Goal: Task Accomplishment & Management: Manage account settings

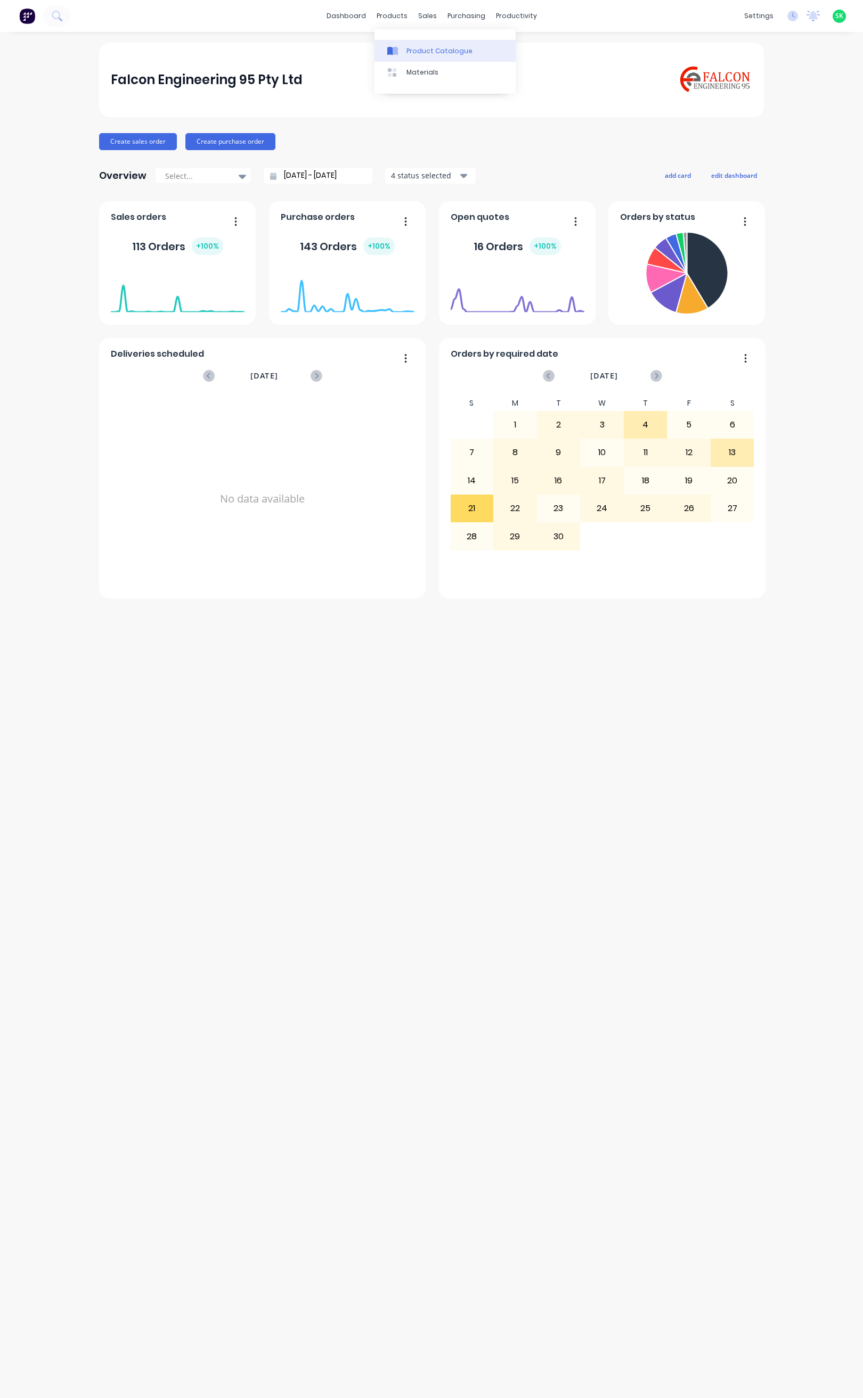
click at [398, 48] on icon at bounding box center [394, 51] width 5 height 9
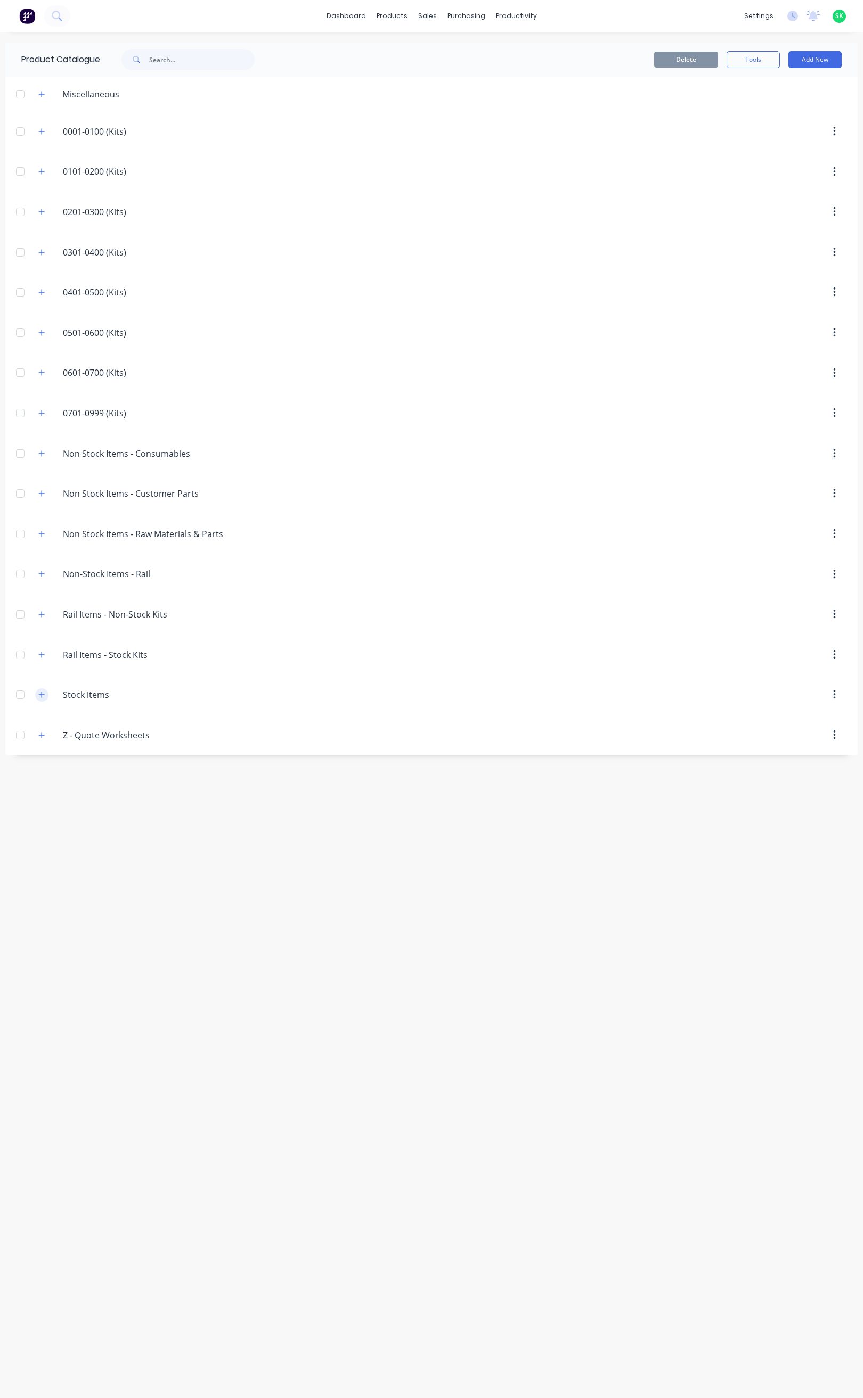
click at [38, 699] on icon "button" at bounding box center [41, 694] width 6 height 7
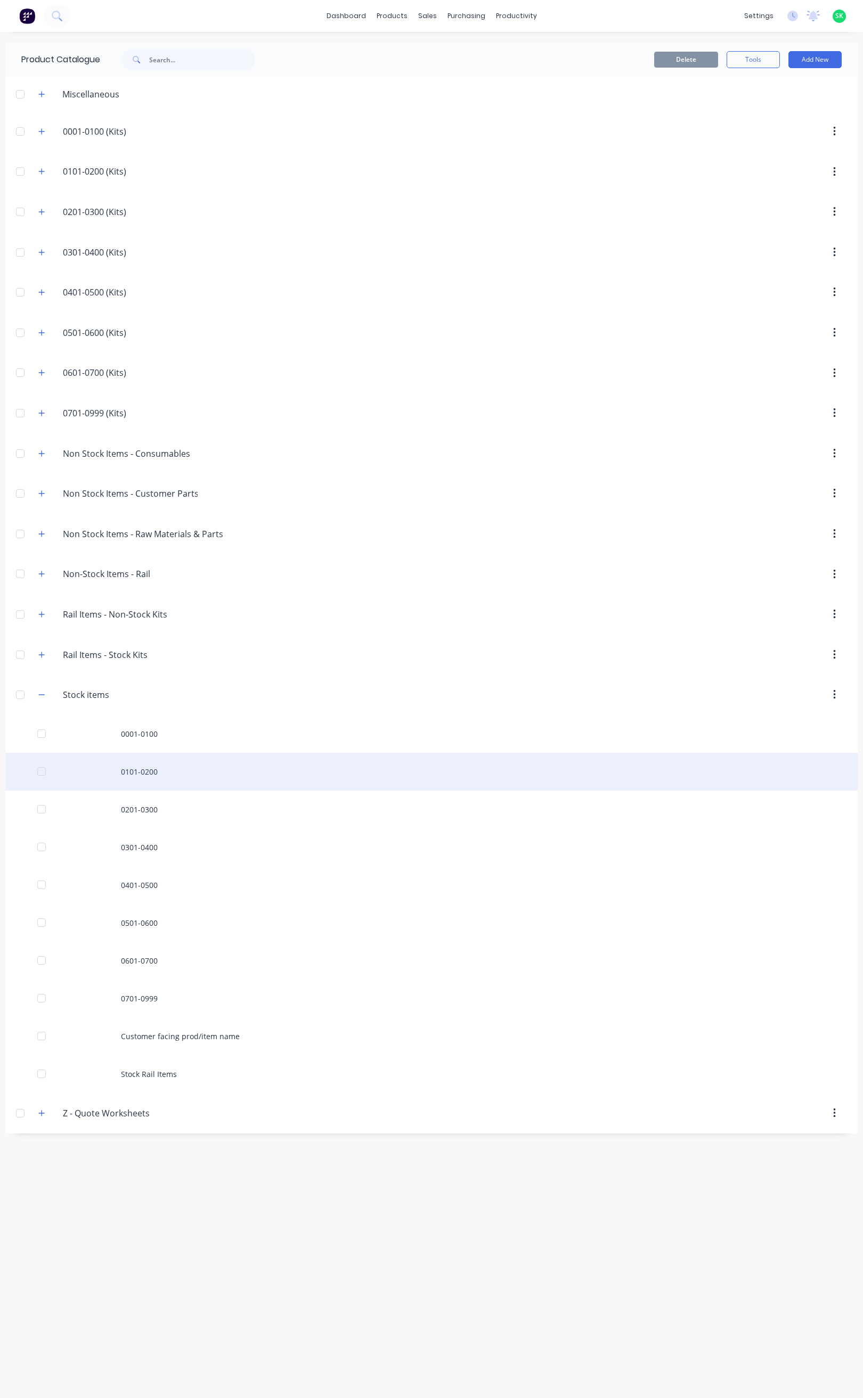
click at [163, 775] on div "0101-0200" at bounding box center [431, 772] width 852 height 38
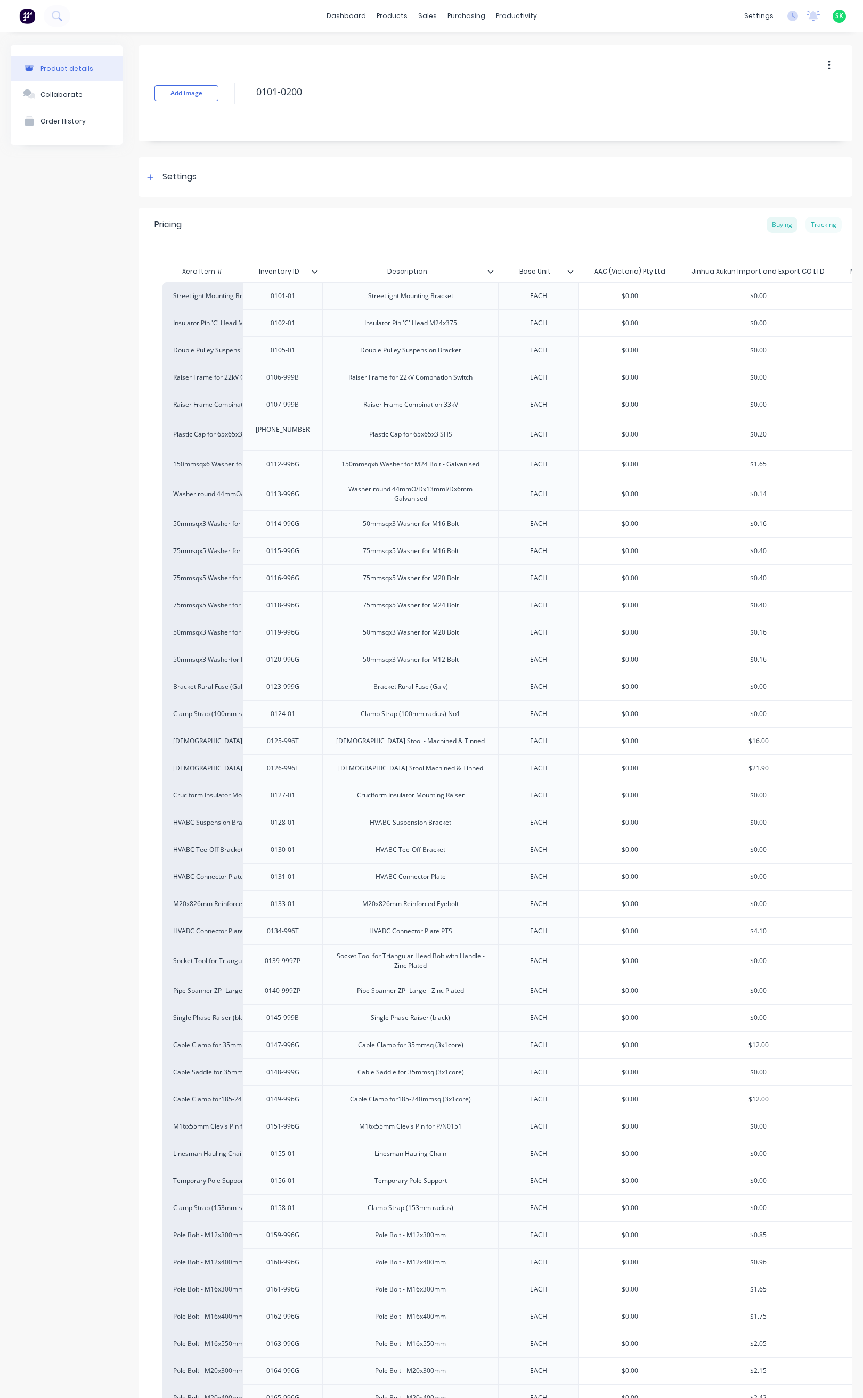
click at [816, 220] on div "Tracking" at bounding box center [823, 225] width 36 height 16
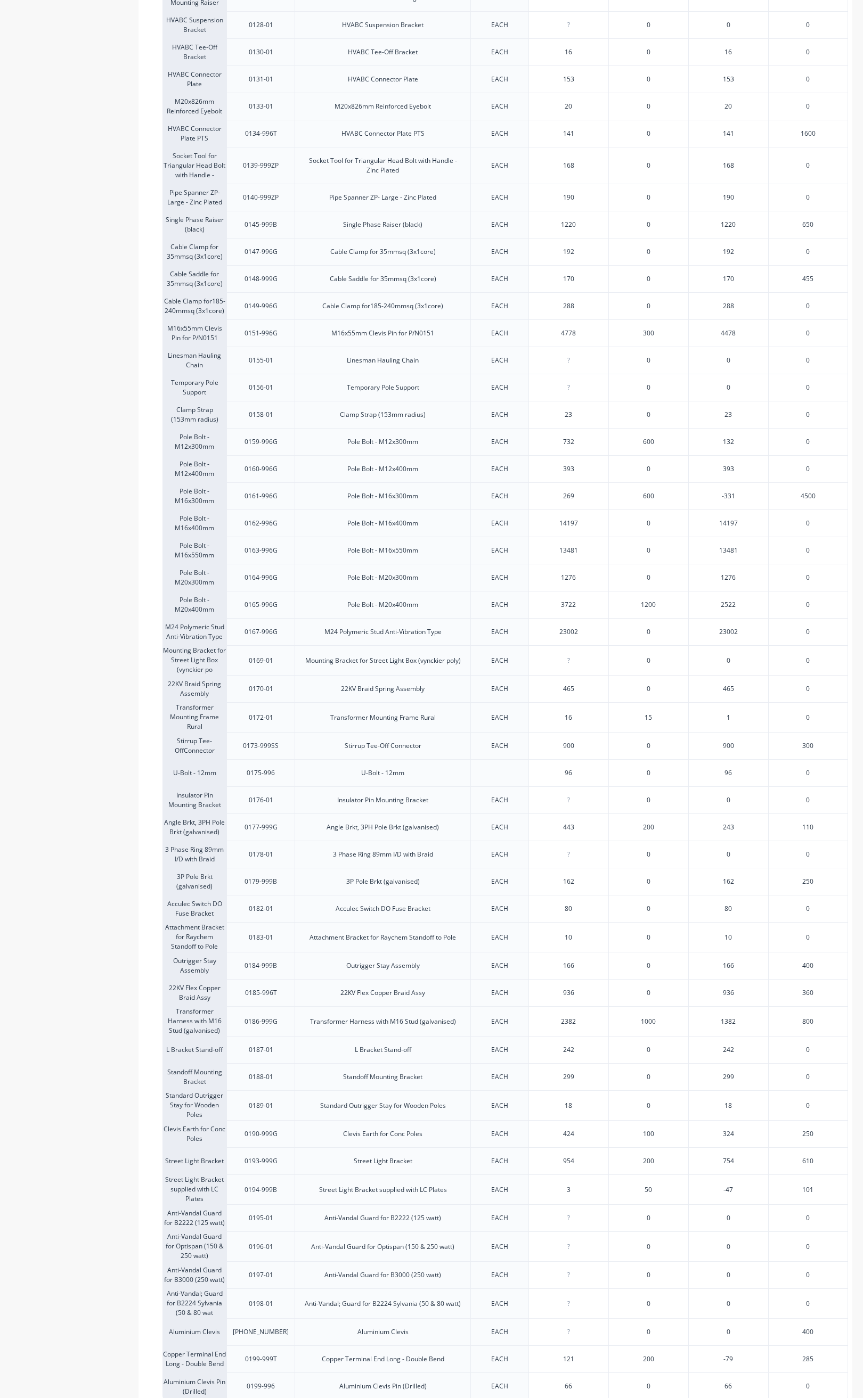
scroll to position [918, 0]
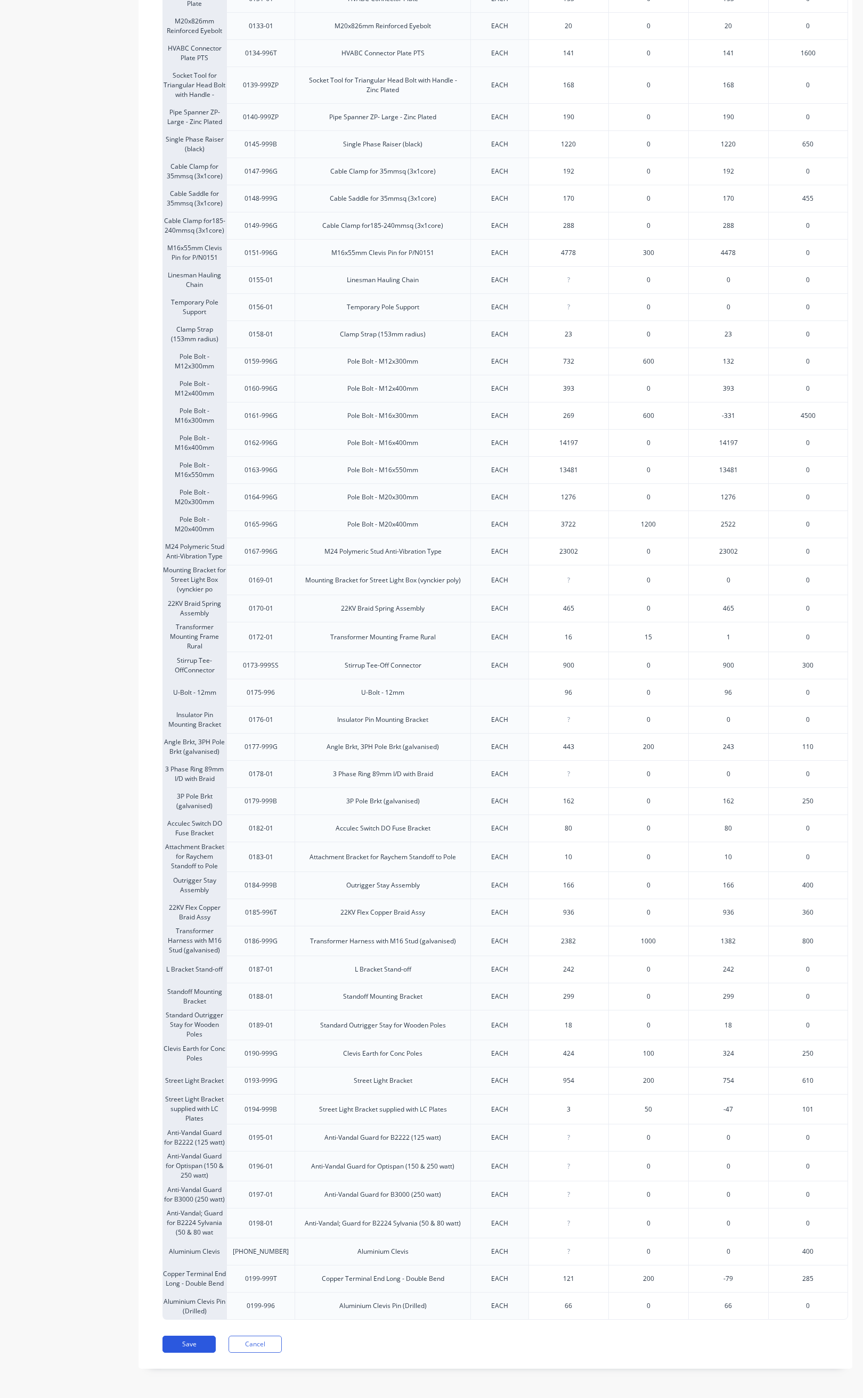
click at [208, 1340] on button "Save" at bounding box center [188, 1344] width 53 height 17
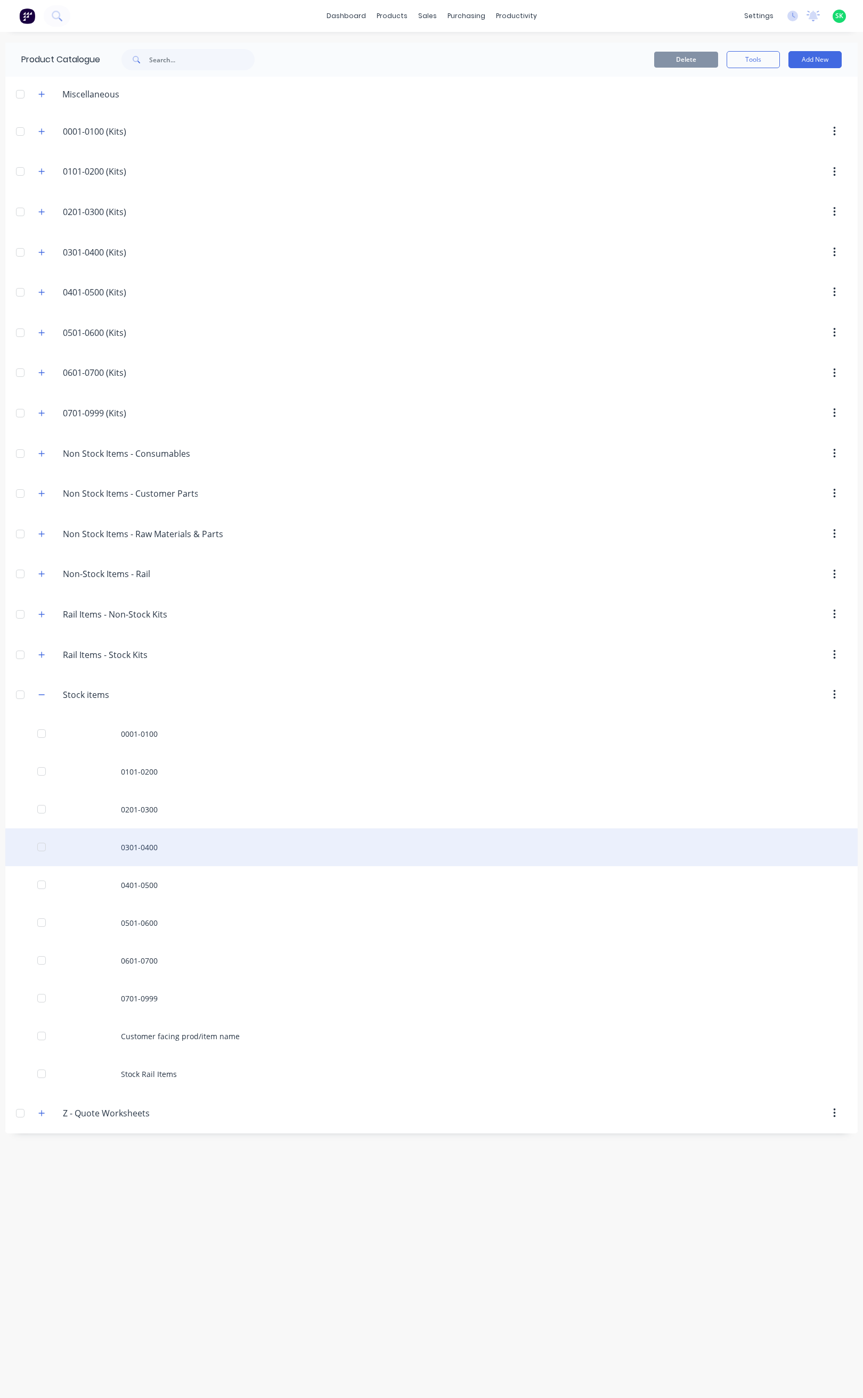
click at [130, 851] on div "0301-0400" at bounding box center [431, 847] width 852 height 38
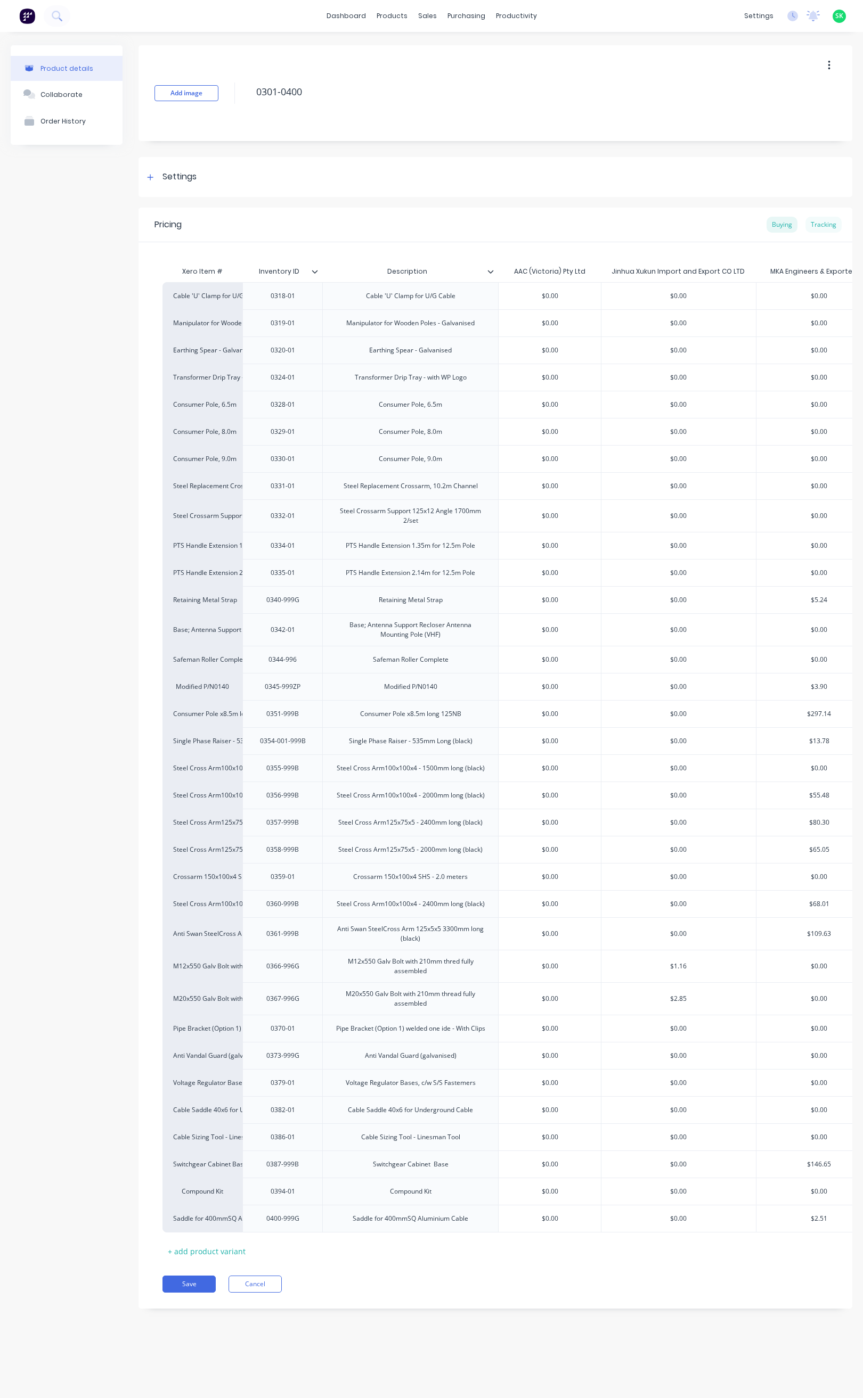
click at [827, 223] on div "Tracking" at bounding box center [823, 225] width 36 height 16
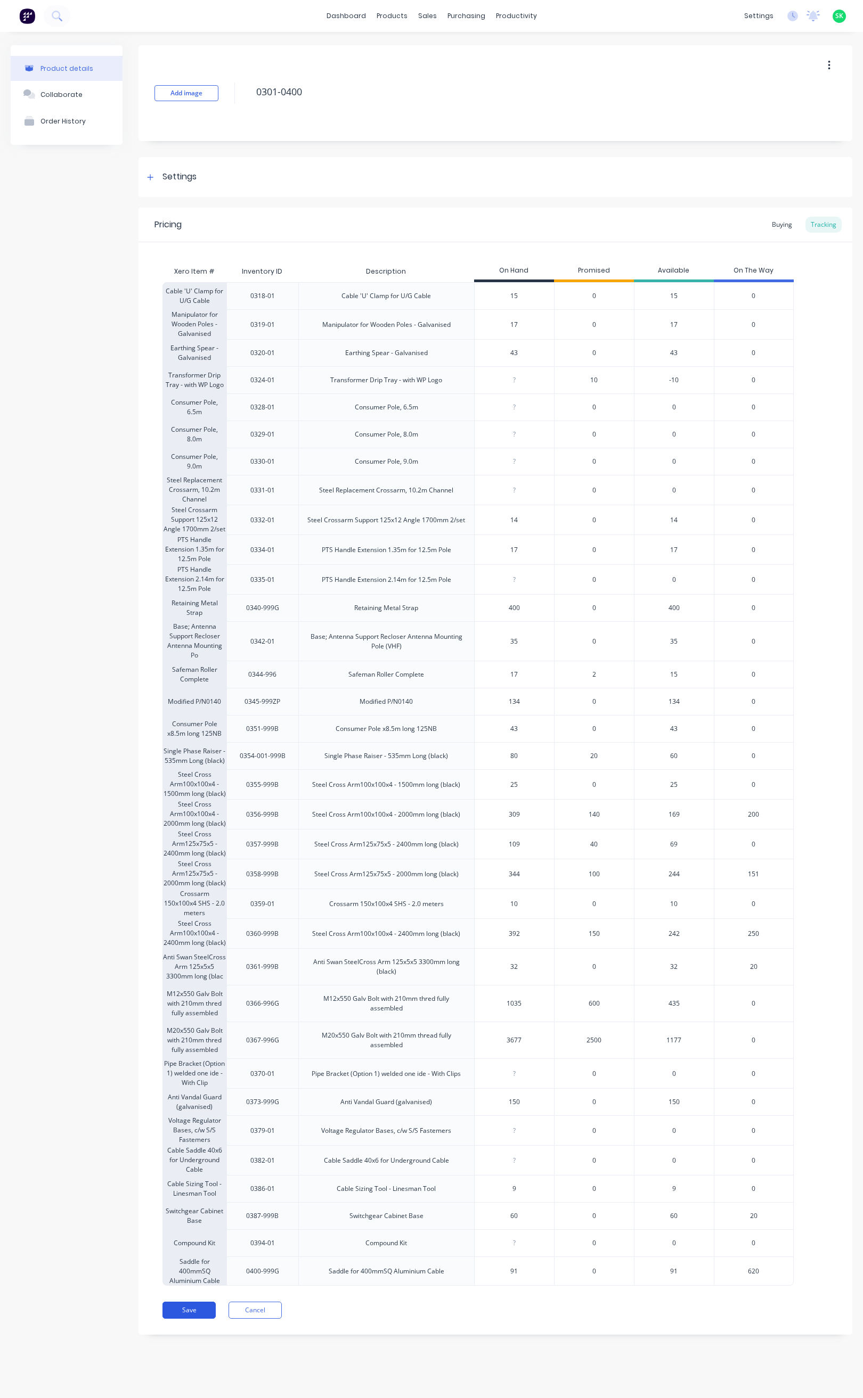
click at [205, 1319] on button "Save" at bounding box center [188, 1310] width 53 height 17
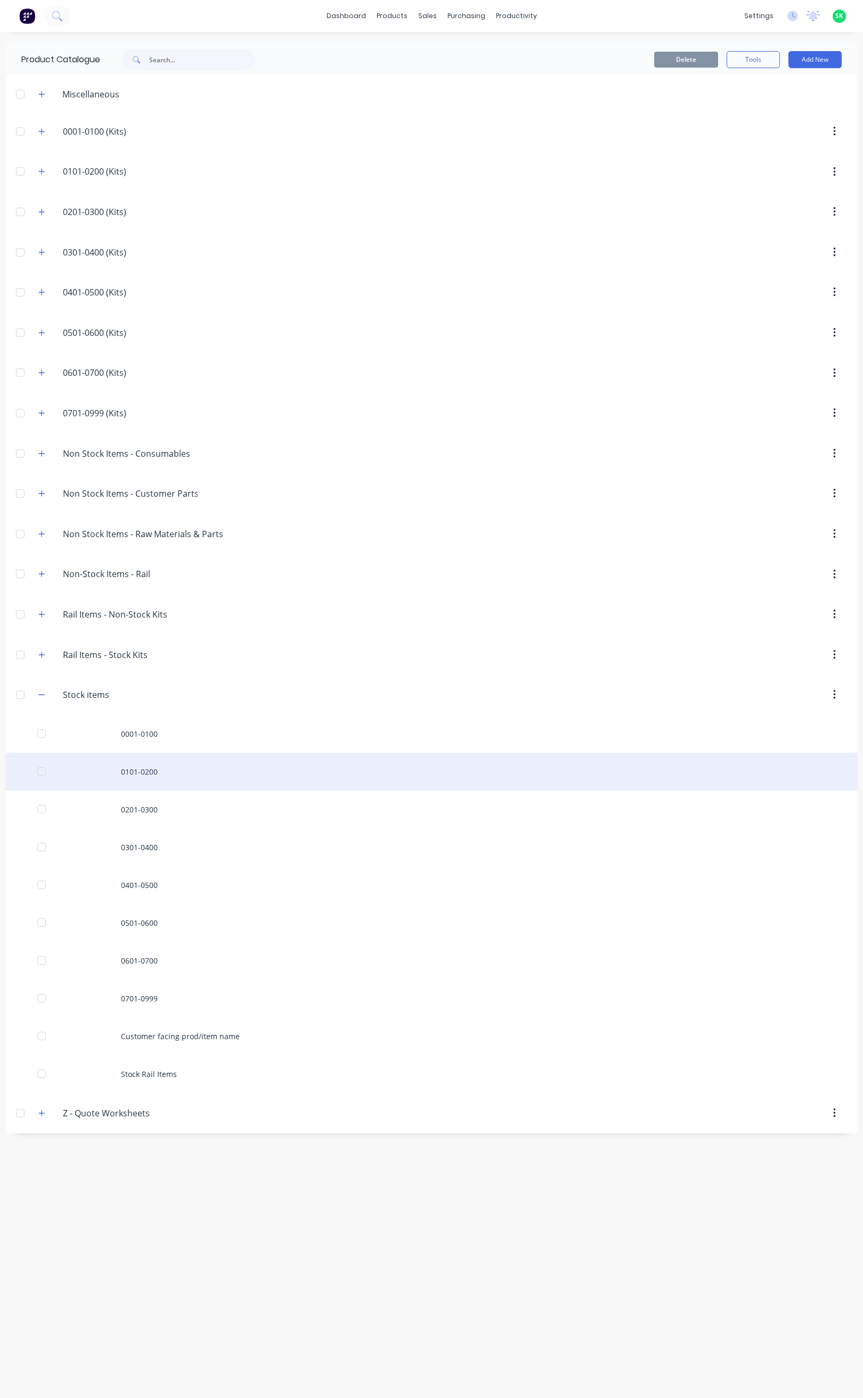
click at [153, 784] on div "0101-0200" at bounding box center [431, 772] width 852 height 38
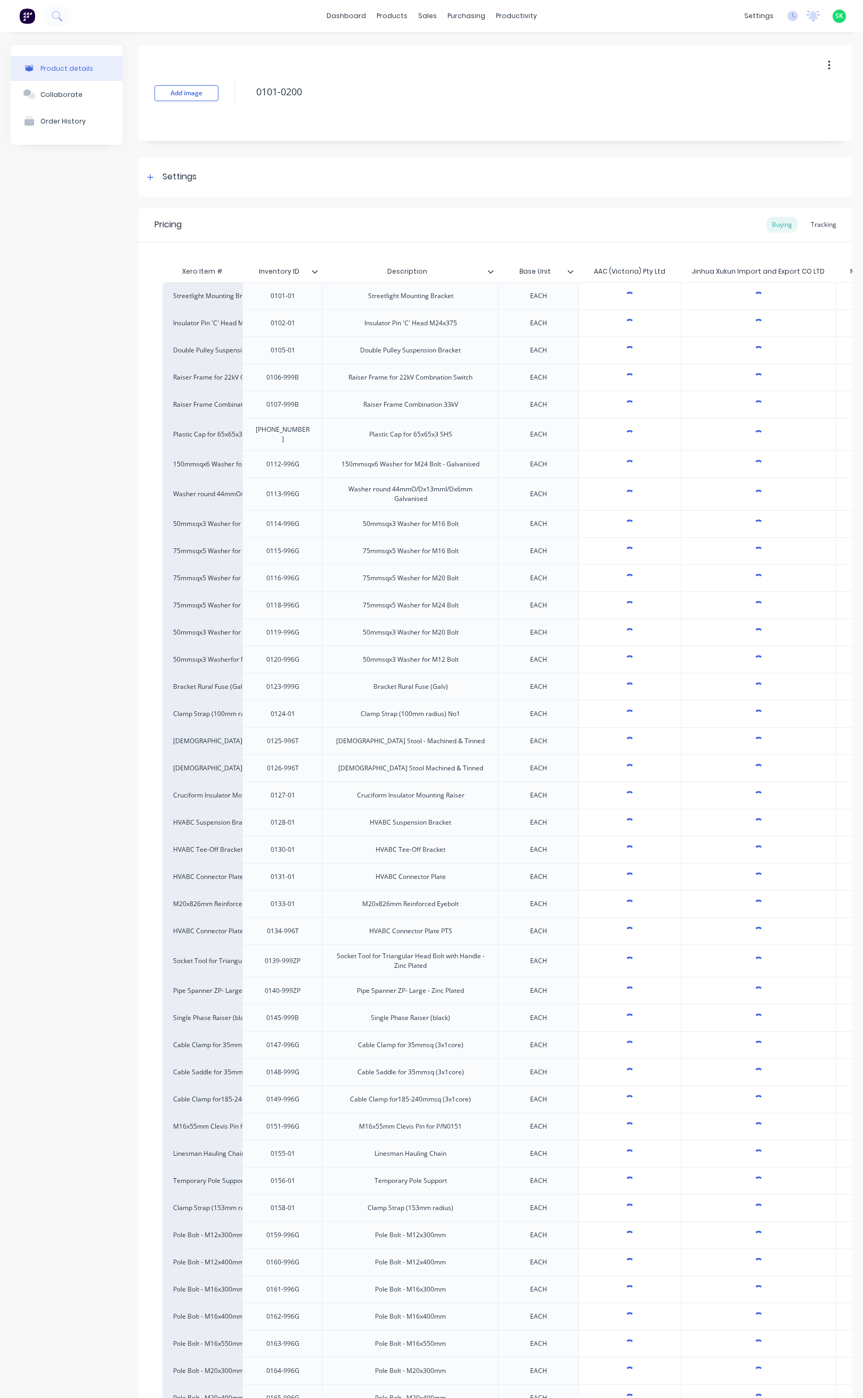
type textarea "x"
click at [815, 219] on div "Tracking" at bounding box center [823, 225] width 36 height 16
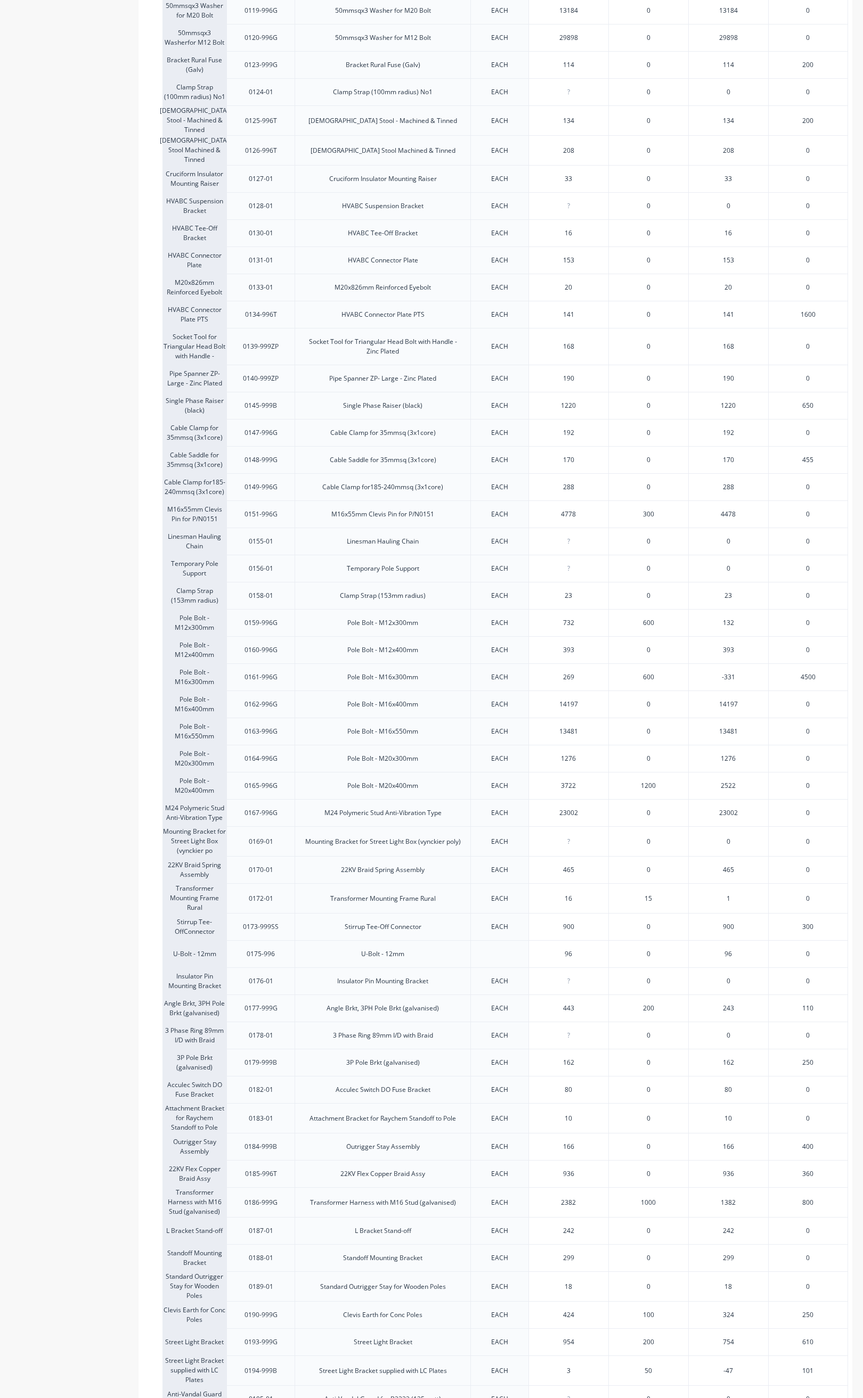
scroll to position [639, 0]
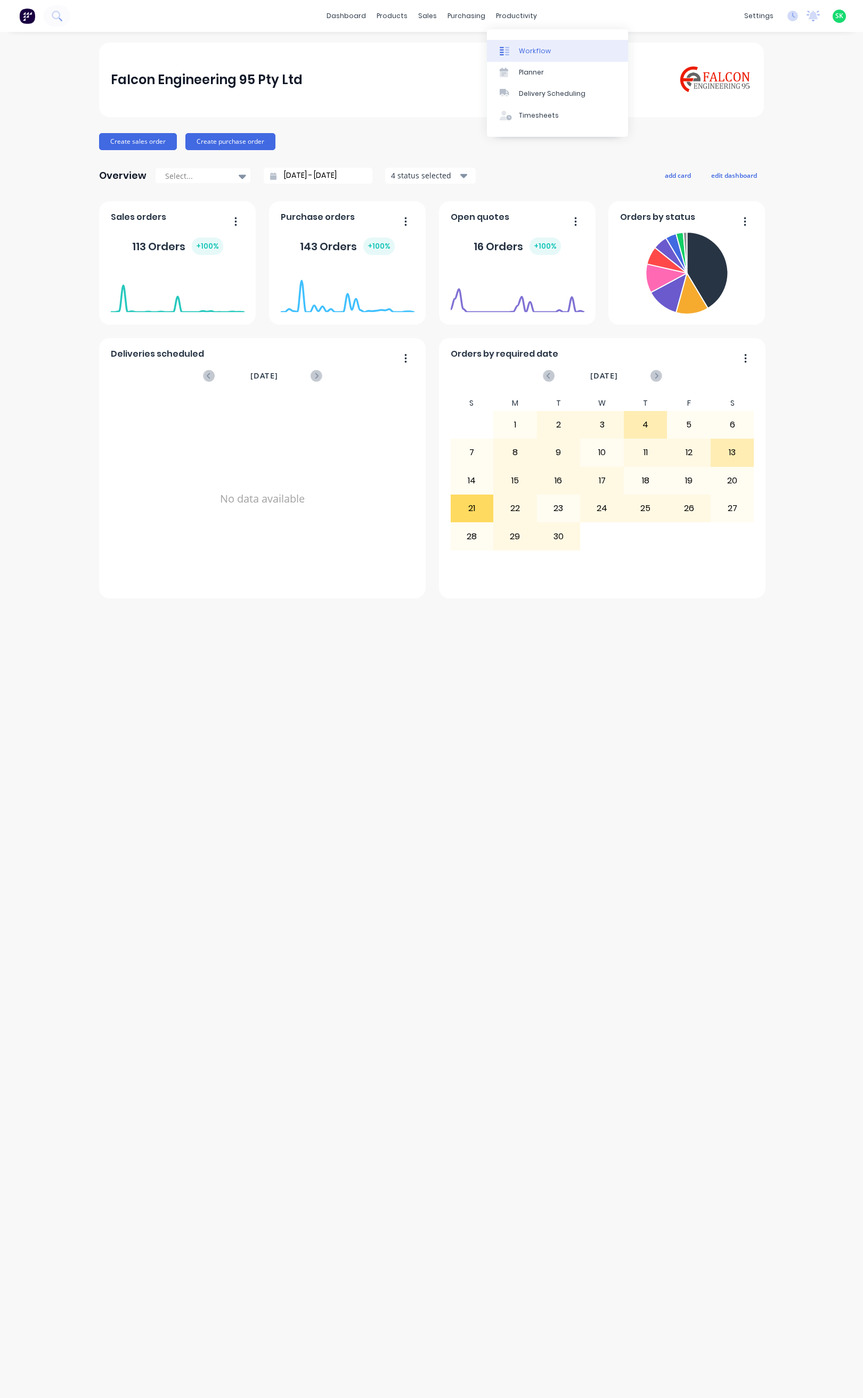
click at [524, 45] on link "Workflow" at bounding box center [557, 50] width 141 height 21
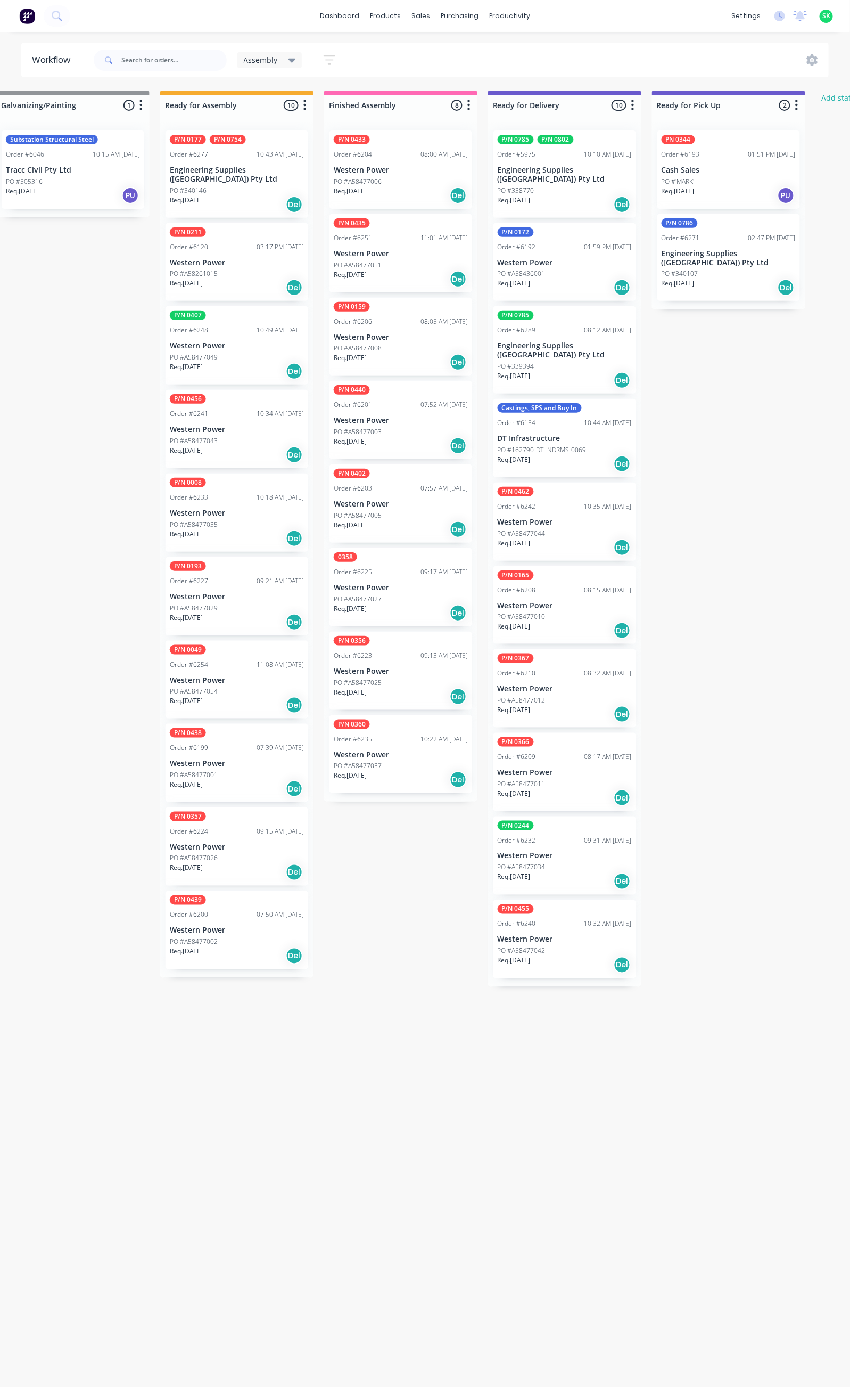
scroll to position [0, 349]
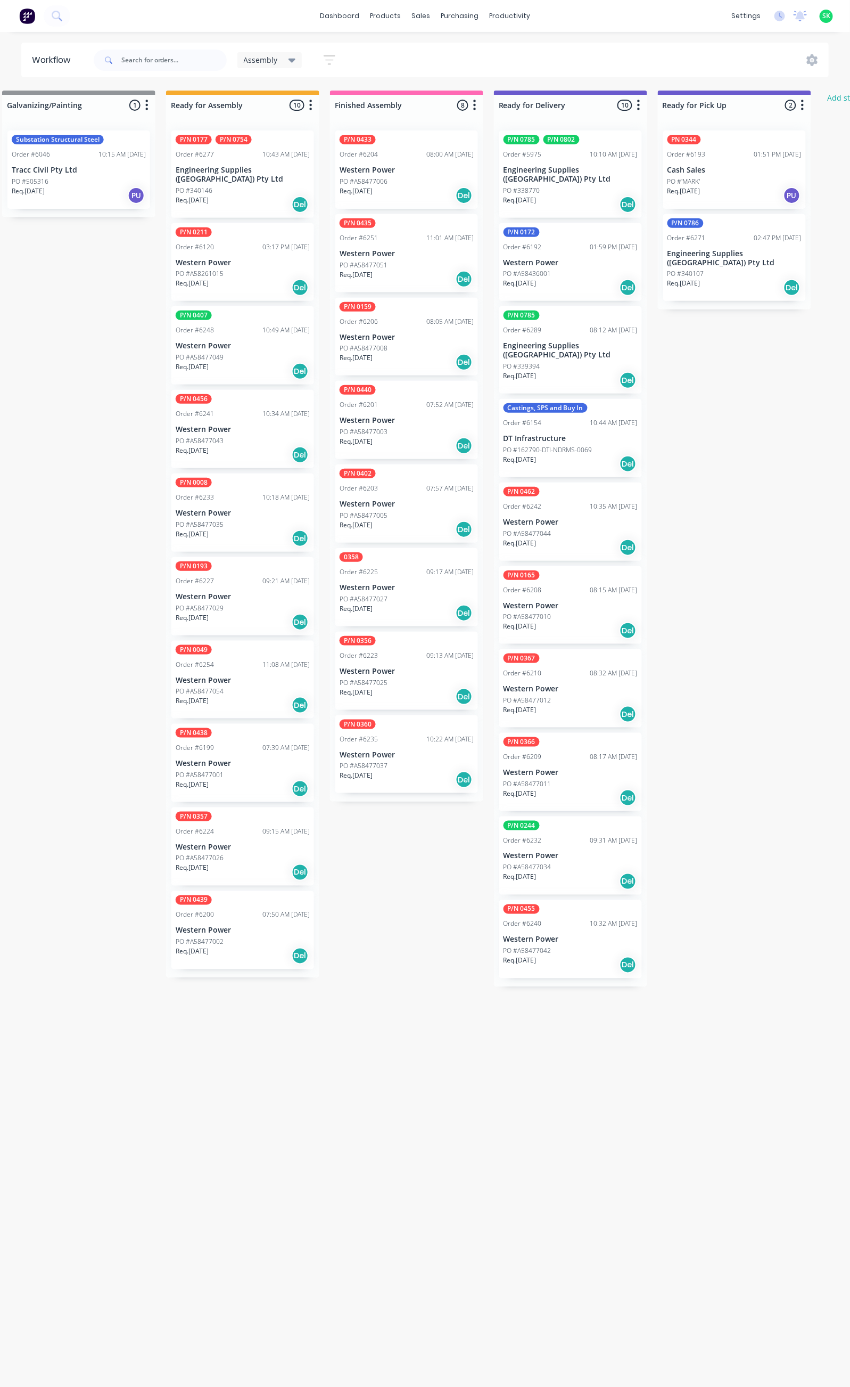
click at [328, 58] on icon "button" at bounding box center [330, 59] width 12 height 13
click at [317, 219] on icon "button" at bounding box center [319, 222] width 7 height 12
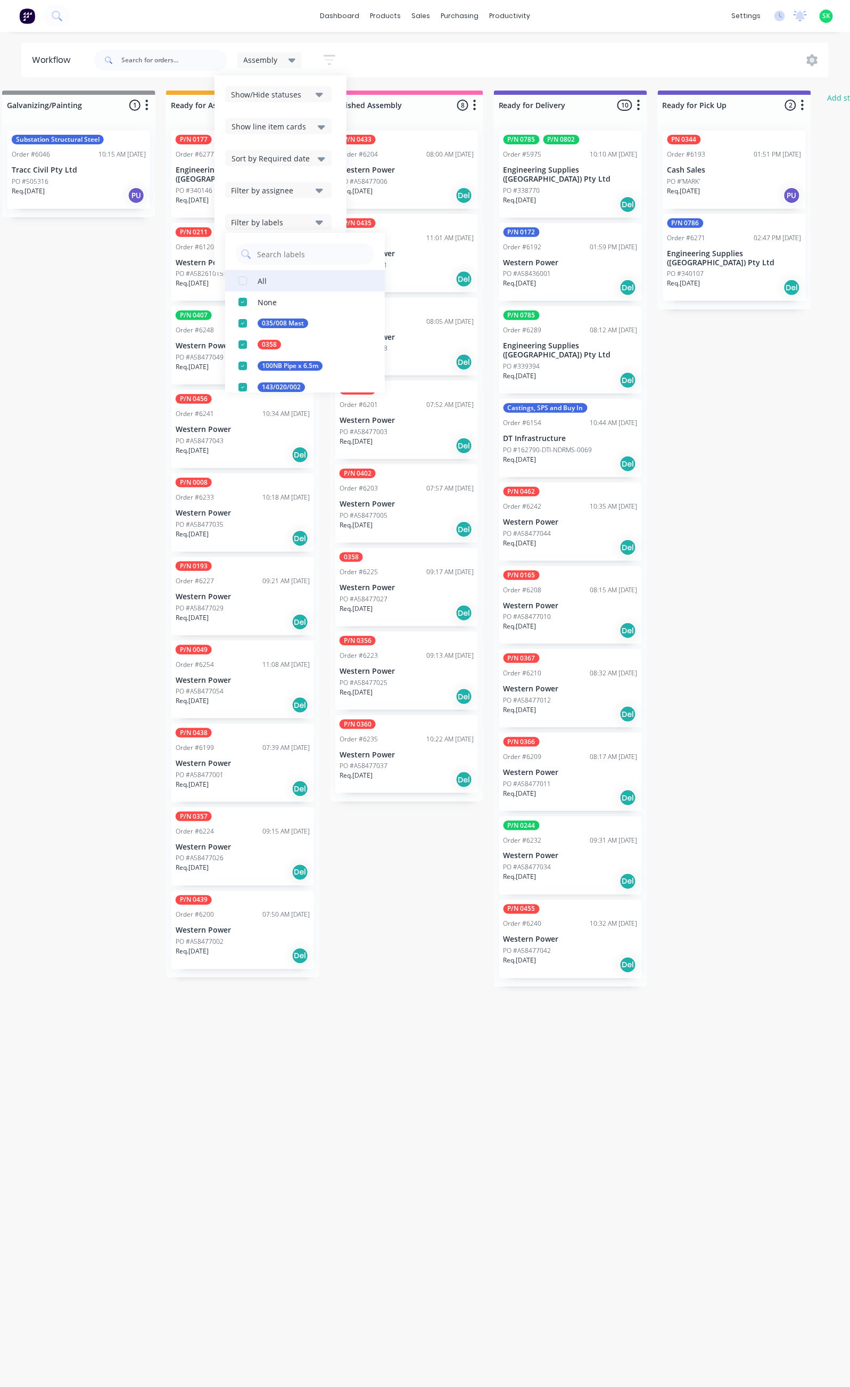
click at [283, 276] on button "All" at bounding box center [305, 280] width 160 height 21
click at [358, 978] on div "Submitted 35 Status colour #273444 hex #273444 Save Cancel Summaries Total orde…" at bounding box center [608, 734] width 1930 height 1286
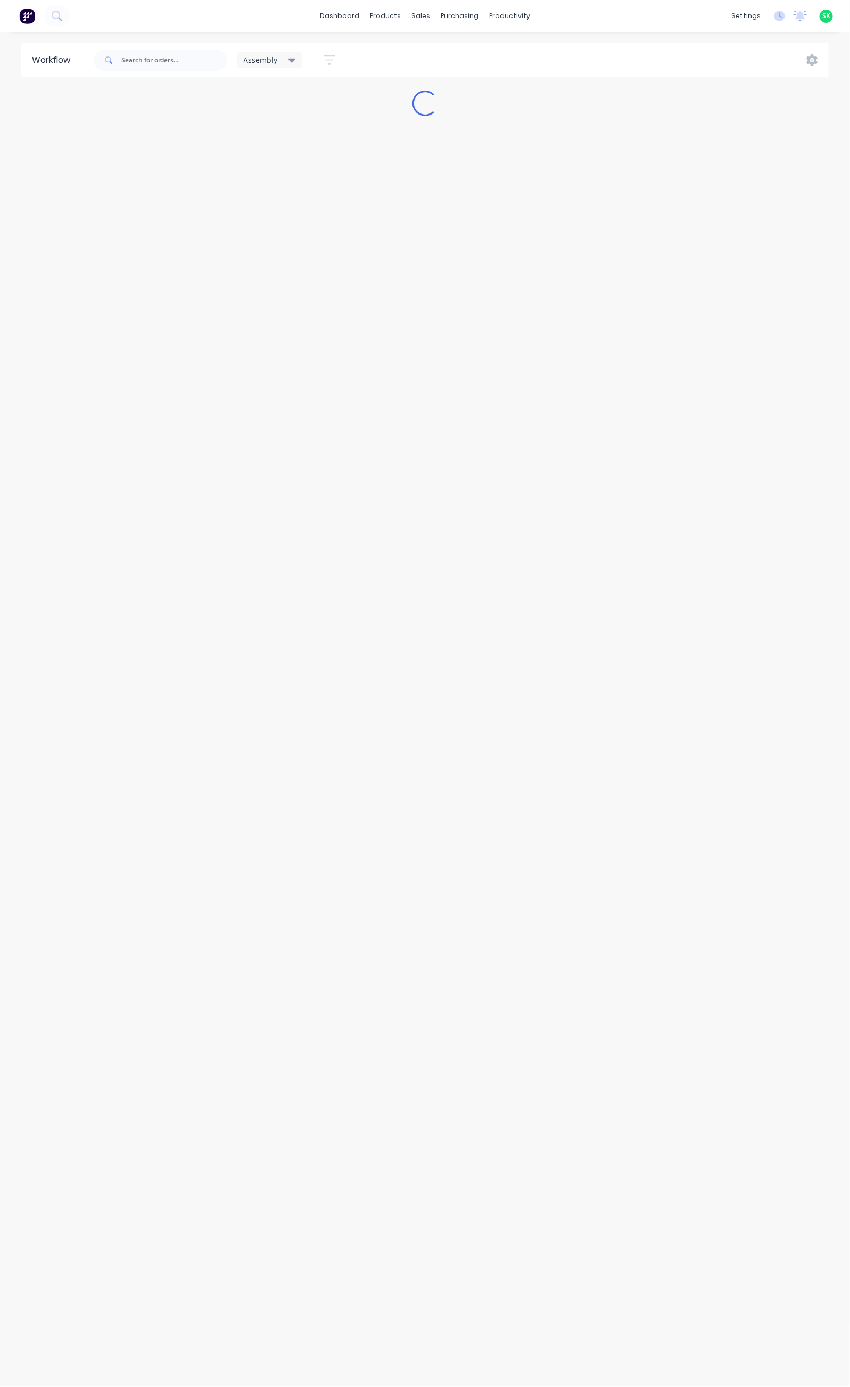
scroll to position [0, 0]
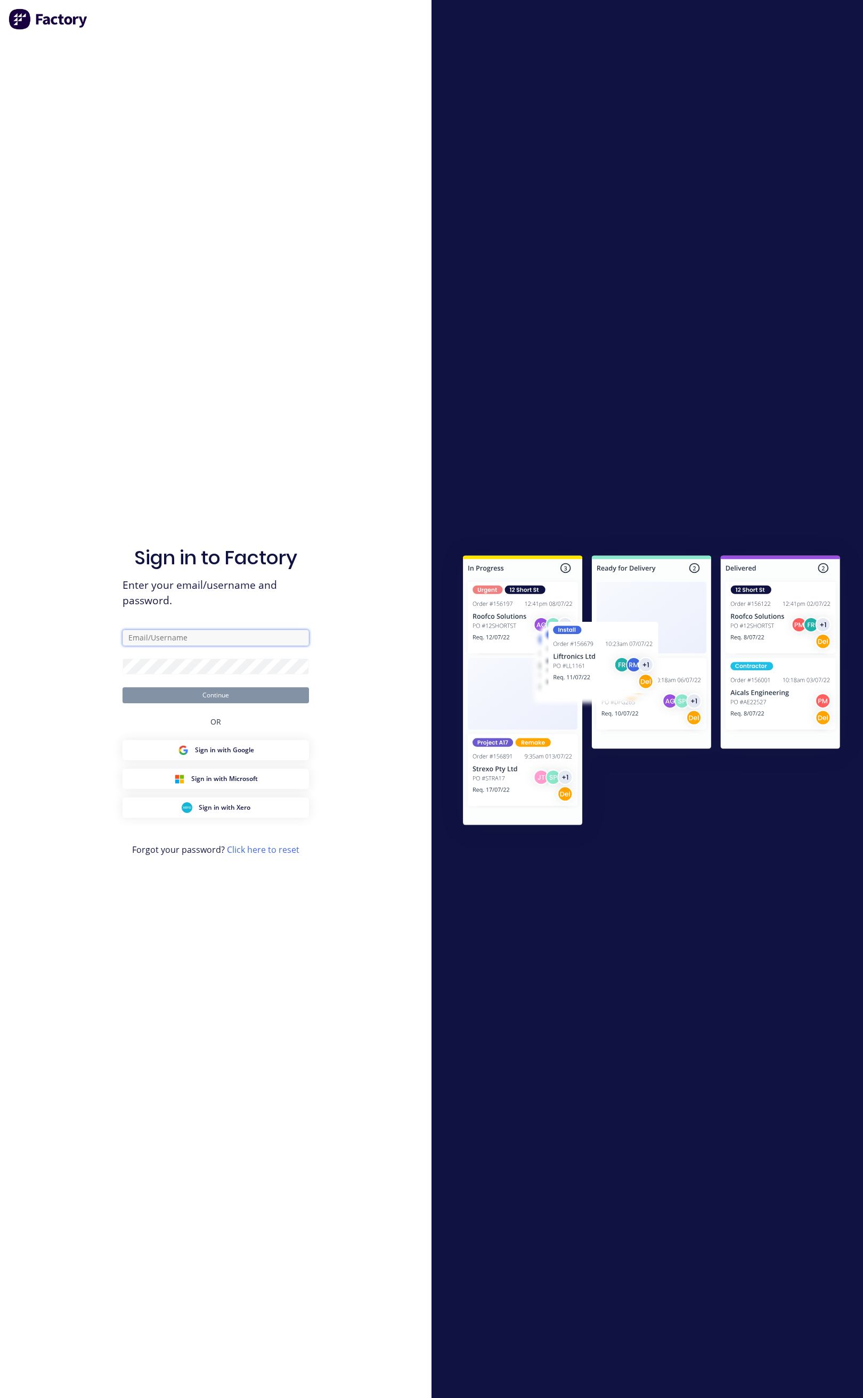
type input "[EMAIL_ADDRESS][DOMAIN_NAME]"
click at [231, 694] on button "Continue" at bounding box center [215, 695] width 186 height 16
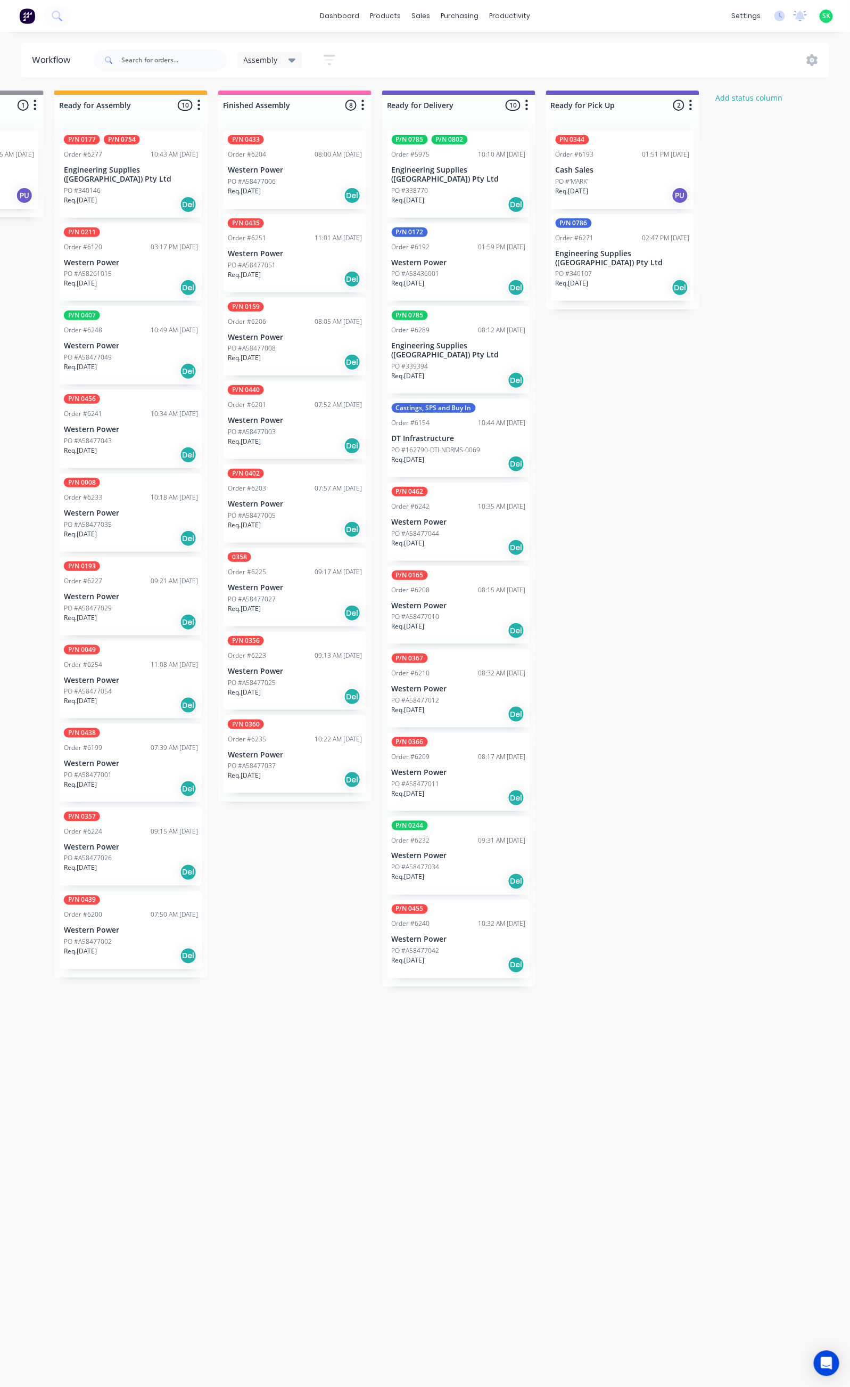
scroll to position [0, 463]
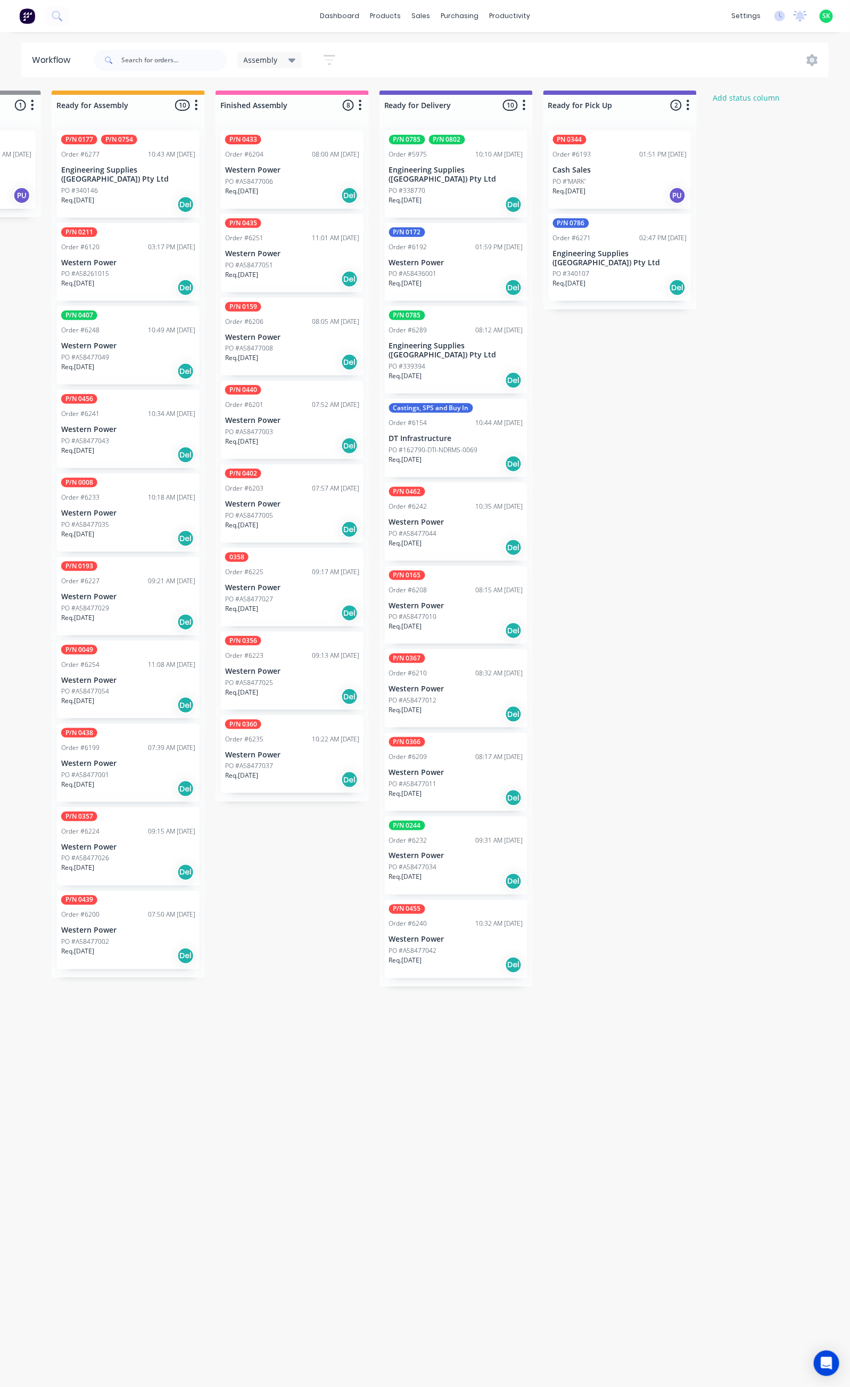
click at [460, 362] on div "PO #339394" at bounding box center [456, 367] width 134 height 10
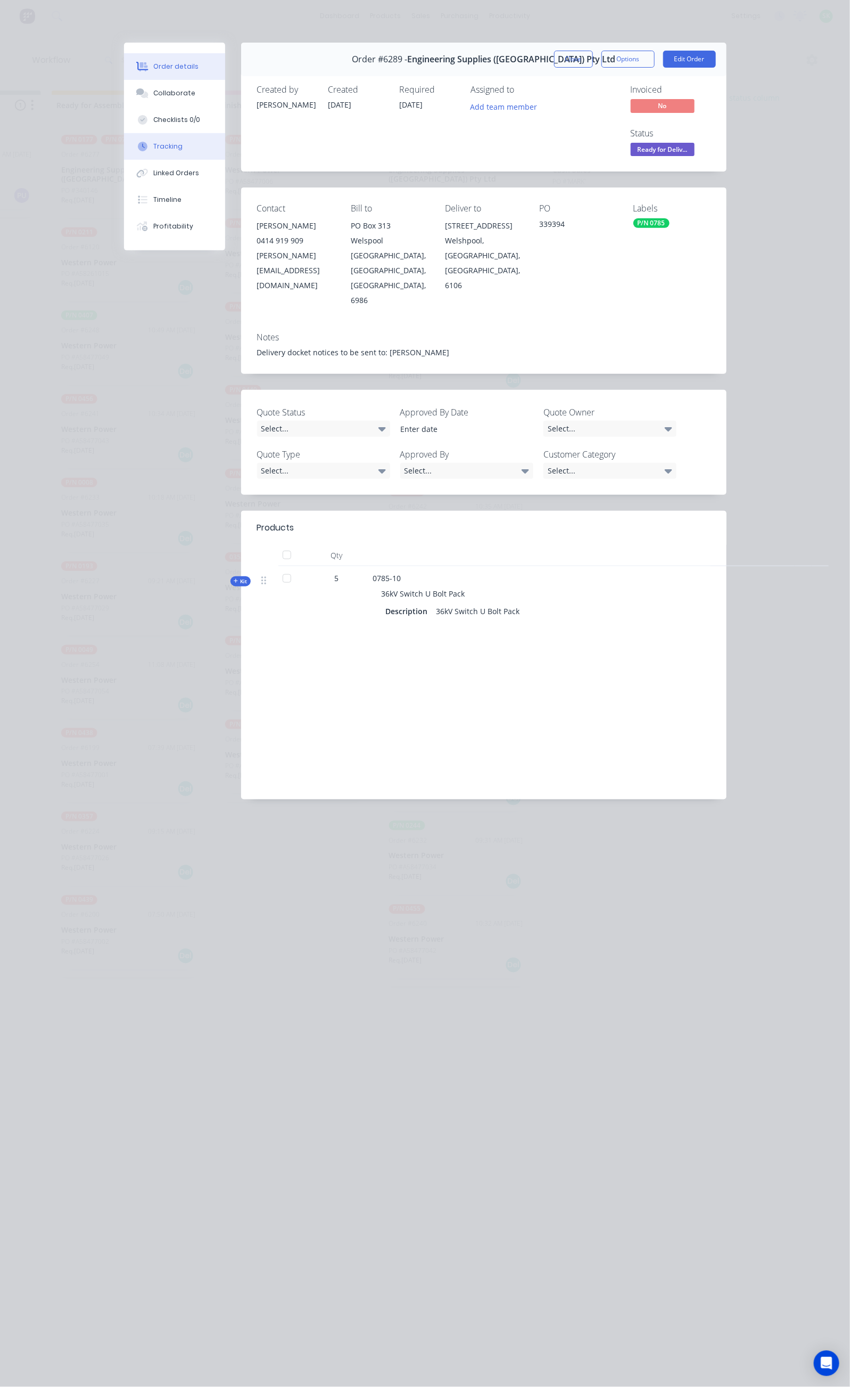
click at [124, 140] on button "Tracking" at bounding box center [174, 146] width 101 height 27
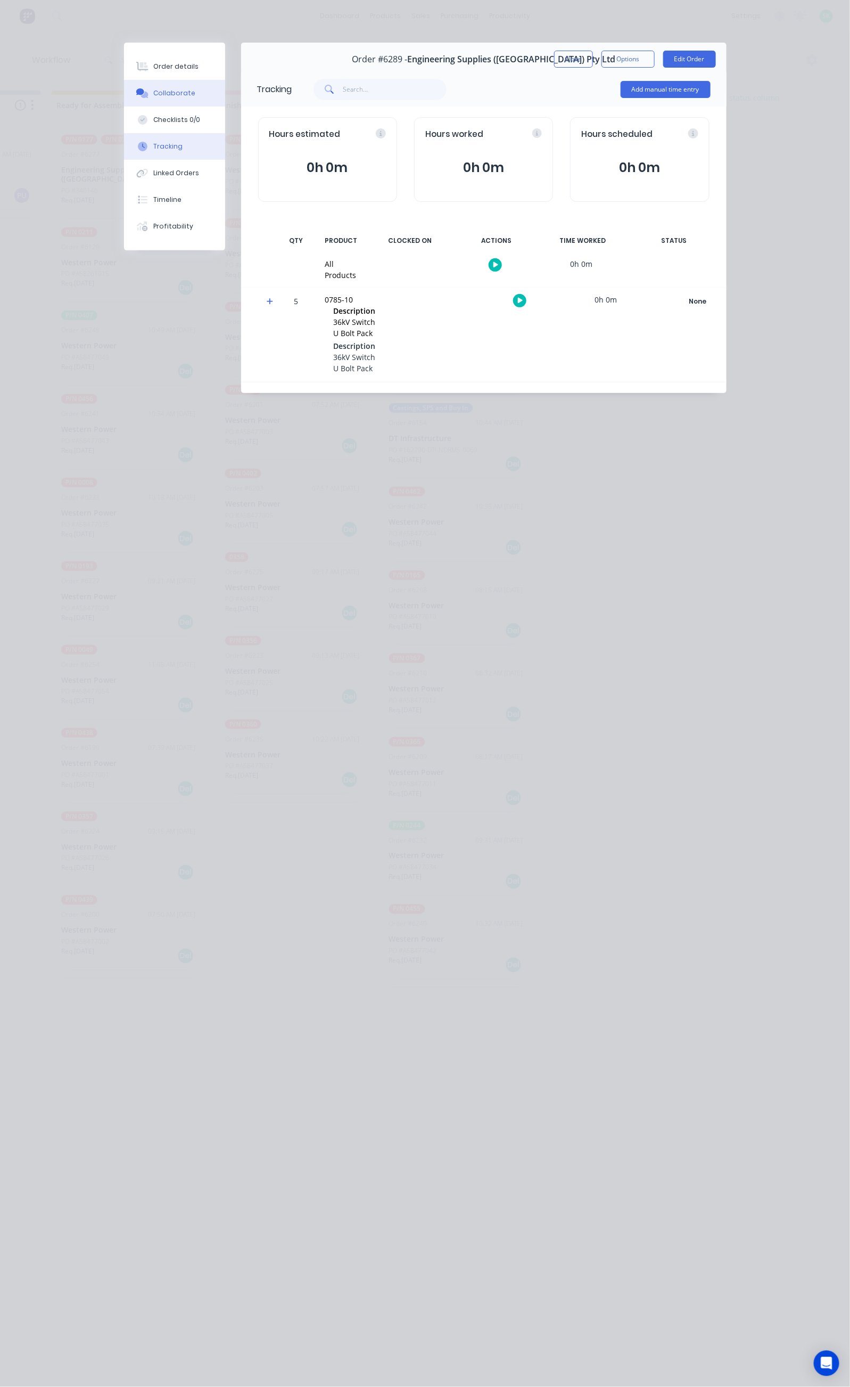
click at [124, 100] on button "Collaborate" at bounding box center [174, 93] width 101 height 27
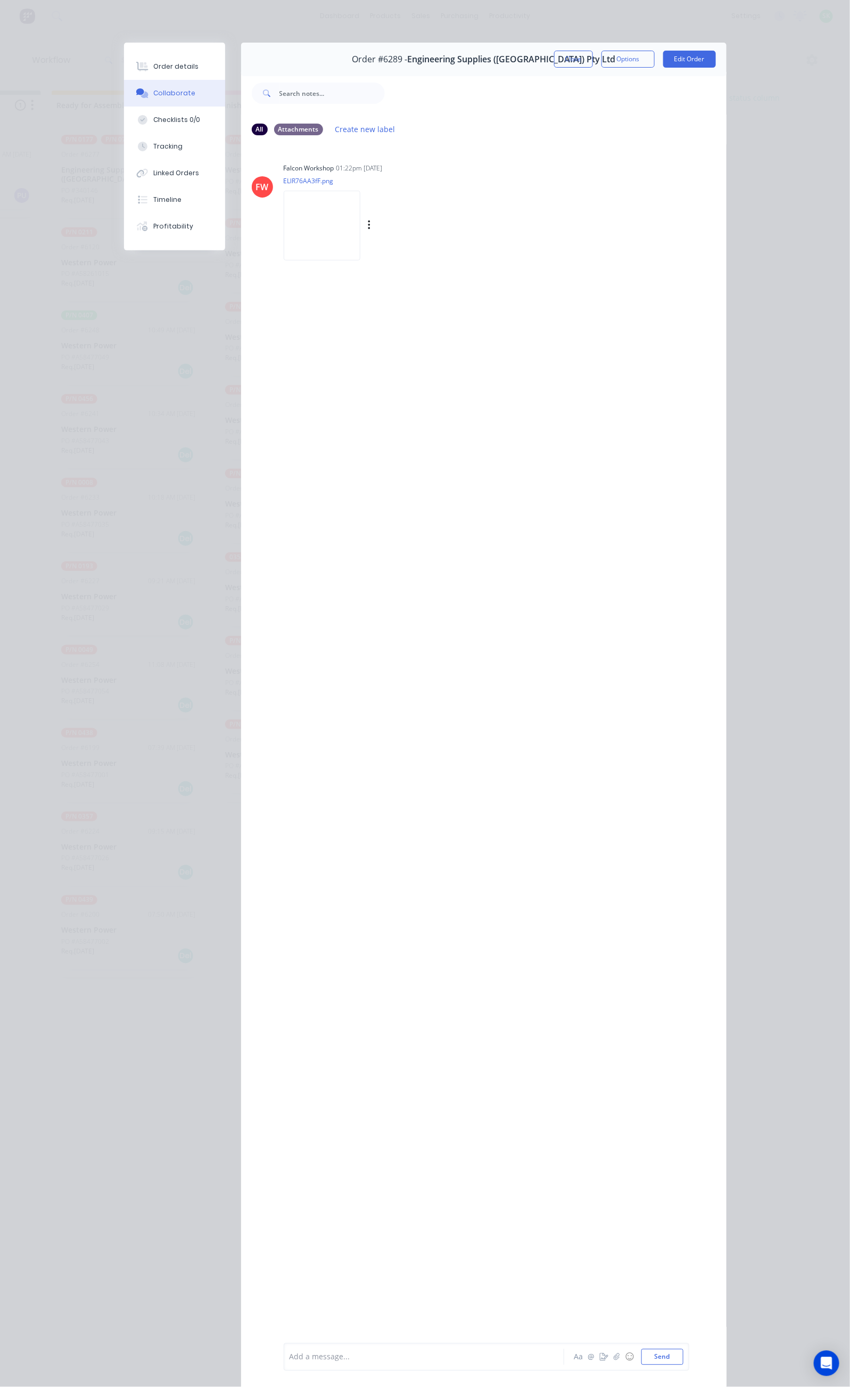
click at [284, 213] on img at bounding box center [322, 226] width 77 height 70
click at [124, 141] on button "Tracking" at bounding box center [174, 146] width 101 height 27
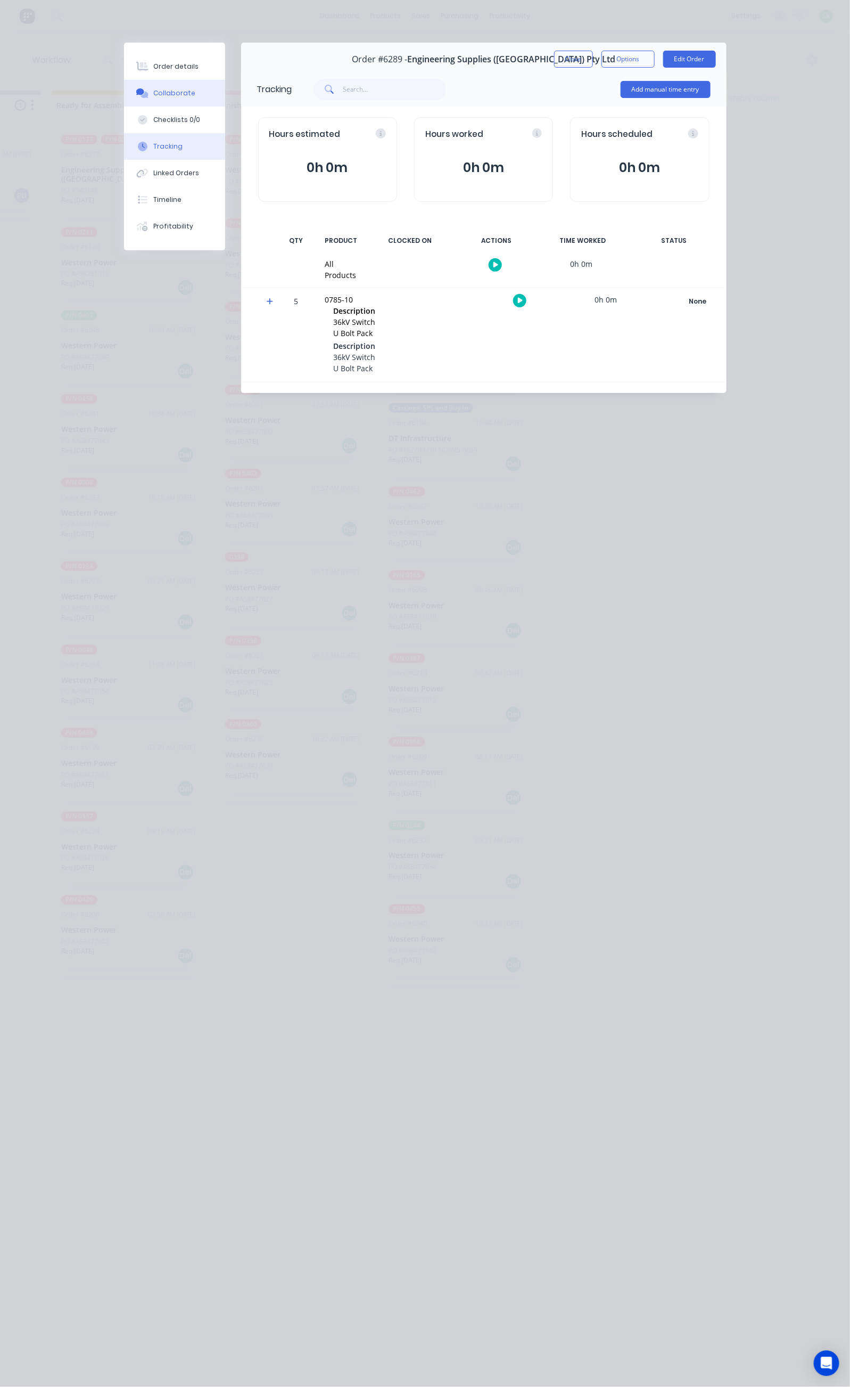
click at [124, 85] on button "Collaborate" at bounding box center [174, 93] width 101 height 27
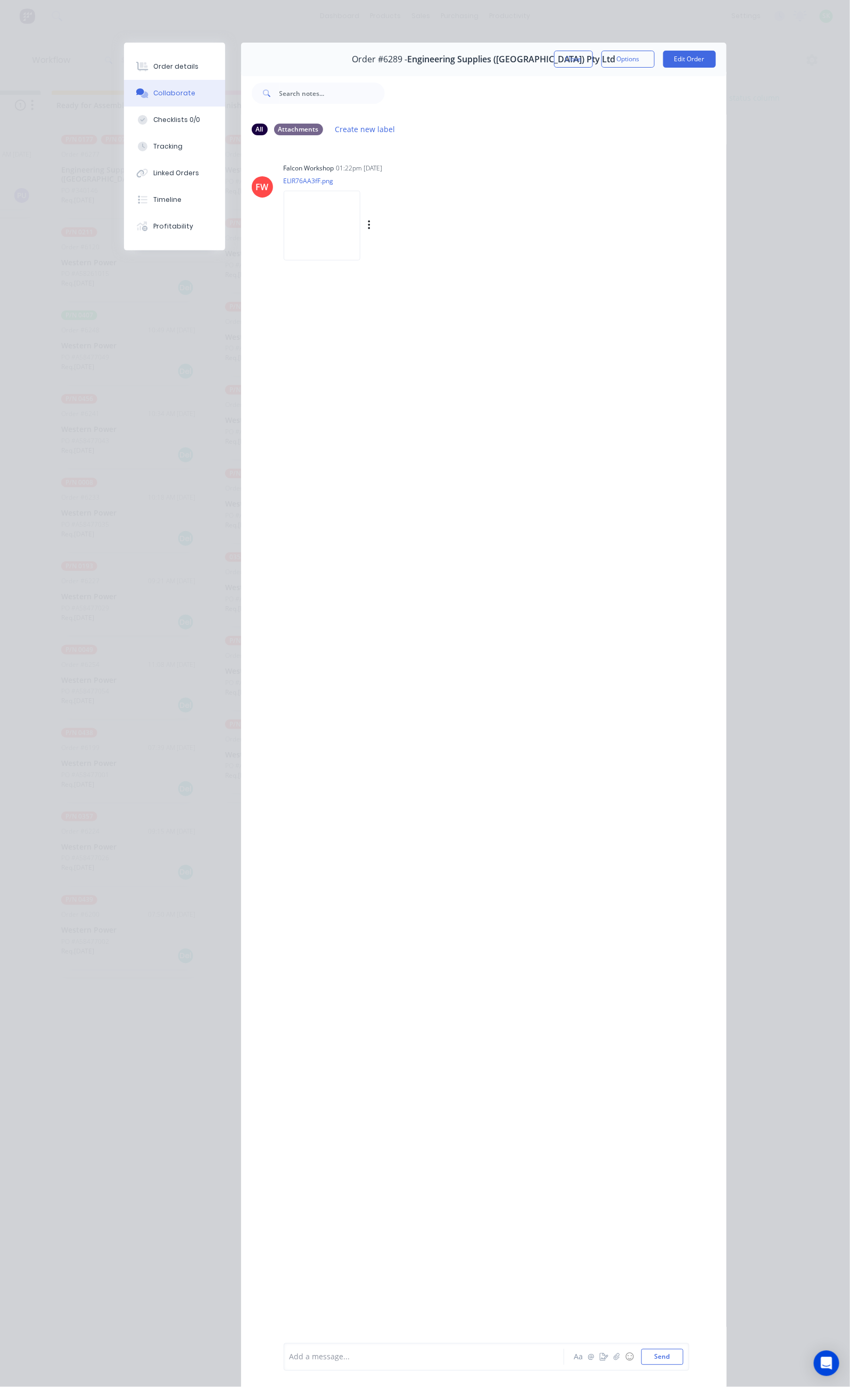
click at [284, 213] on img at bounding box center [322, 226] width 77 height 70
click at [290, 1355] on div at bounding box center [427, 1356] width 274 height 11
click at [593, 58] on button "Close" at bounding box center [573, 59] width 39 height 17
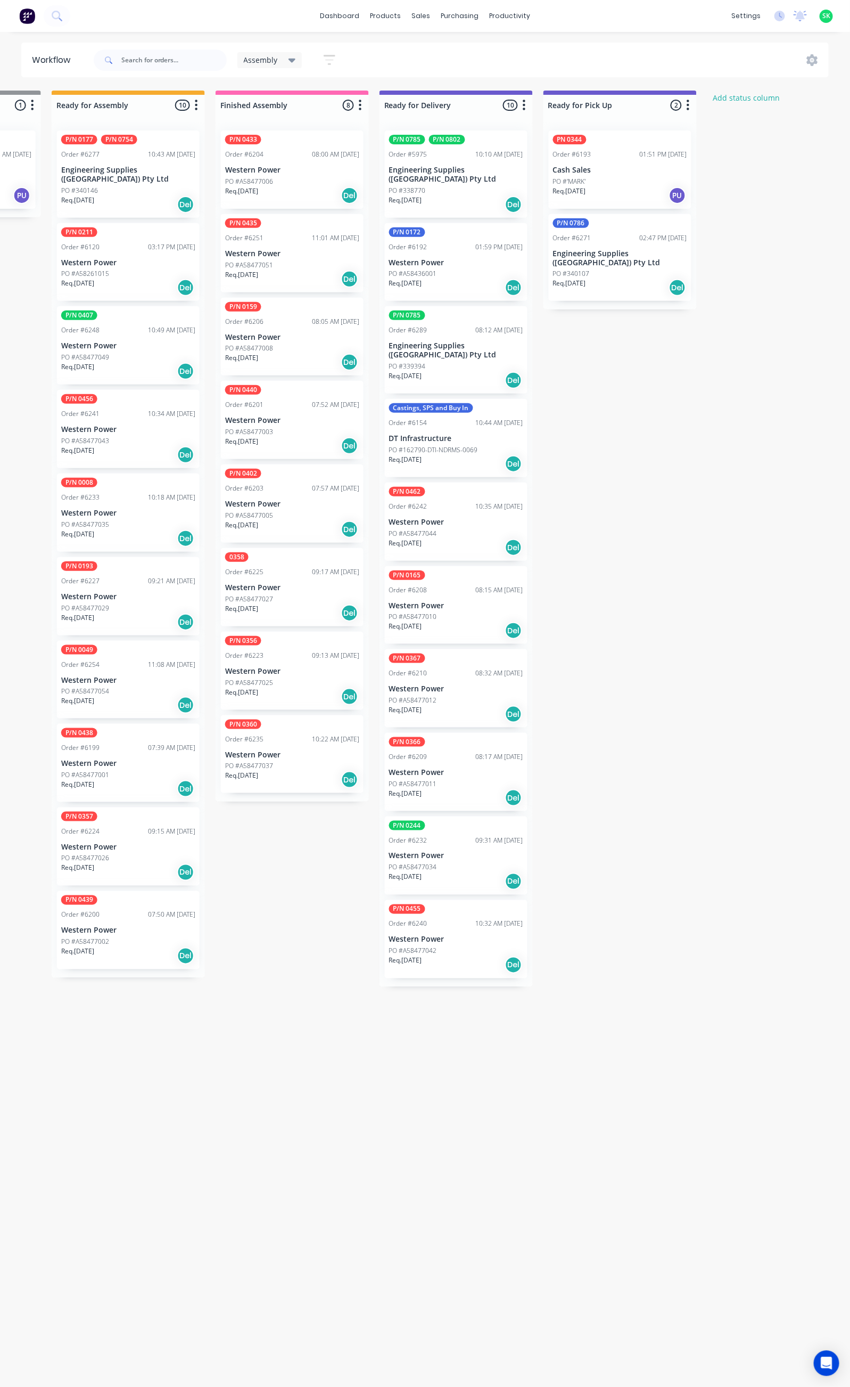
click at [608, 251] on p "Engineering Supplies ([GEOGRAPHIC_DATA]) Pty Ltd" at bounding box center [620, 258] width 134 height 18
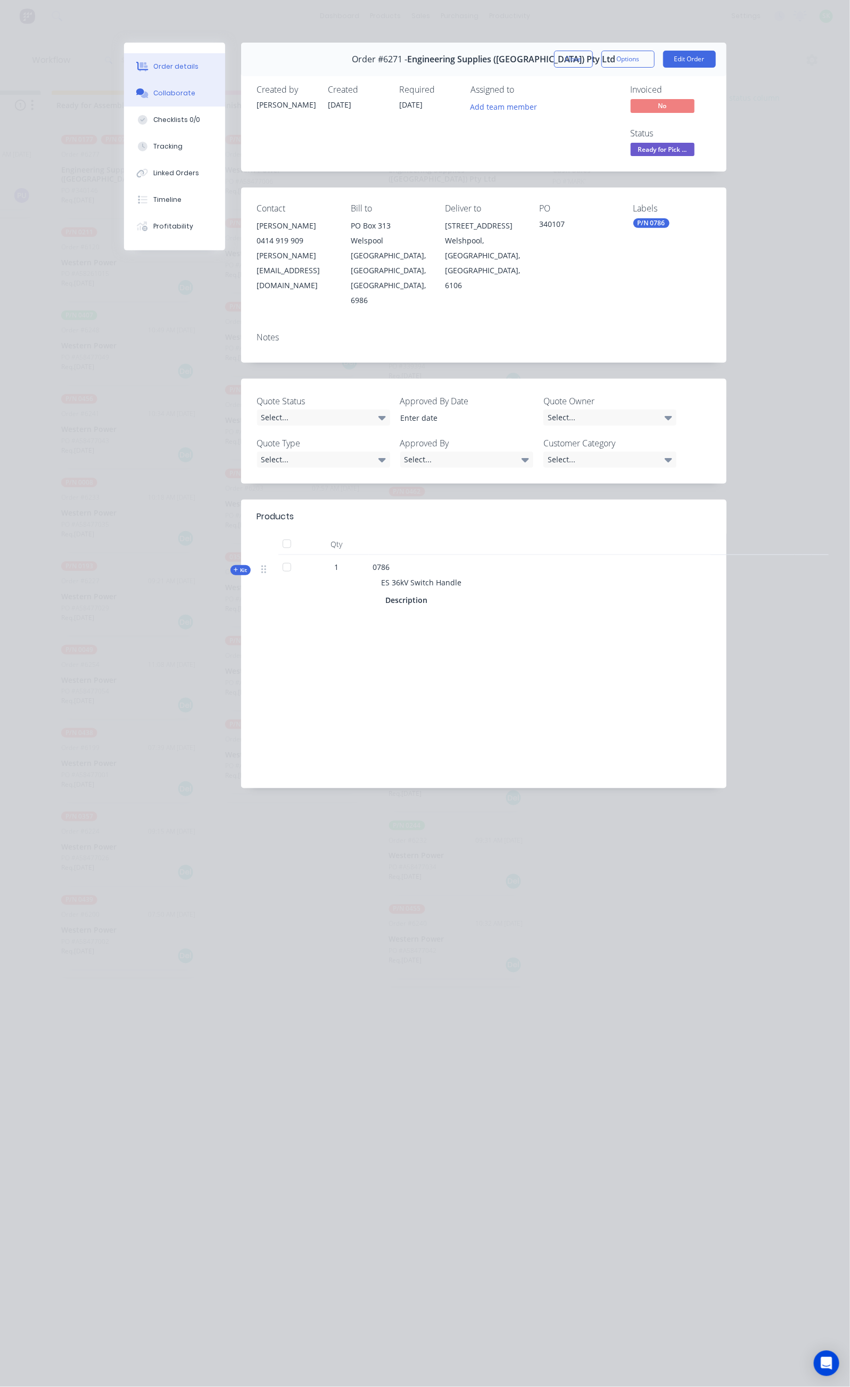
click at [124, 88] on button "Collaborate" at bounding box center [174, 93] width 101 height 27
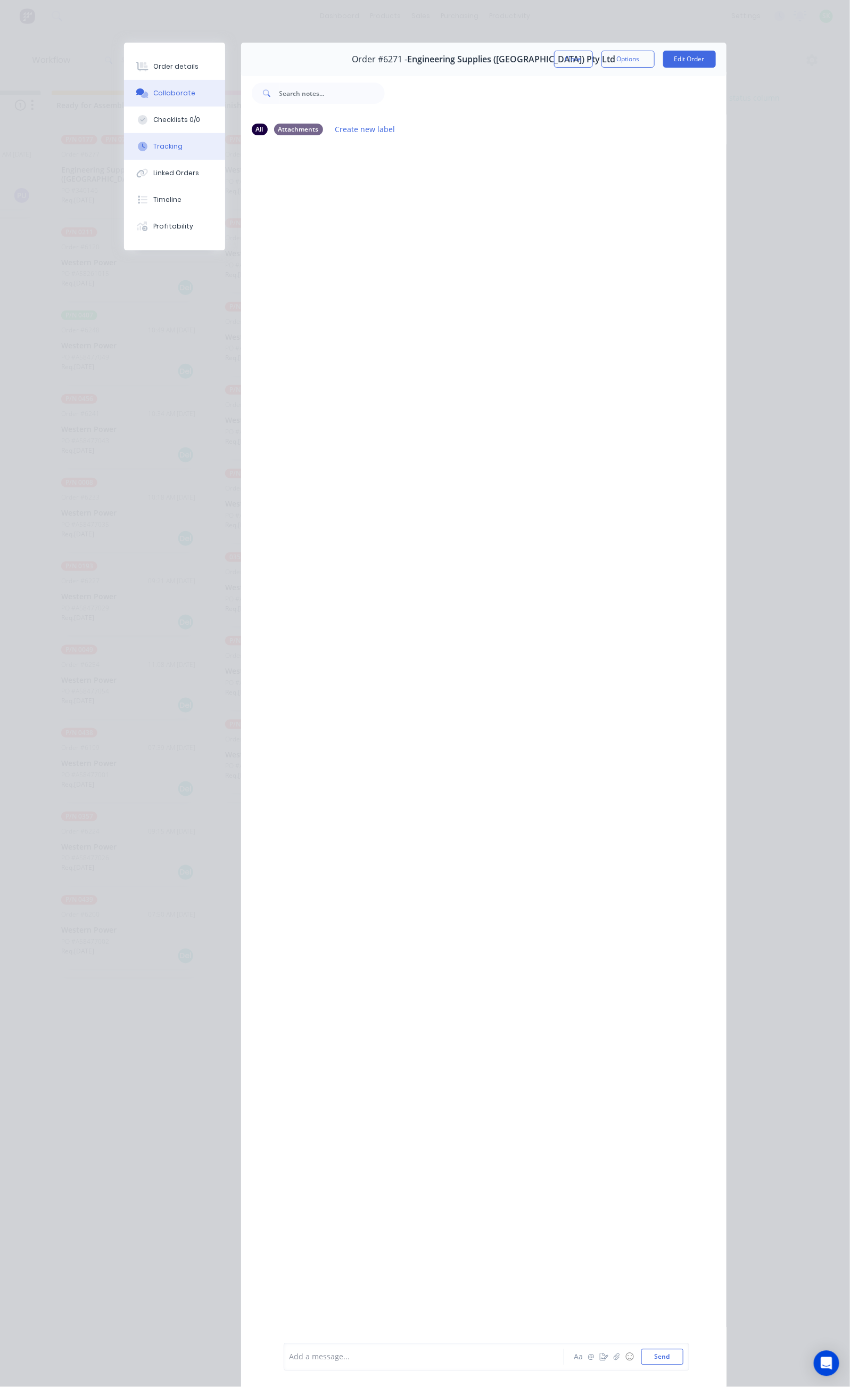
click at [124, 144] on button "Tracking" at bounding box center [174, 146] width 101 height 27
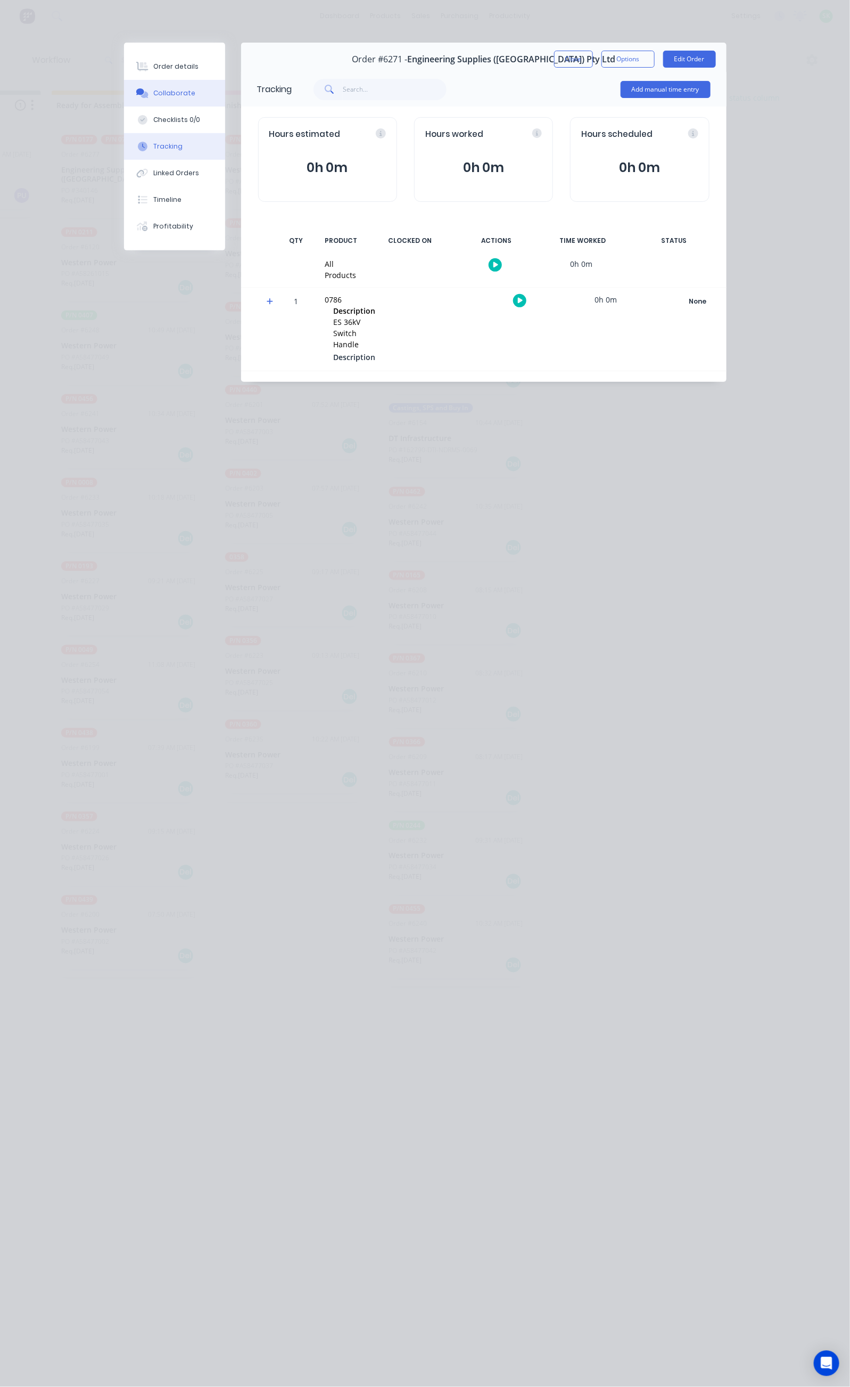
click at [153, 93] on div "Collaborate" at bounding box center [174, 93] width 42 height 10
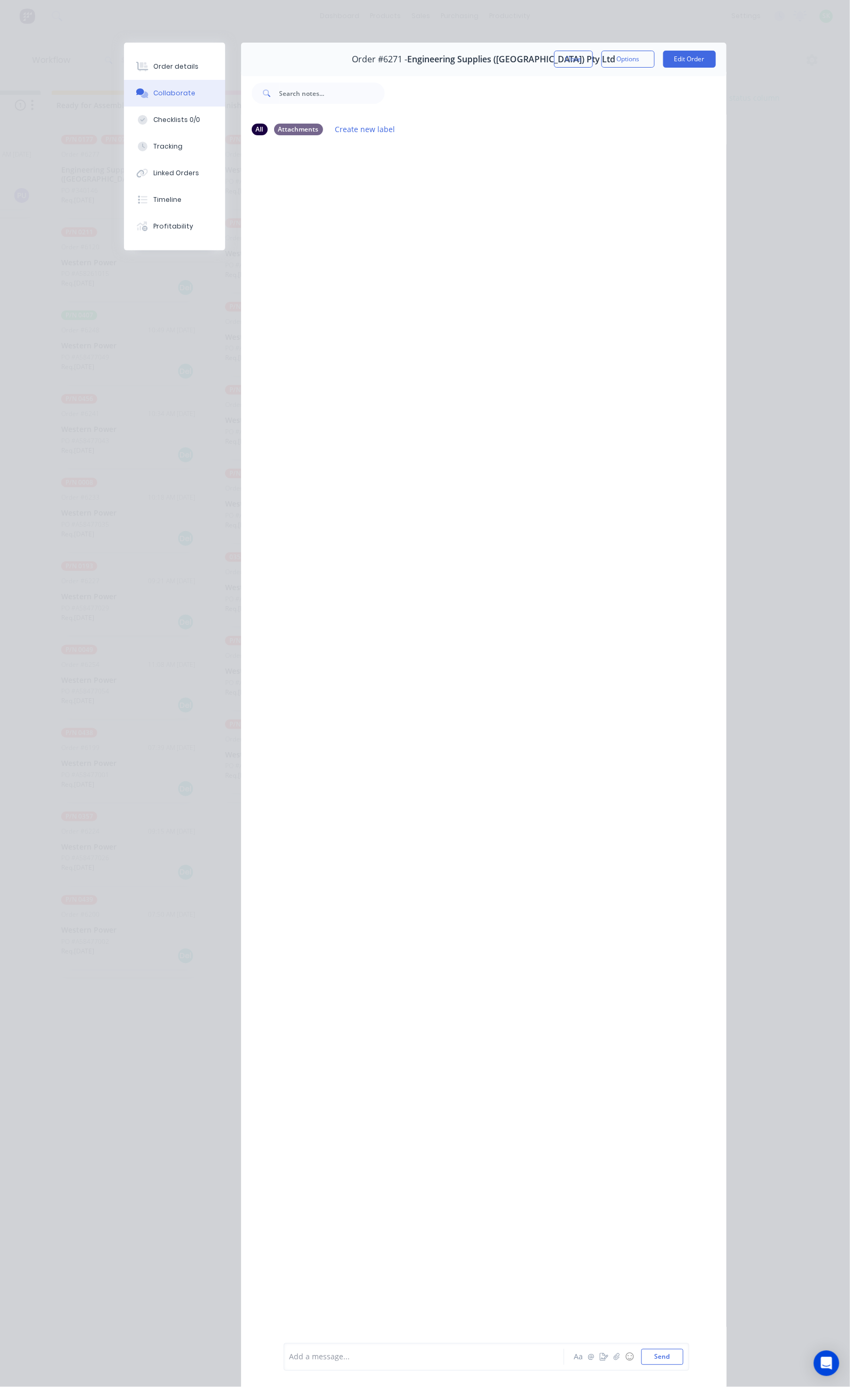
click at [290, 1355] on div at bounding box center [427, 1356] width 274 height 11
click at [124, 140] on button "Tracking" at bounding box center [174, 146] width 101 height 27
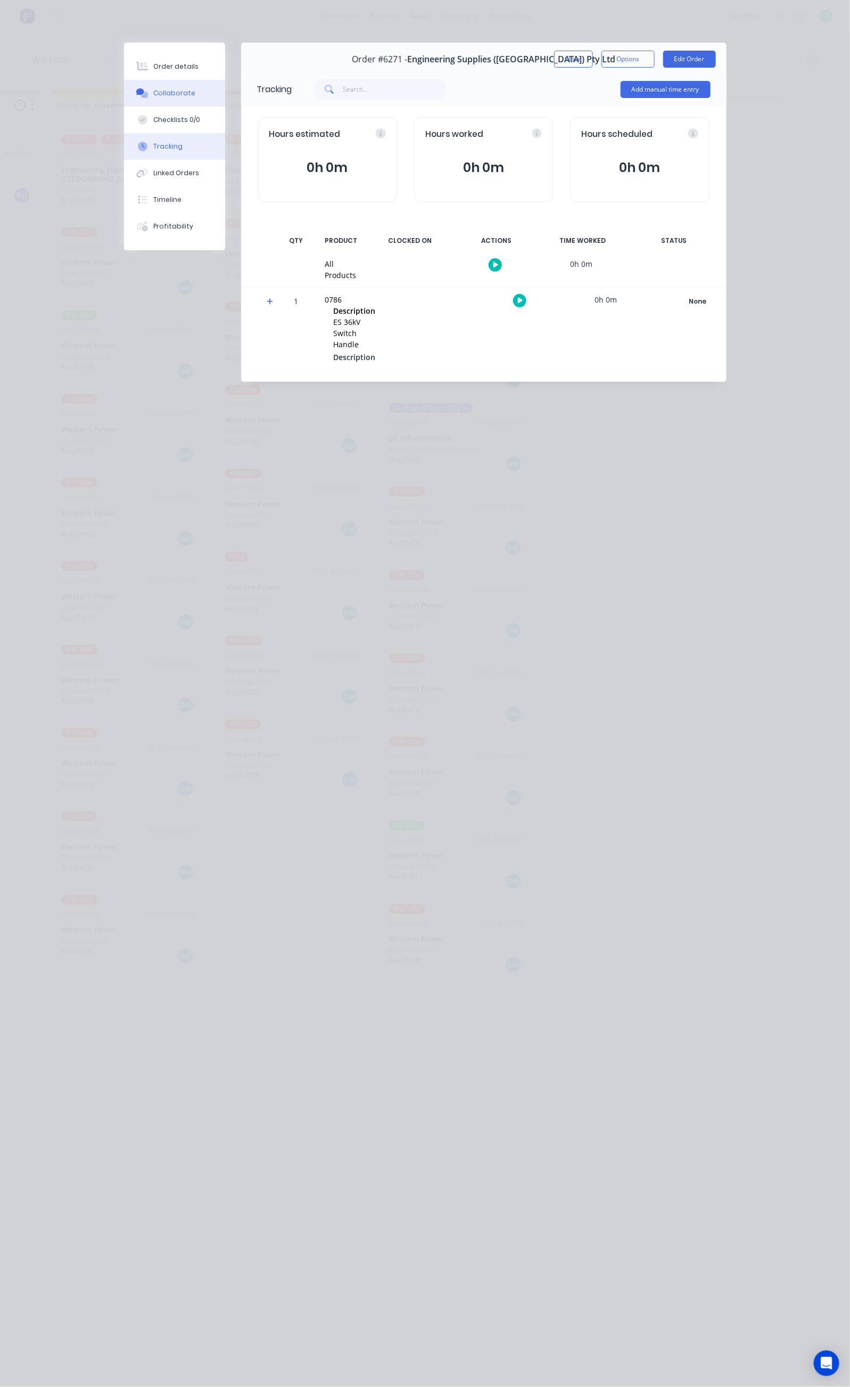
click at [124, 104] on button "Collaborate" at bounding box center [174, 93] width 101 height 27
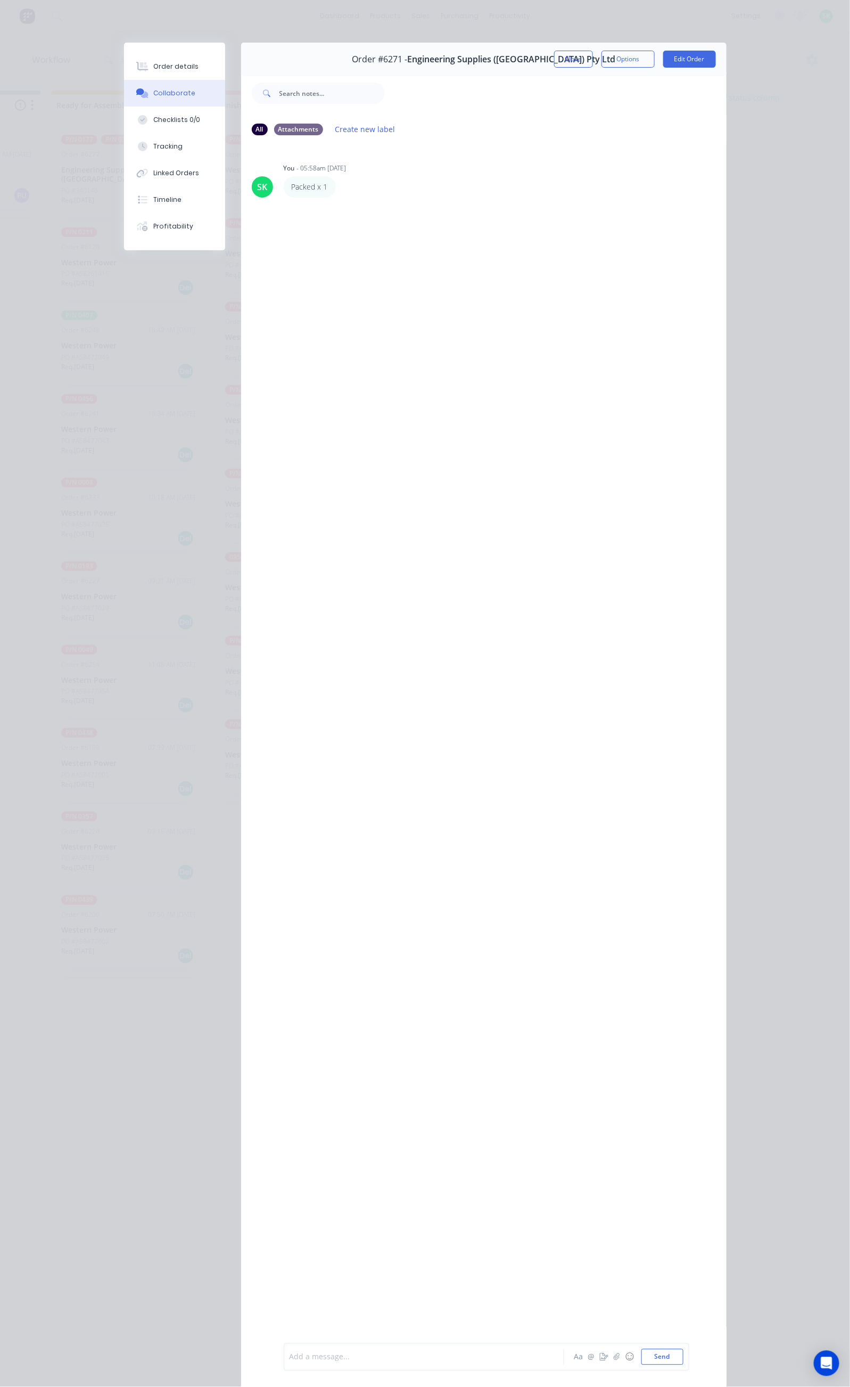
click at [290, 1353] on div at bounding box center [427, 1356] width 274 height 11
click at [684, 1360] on button "Send" at bounding box center [663, 1357] width 42 height 16
click at [593, 58] on button "Close" at bounding box center [573, 59] width 39 height 17
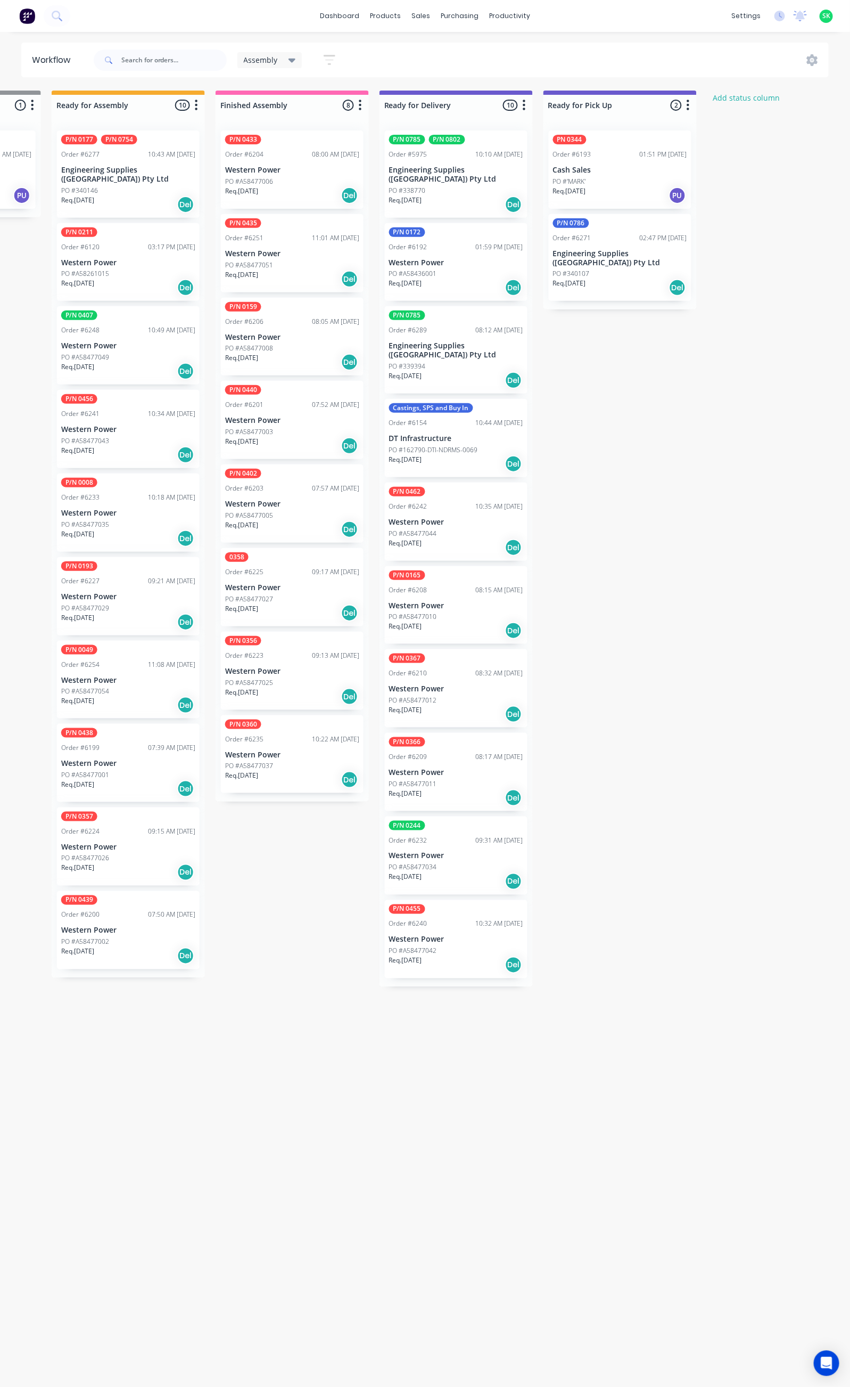
click at [460, 341] on p "Engineering Supplies ([GEOGRAPHIC_DATA]) Pty Ltd" at bounding box center [456, 350] width 134 height 18
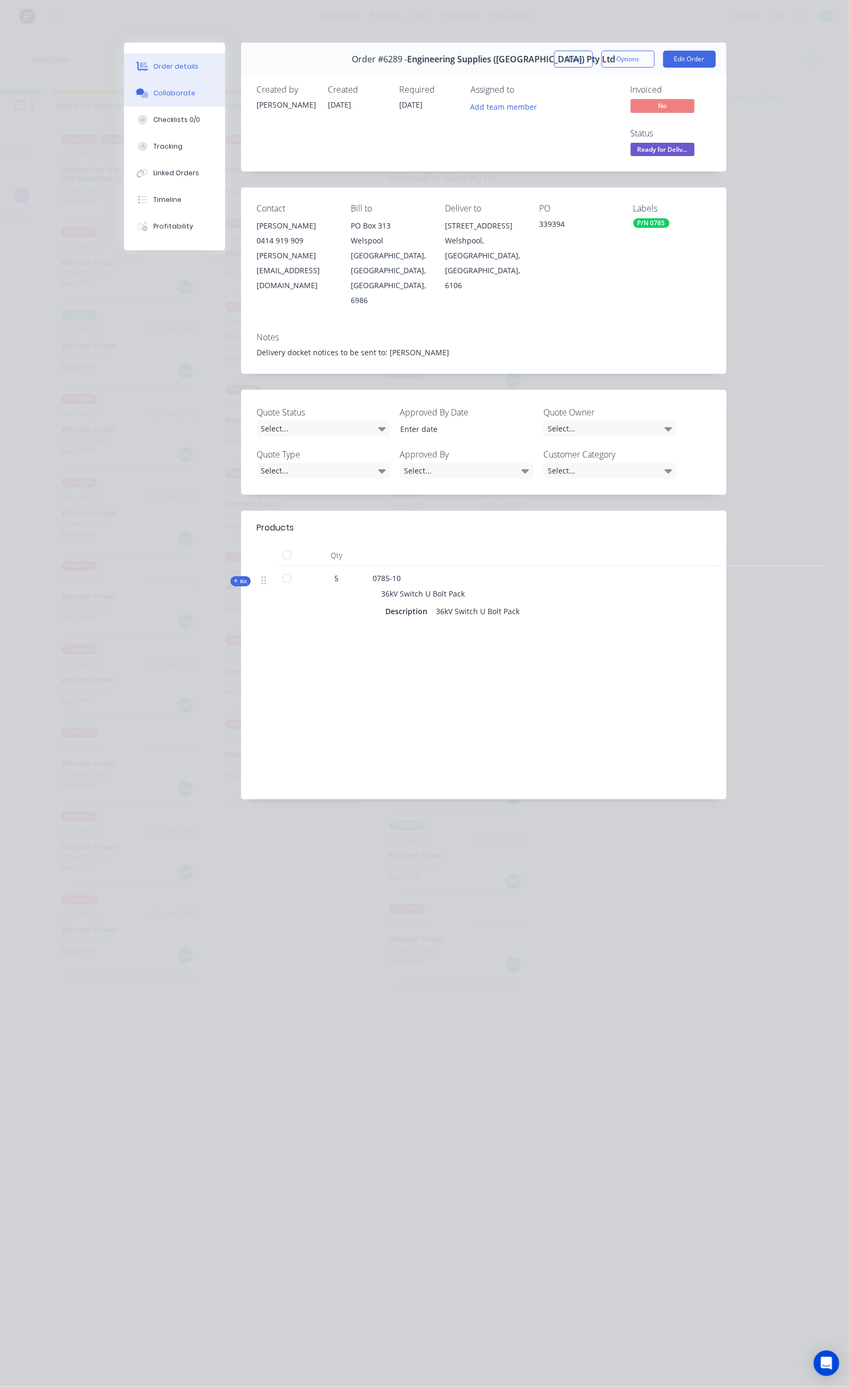
click at [124, 100] on button "Collaborate" at bounding box center [174, 93] width 101 height 27
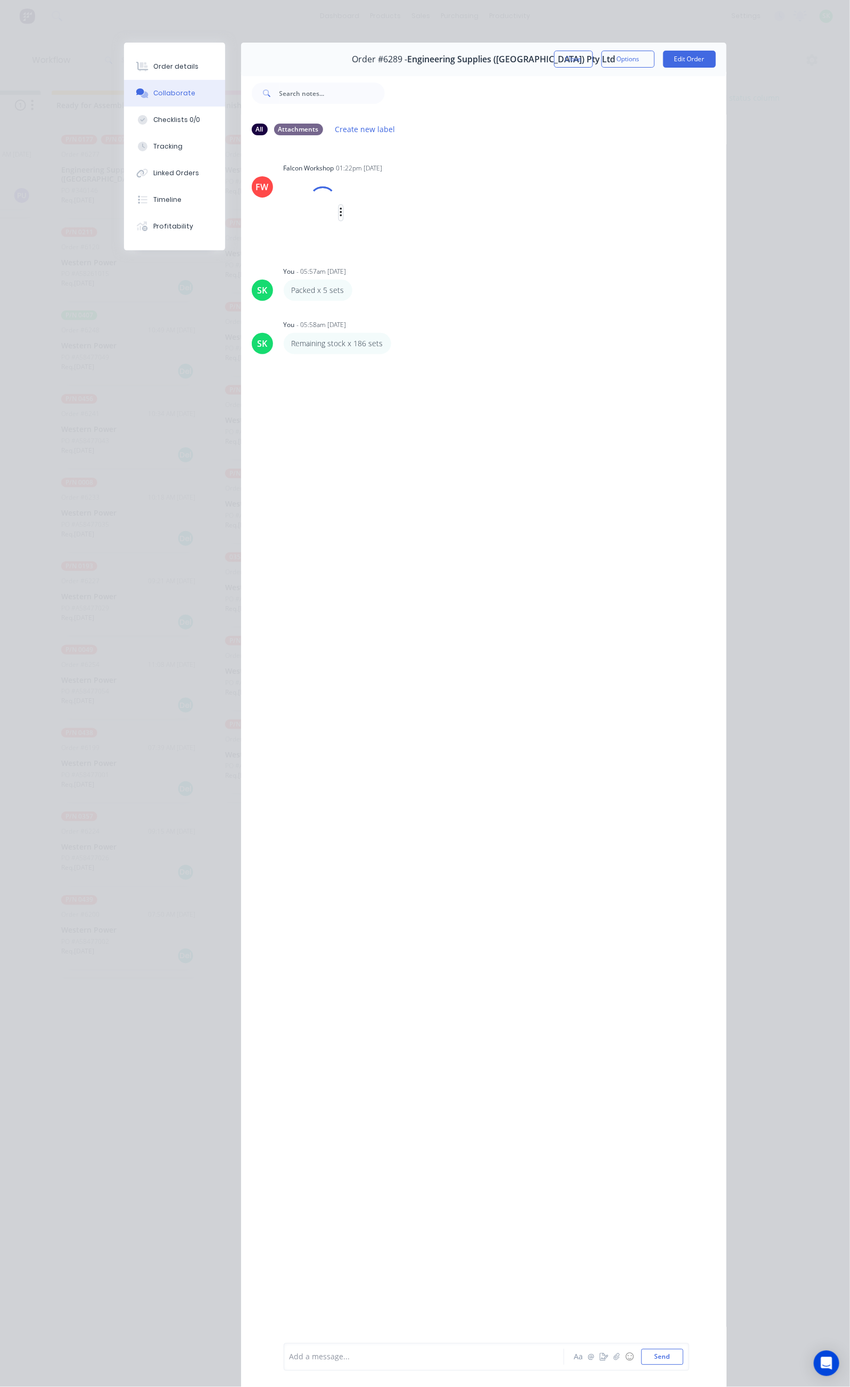
click at [340, 212] on icon "button" at bounding box center [341, 213] width 2 height 10
click at [380, 250] on button "Download" at bounding box center [440, 254] width 120 height 24
click at [593, 56] on button "Close" at bounding box center [573, 59] width 39 height 17
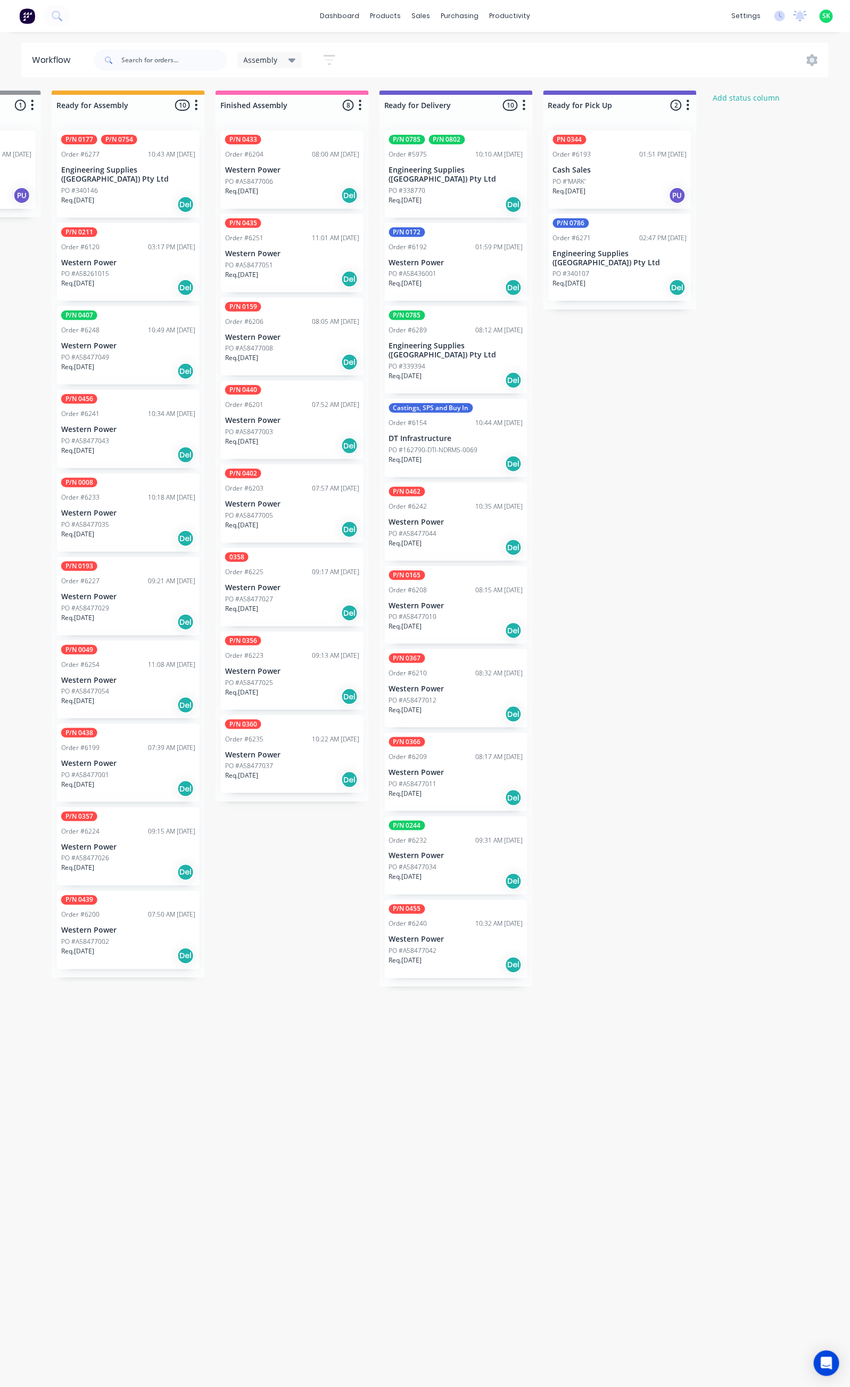
click at [609, 256] on p "Engineering Supplies ([GEOGRAPHIC_DATA]) Pty Ltd" at bounding box center [620, 258] width 134 height 18
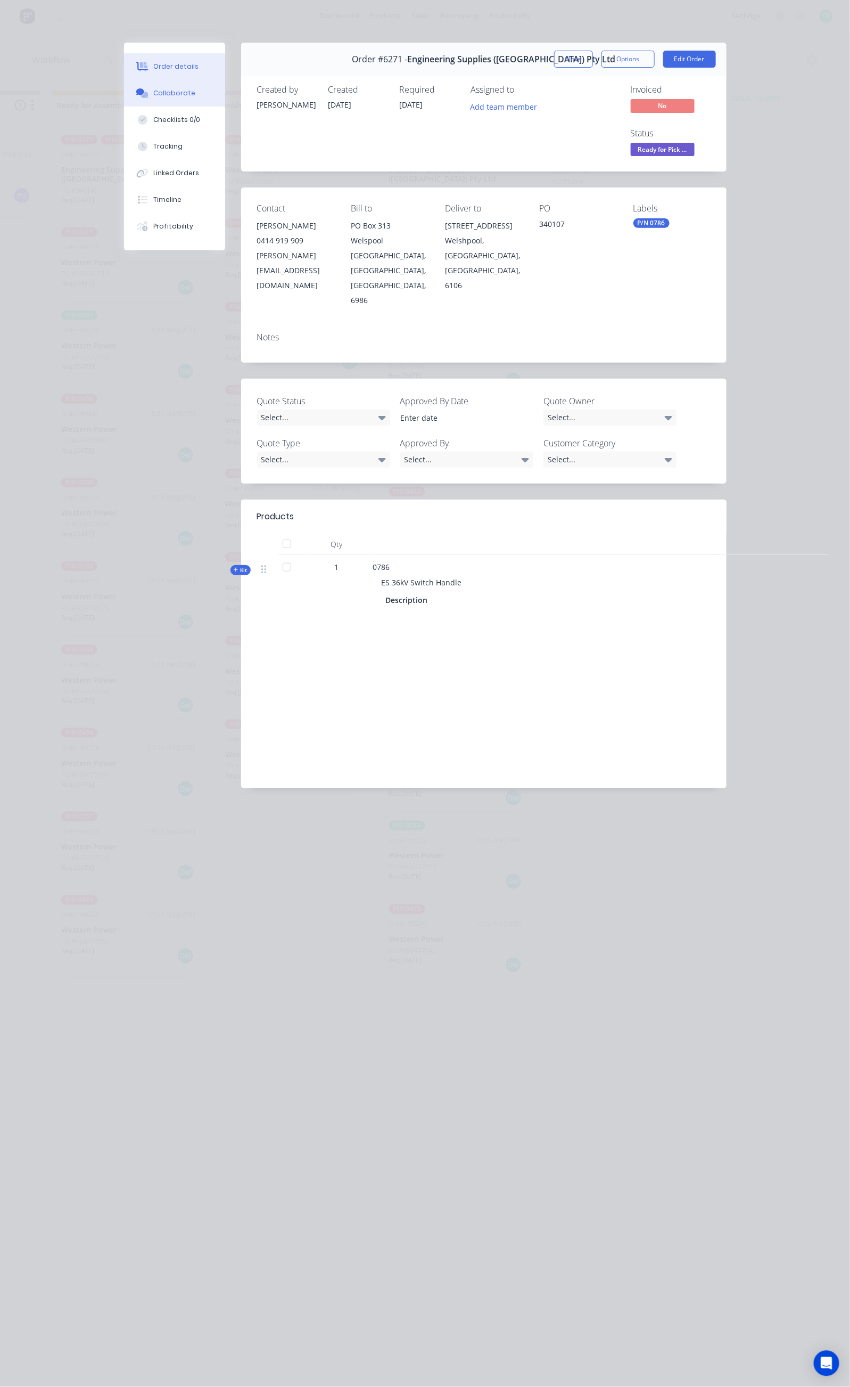
click at [124, 85] on button "Collaborate" at bounding box center [174, 93] width 101 height 27
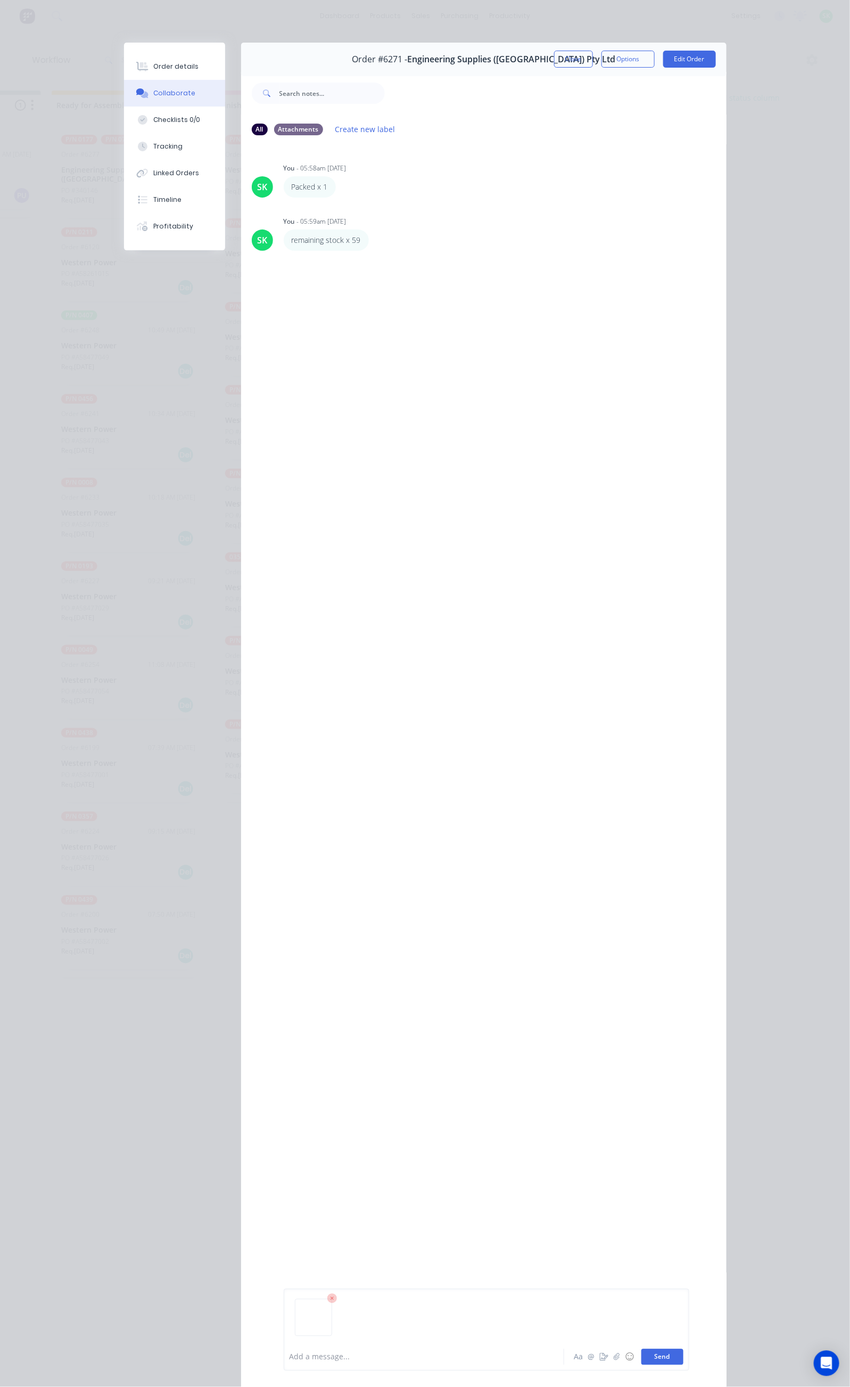
click at [684, 1353] on button "Send" at bounding box center [663, 1357] width 42 height 16
click at [153, 63] on div "Order details" at bounding box center [175, 67] width 45 height 10
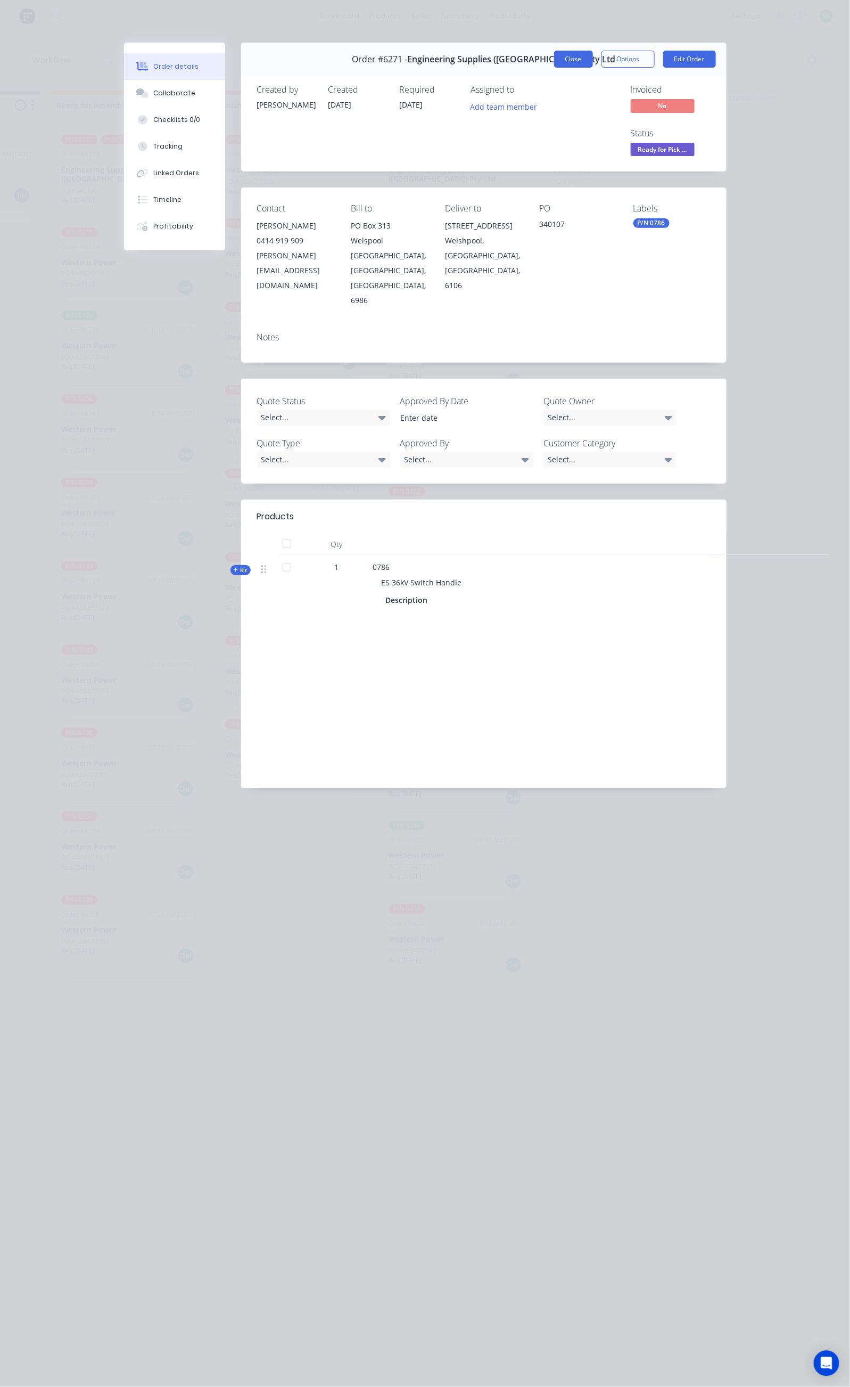
click at [593, 56] on button "Close" at bounding box center [573, 59] width 39 height 17
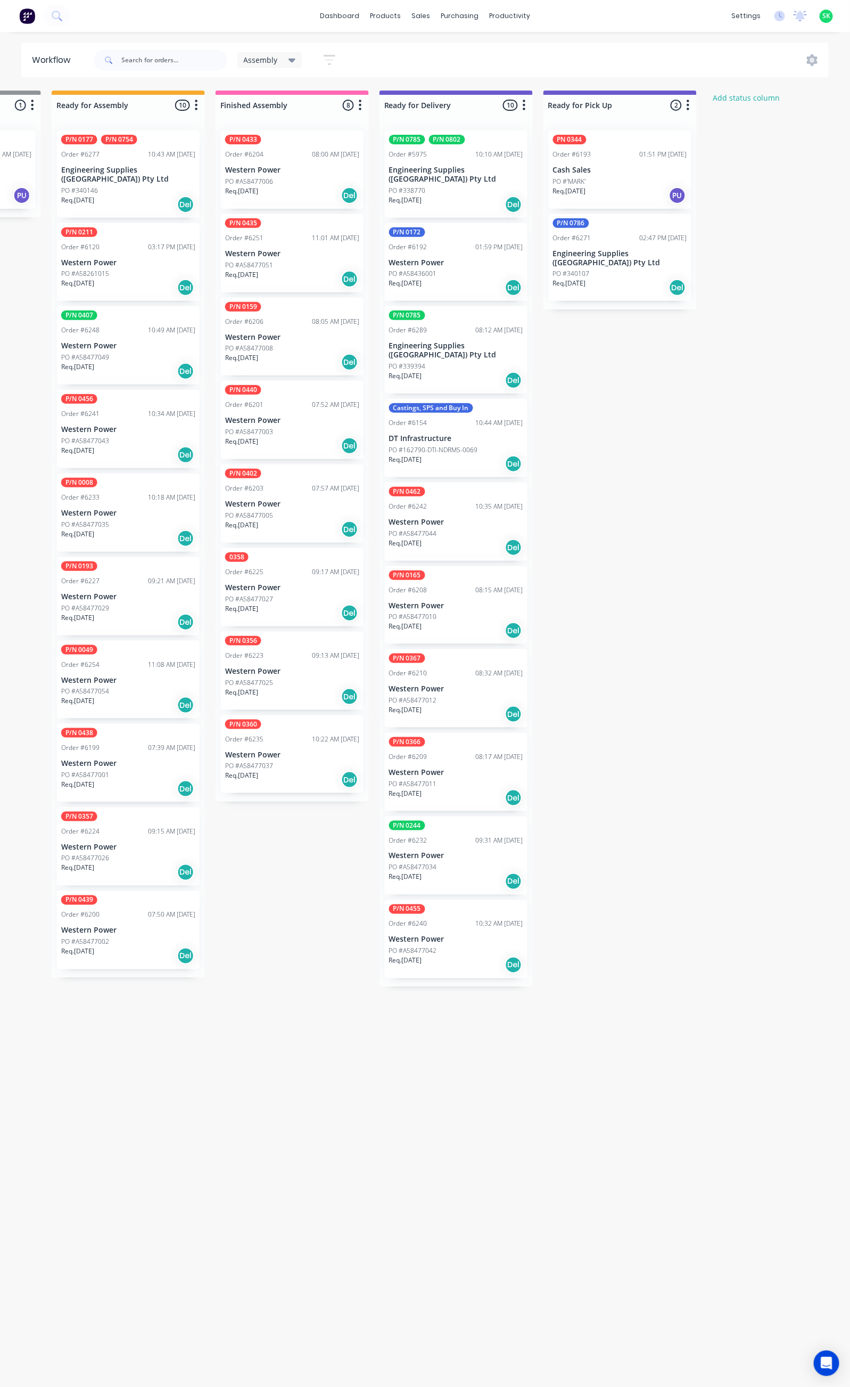
click at [327, 64] on icon "button" at bounding box center [330, 59] width 12 height 13
click at [321, 220] on icon "button" at bounding box center [319, 222] width 7 height 12
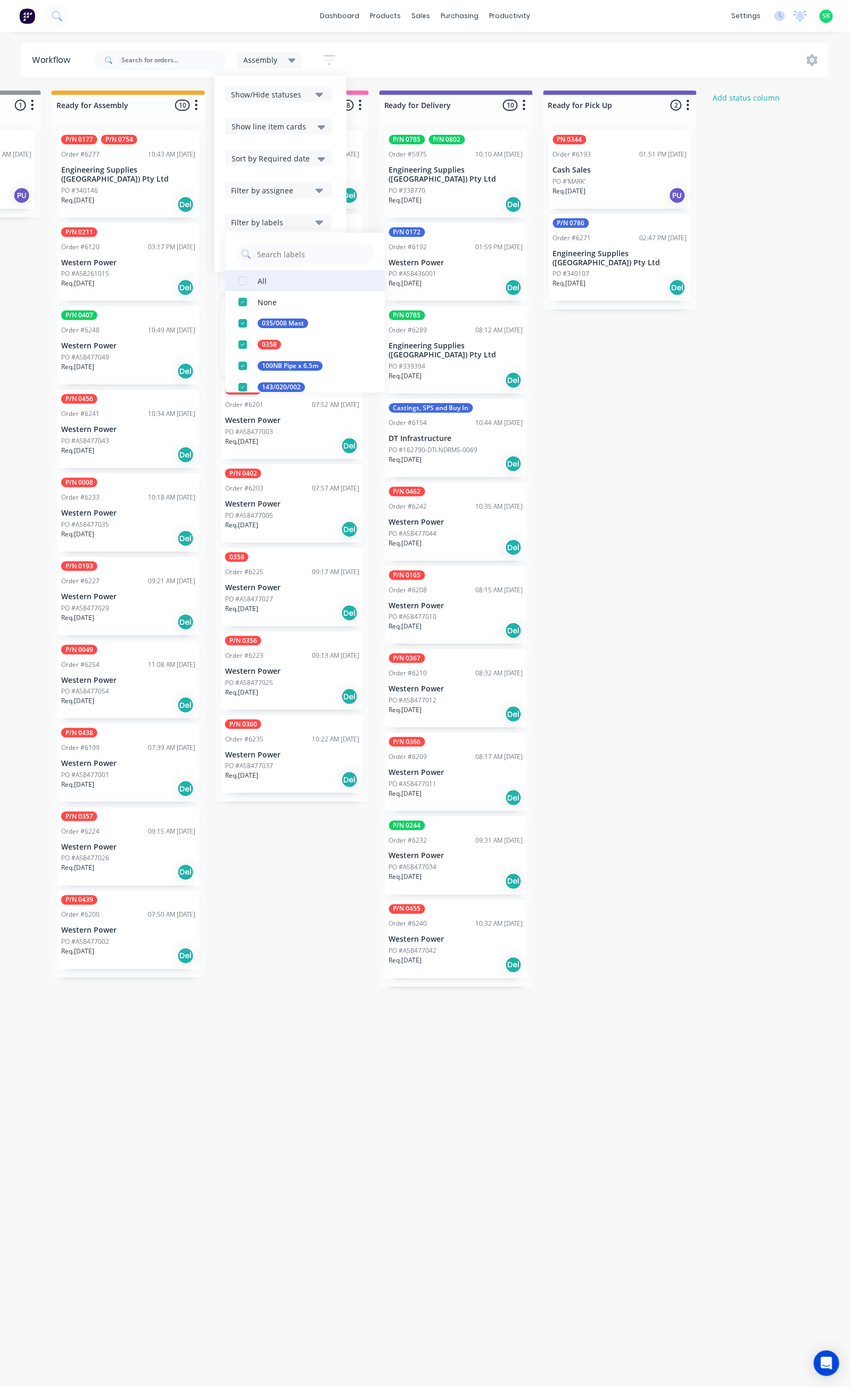
click at [241, 283] on div "button" at bounding box center [242, 280] width 21 height 21
click at [291, 879] on div "Submitted 35 Status colour #273444 hex #273444 Save Cancel Summaries Total orde…" at bounding box center [494, 734] width 1930 height 1286
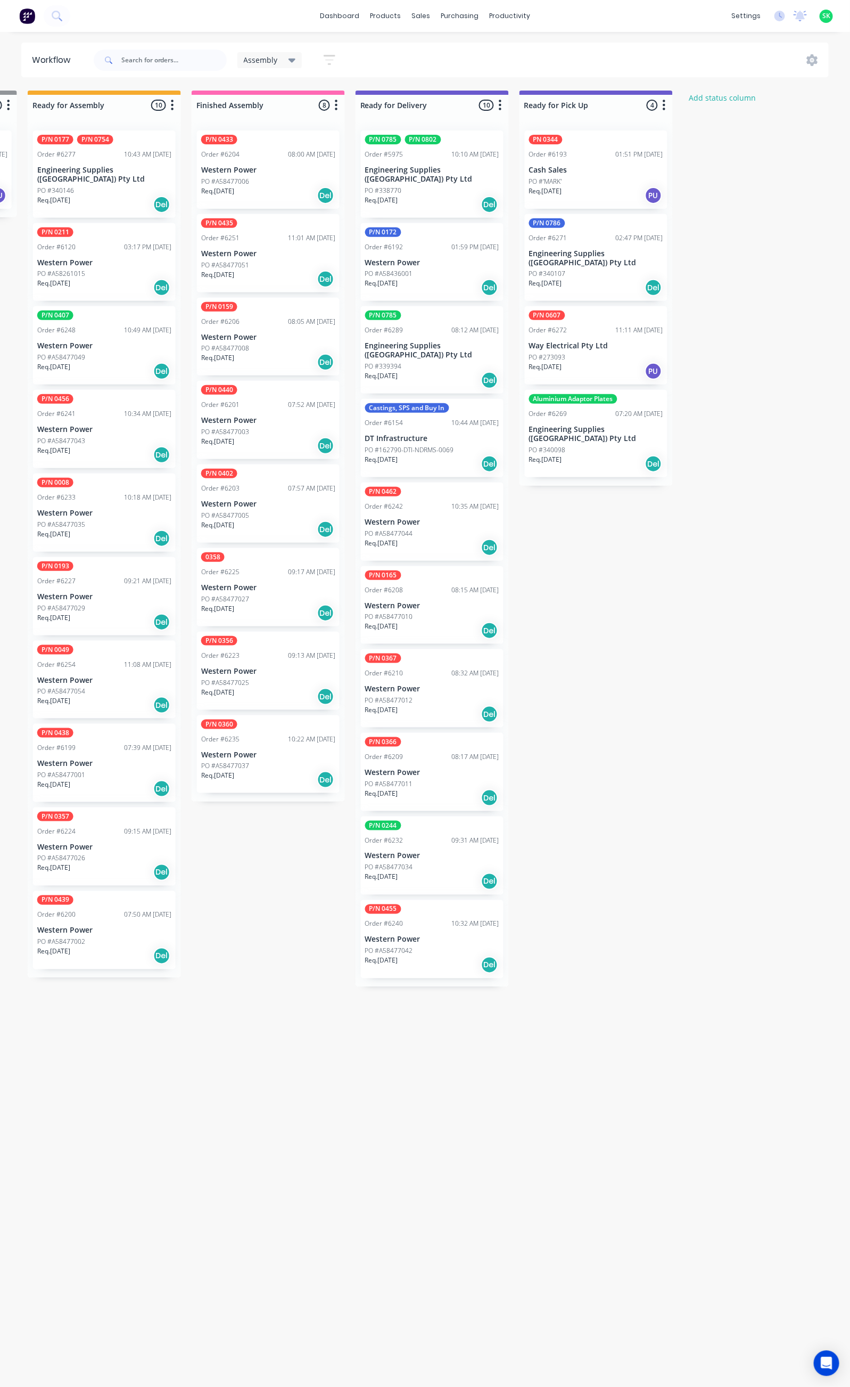
scroll to position [0, 497]
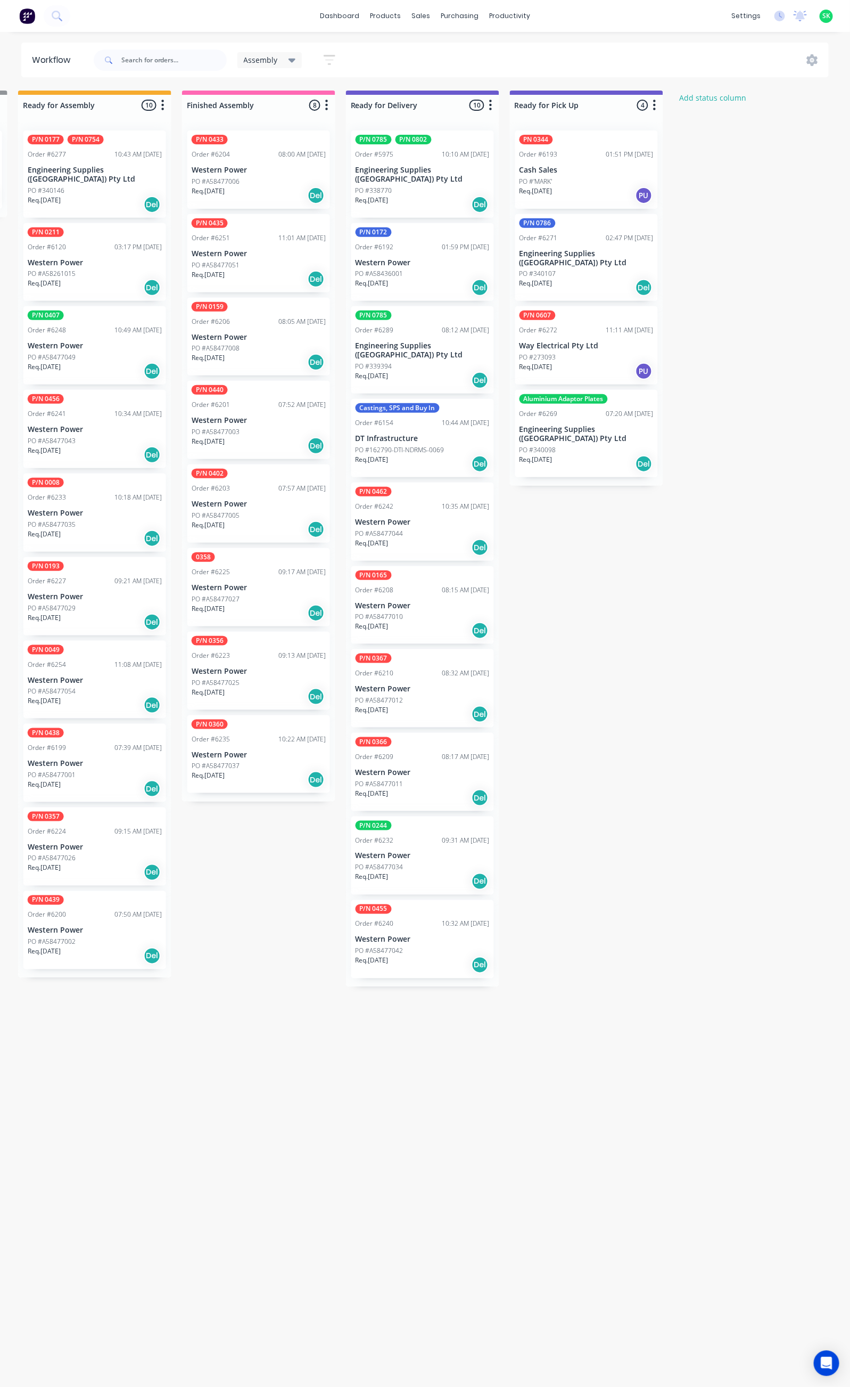
click at [595, 455] on div "Req. [DATE] Del" at bounding box center [587, 464] width 134 height 18
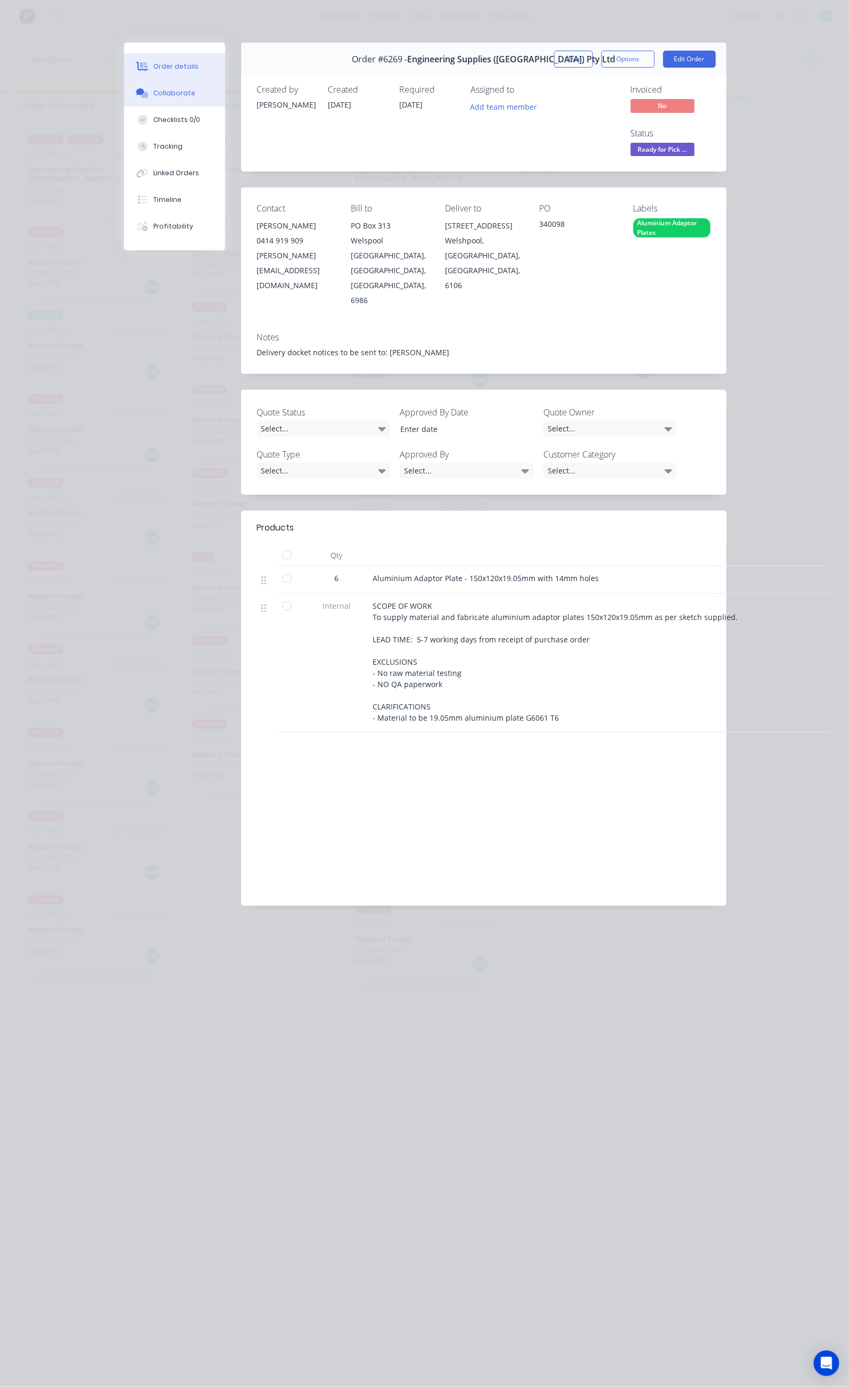
click at [153, 88] on div "Collaborate" at bounding box center [174, 93] width 42 height 10
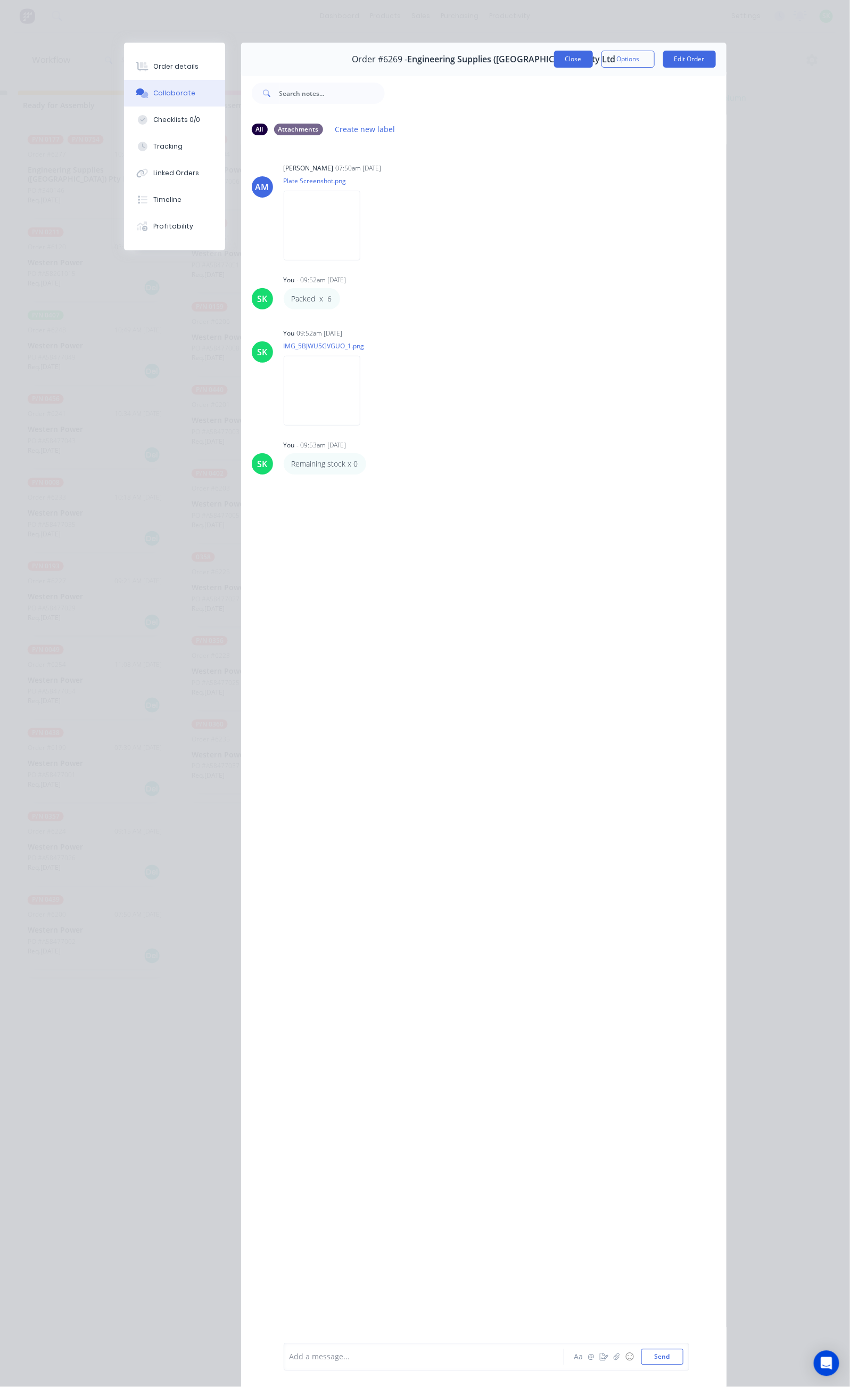
click at [593, 62] on button "Close" at bounding box center [573, 59] width 39 height 17
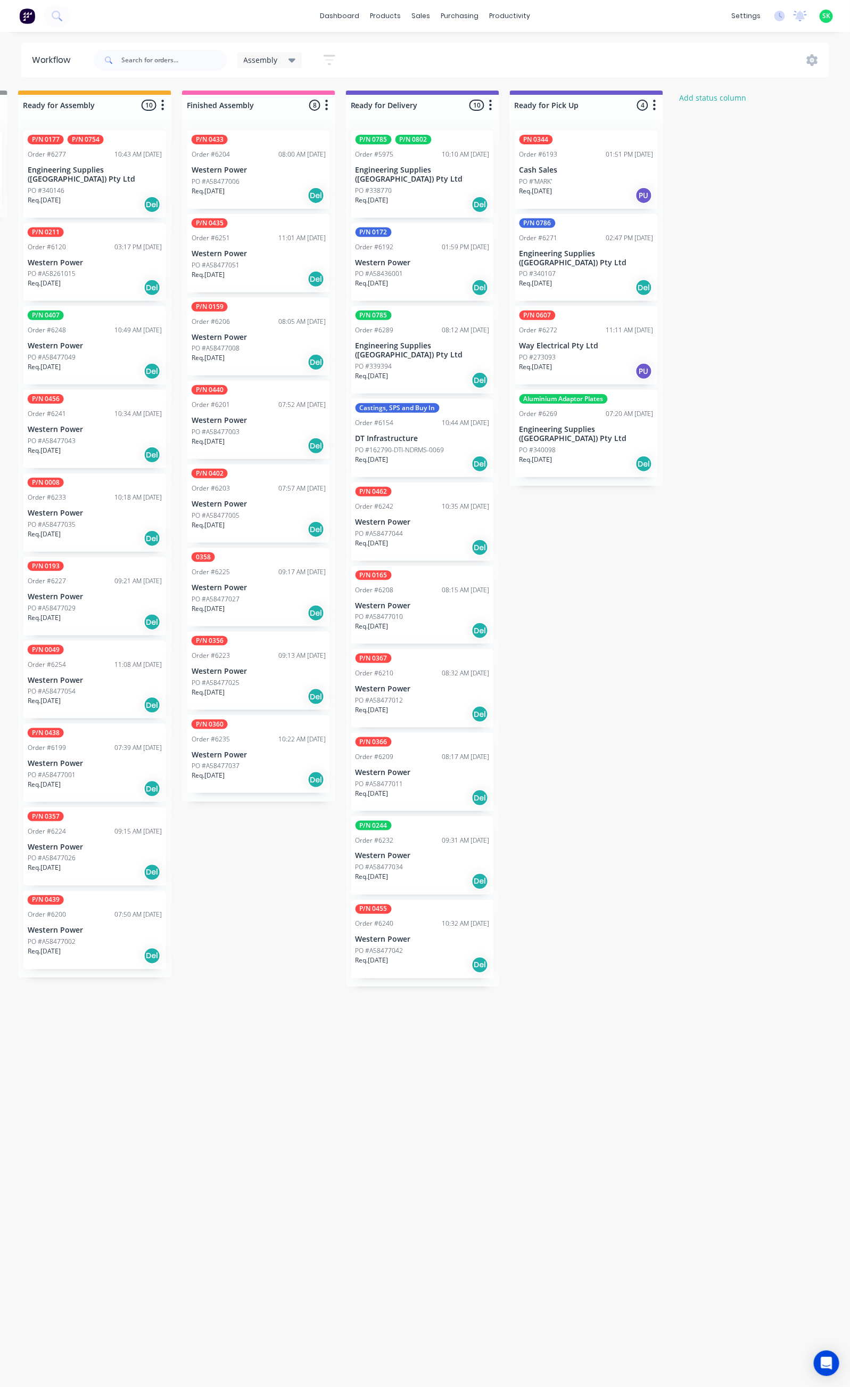
click at [255, 171] on p "Western Power" at bounding box center [259, 170] width 134 height 9
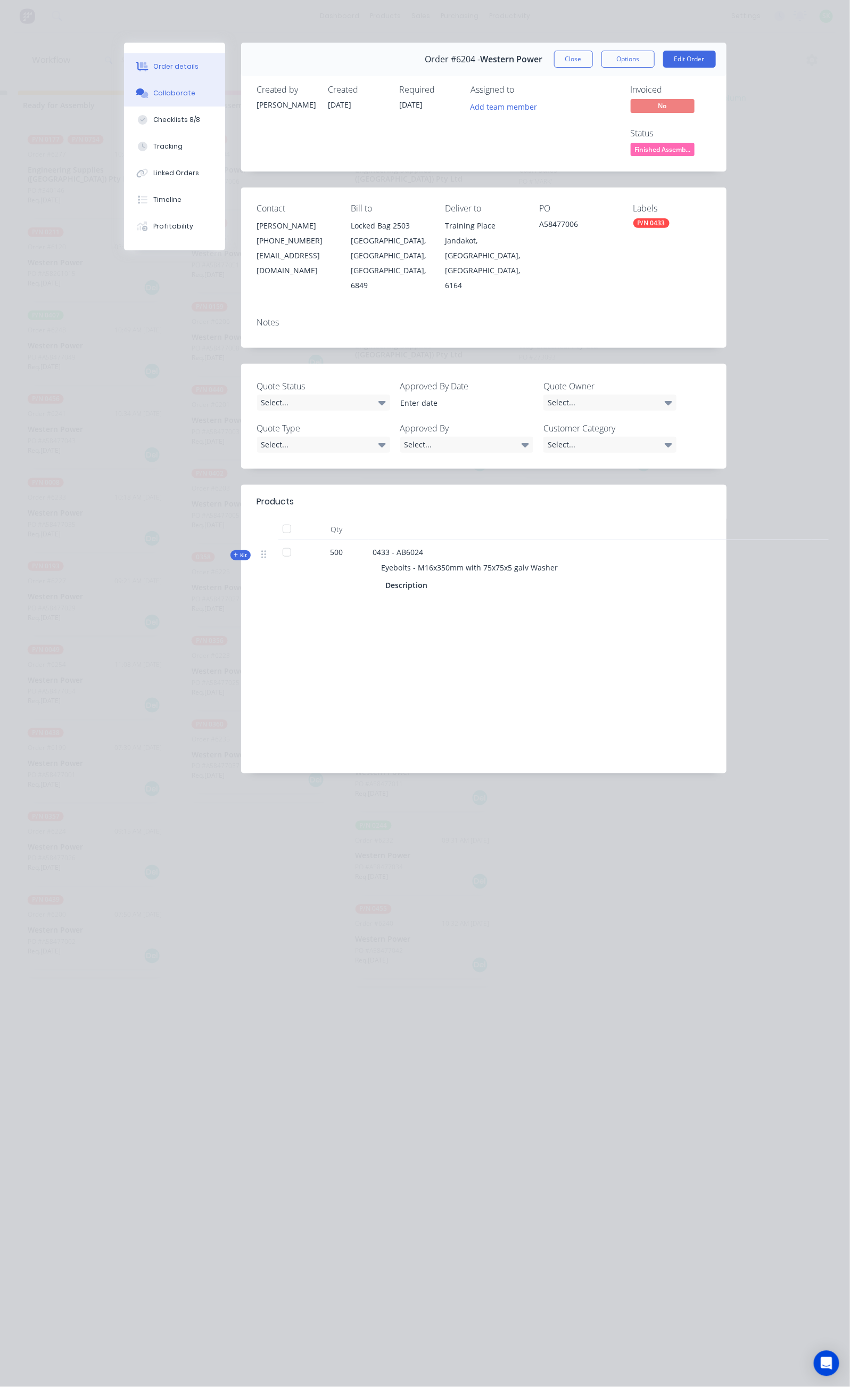
click at [124, 92] on button "Collaborate" at bounding box center [174, 93] width 101 height 27
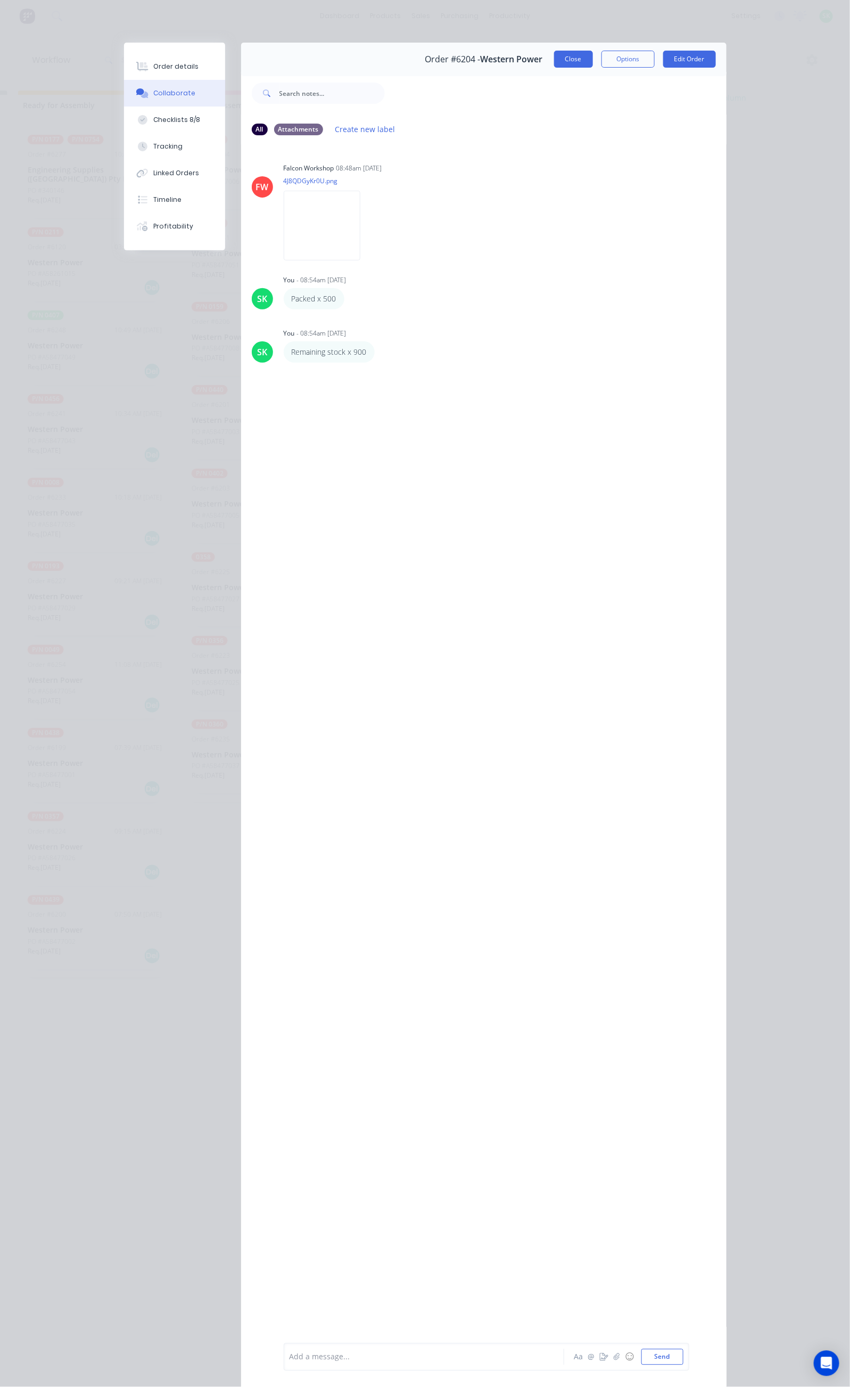
click at [593, 53] on button "Close" at bounding box center [573, 59] width 39 height 17
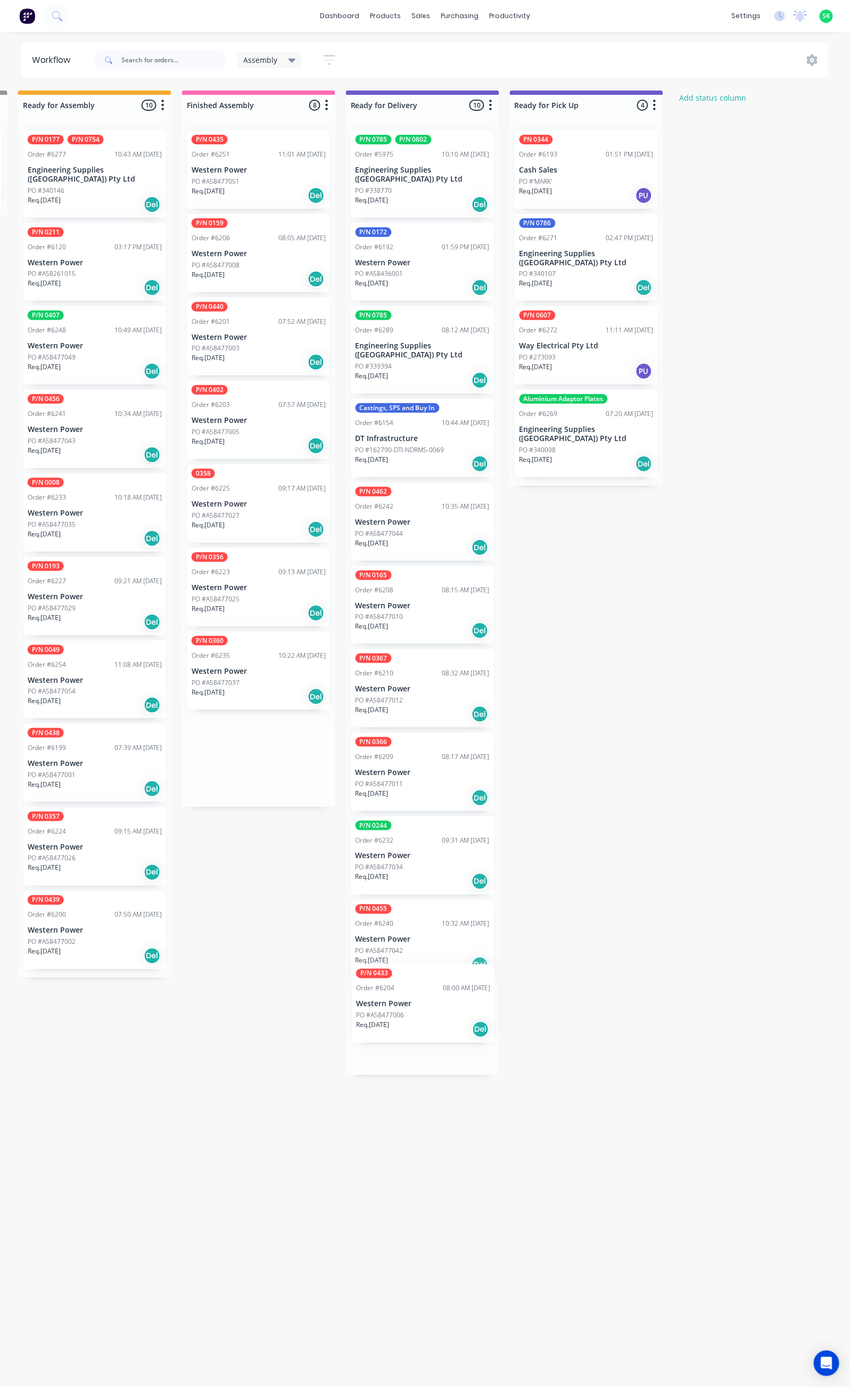
drag, startPoint x: 253, startPoint y: 165, endPoint x: 420, endPoint y: 1002, distance: 853.6
click at [420, 1002] on div "Submitted 36 Status colour #273444 hex #273444 Save Cancel Summaries Total orde…" at bounding box center [460, 734] width 1930 height 1286
click at [262, 161] on div "P/N 0435 Order #6251 11:01 AM [DATE] Western Power PO #A58477051 Req. [DATE] Del" at bounding box center [258, 169] width 143 height 78
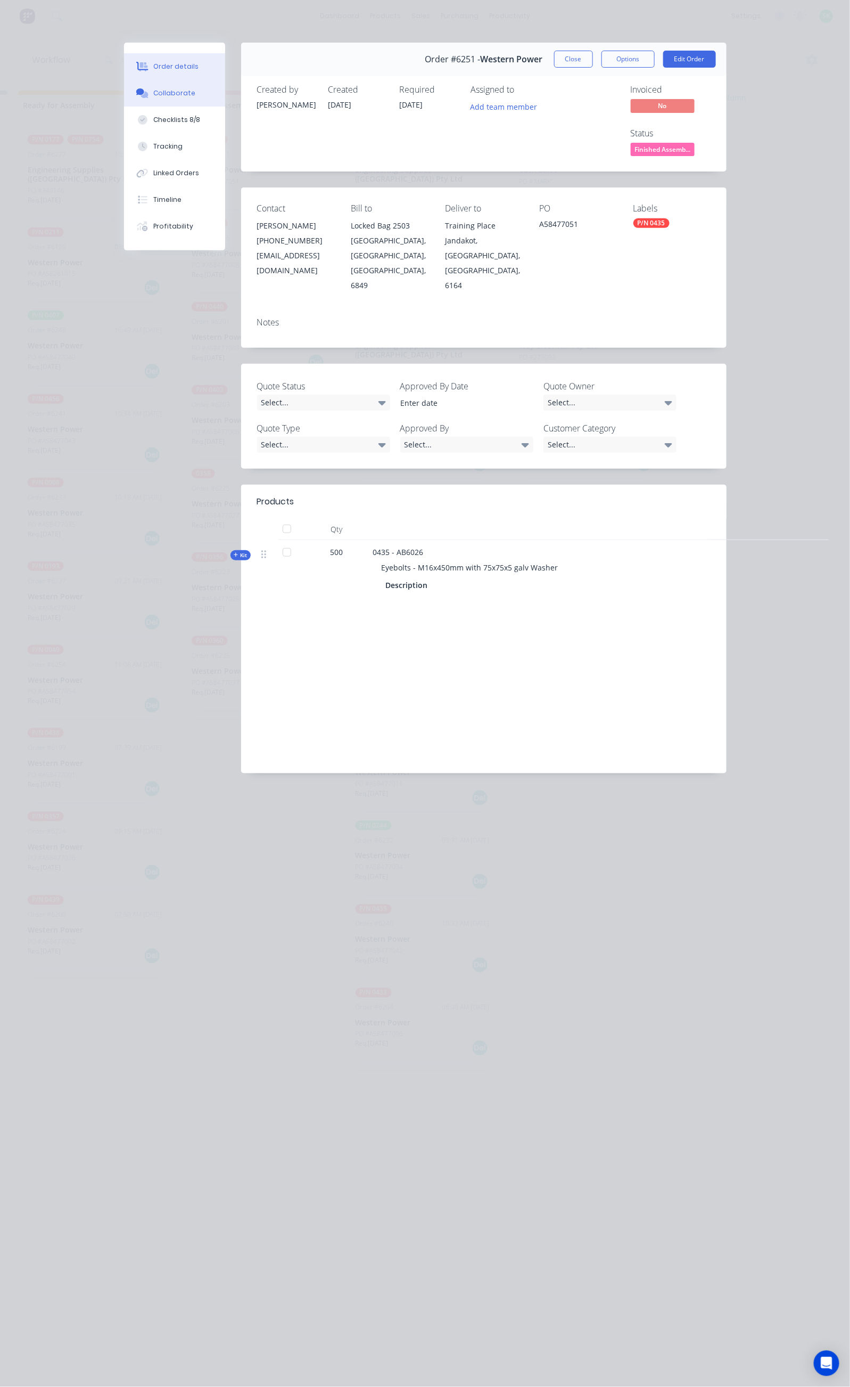
click at [124, 87] on button "Collaborate" at bounding box center [174, 93] width 101 height 27
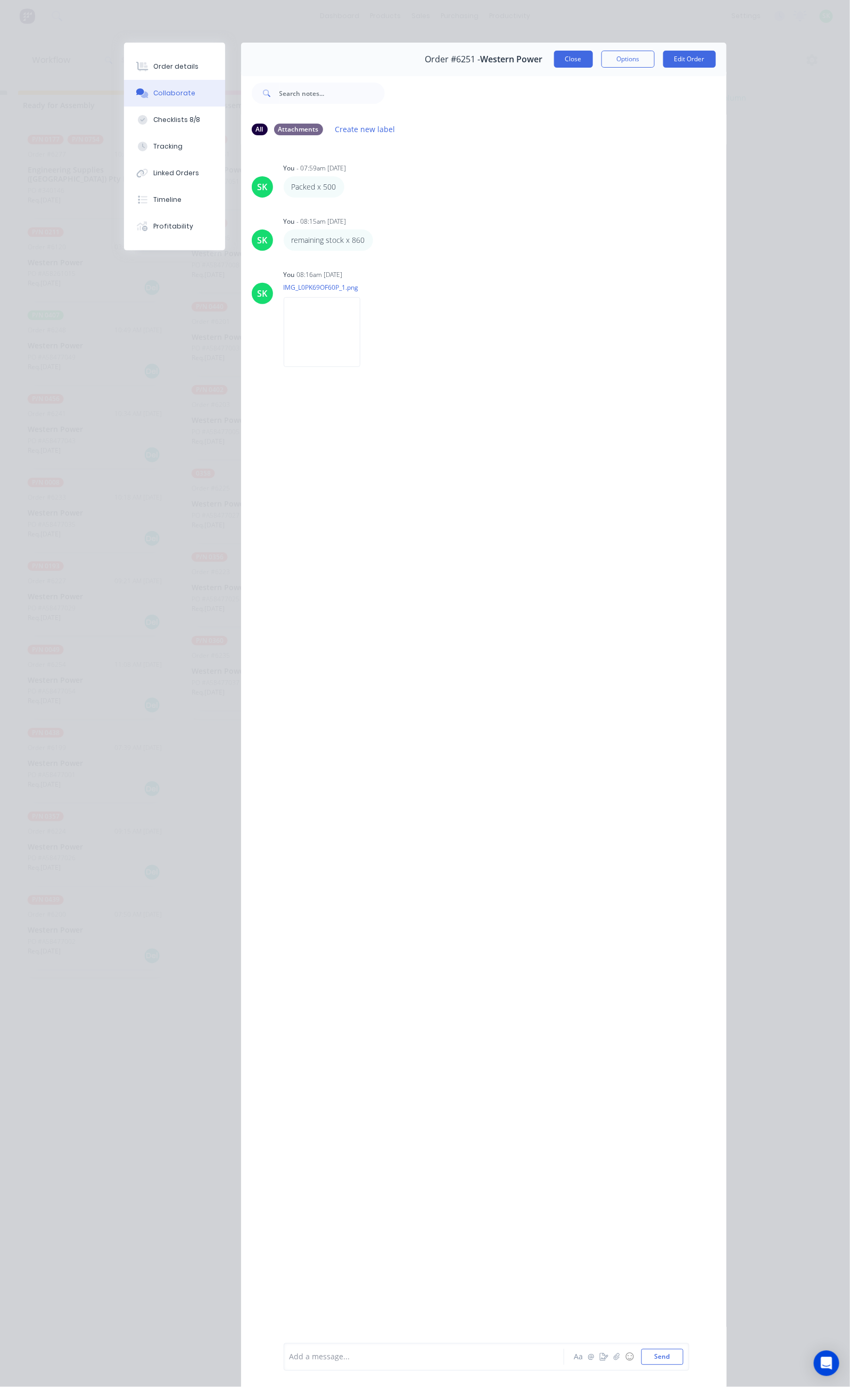
click at [593, 58] on button "Close" at bounding box center [573, 59] width 39 height 17
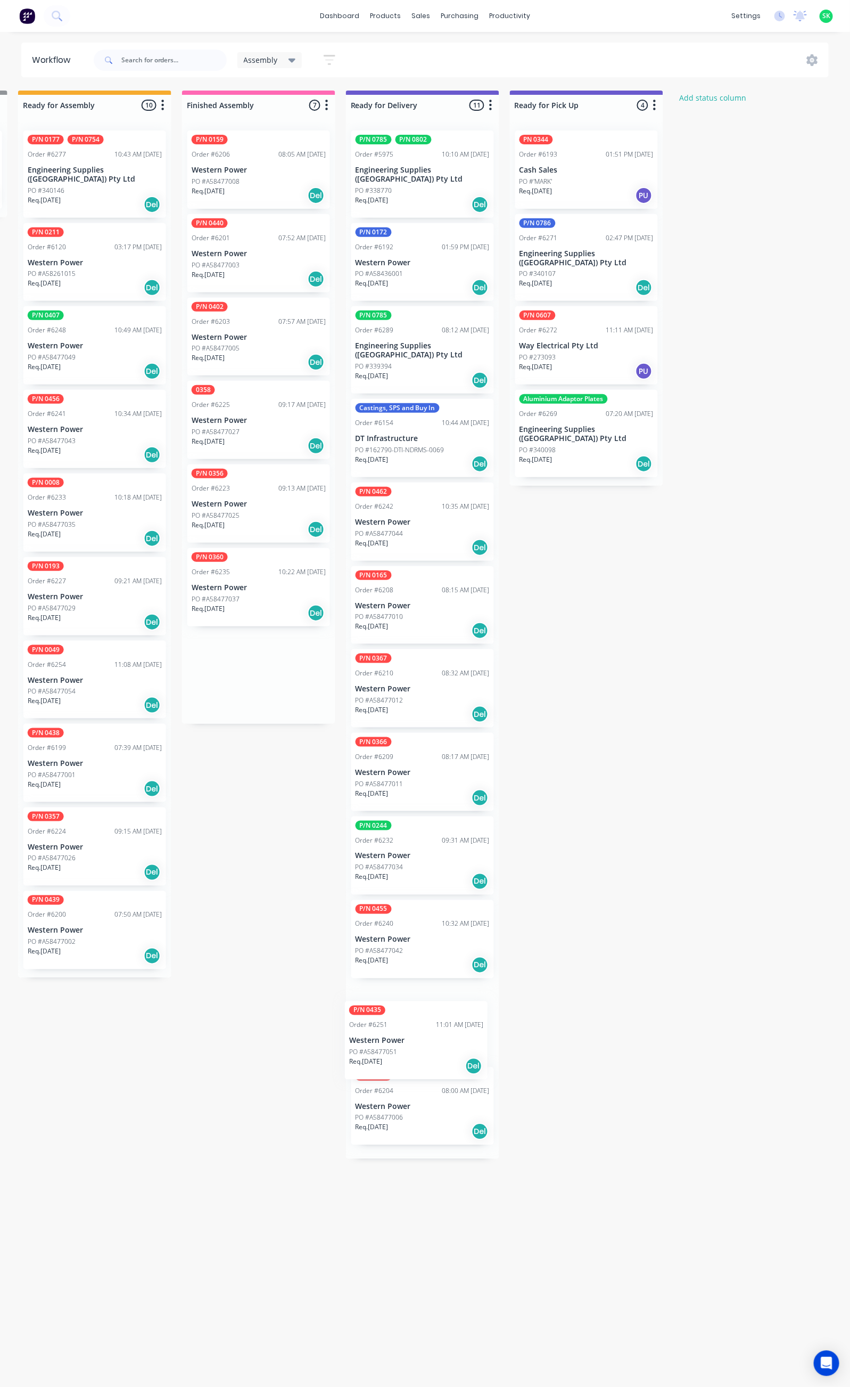
scroll to position [2, 497]
drag, startPoint x: 259, startPoint y: 162, endPoint x: 419, endPoint y: 1072, distance: 924.5
click at [419, 1076] on div "Submitted 36 Status colour #273444 hex #273444 Save Cancel Summaries Total orde…" at bounding box center [460, 734] width 1930 height 1286
click at [239, 152] on div "Order #6206 08:05 AM [DATE]" at bounding box center [259, 155] width 134 height 10
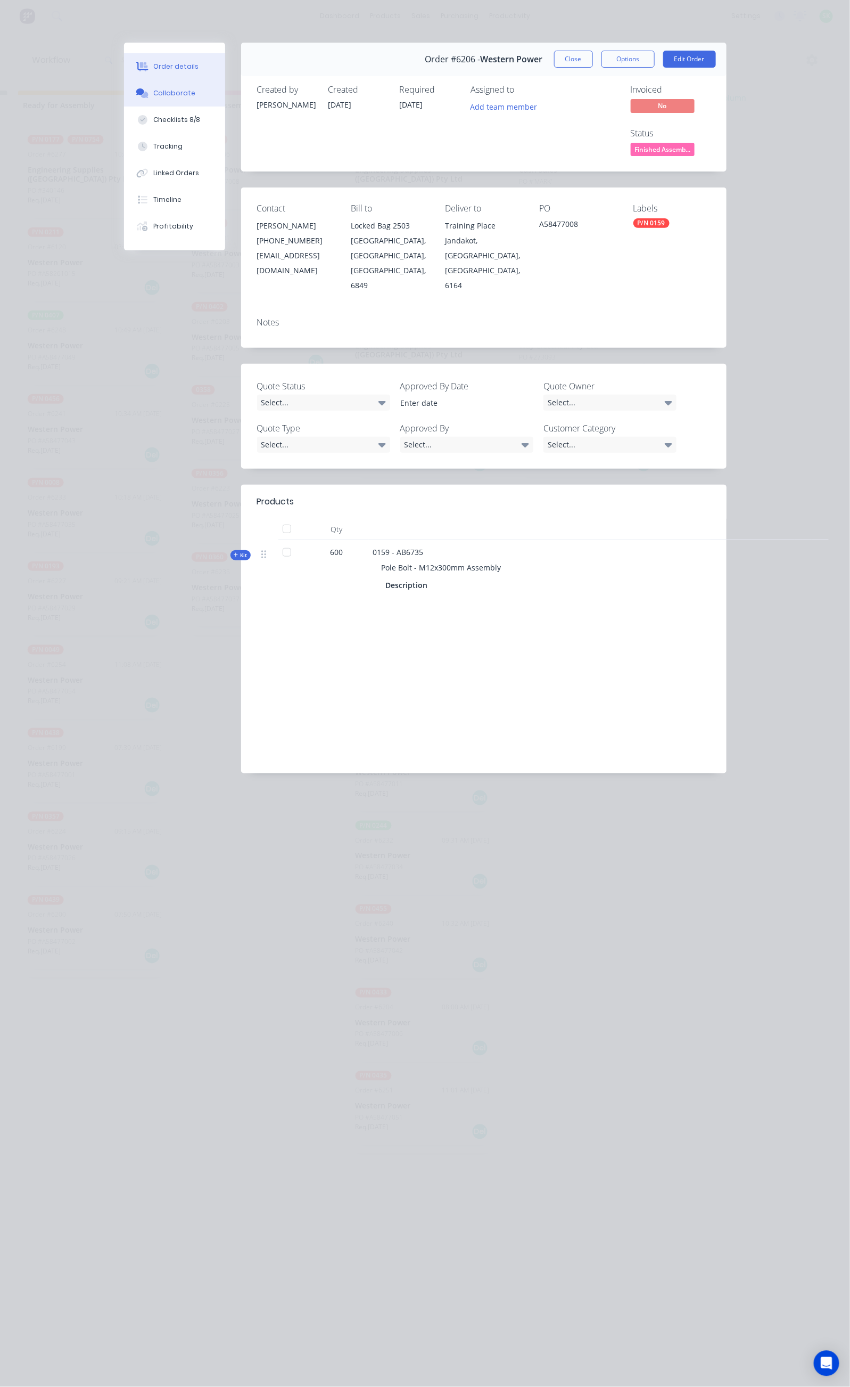
click at [153, 93] on div "Collaborate" at bounding box center [174, 93] width 42 height 10
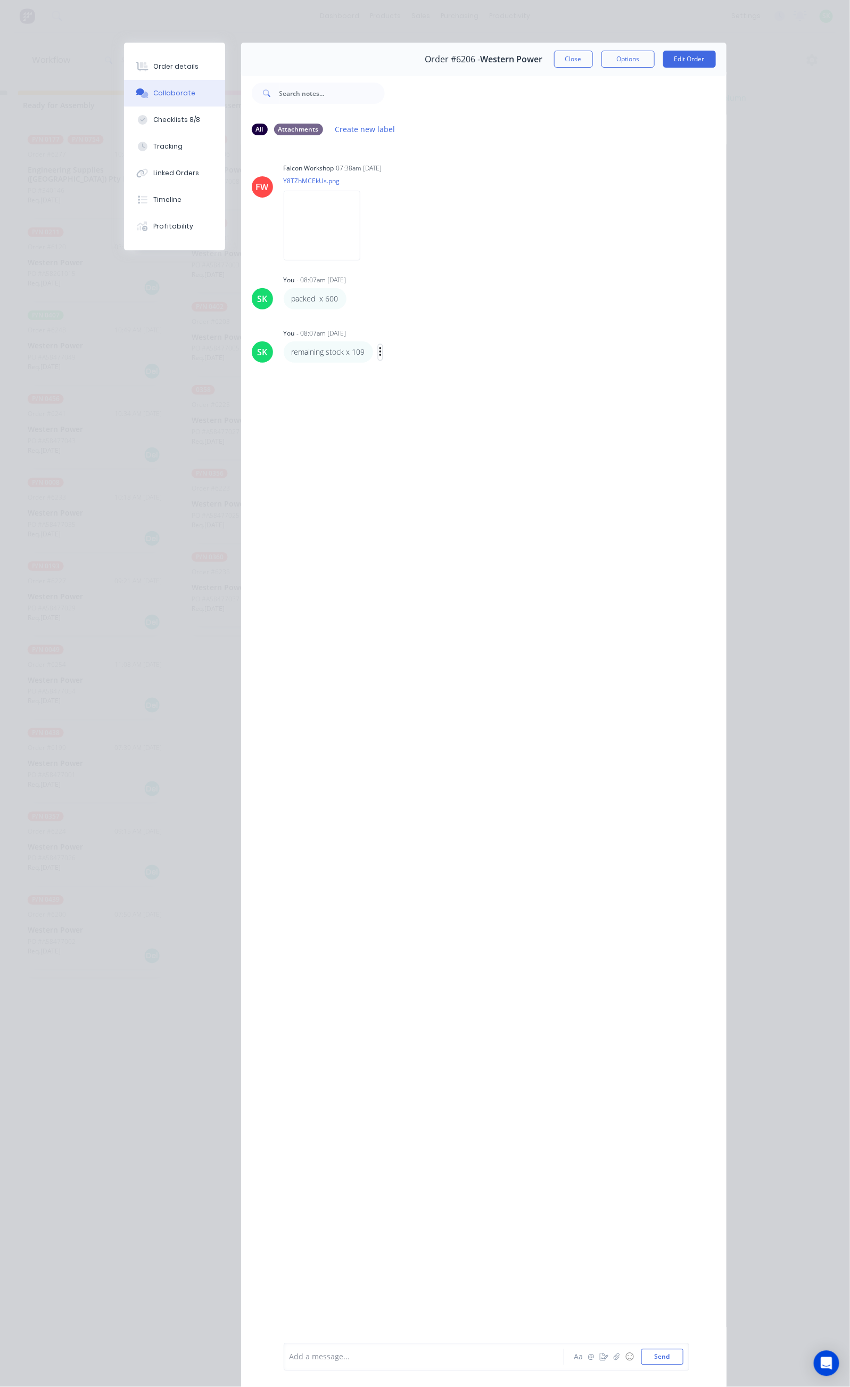
click at [379, 349] on button "button" at bounding box center [381, 351] width 4 height 15
click at [386, 366] on button "Edit" at bounding box center [419, 372] width 67 height 18
click at [684, 1350] on button "Send" at bounding box center [663, 1357] width 42 height 16
click at [593, 53] on button "Close" at bounding box center [573, 59] width 39 height 17
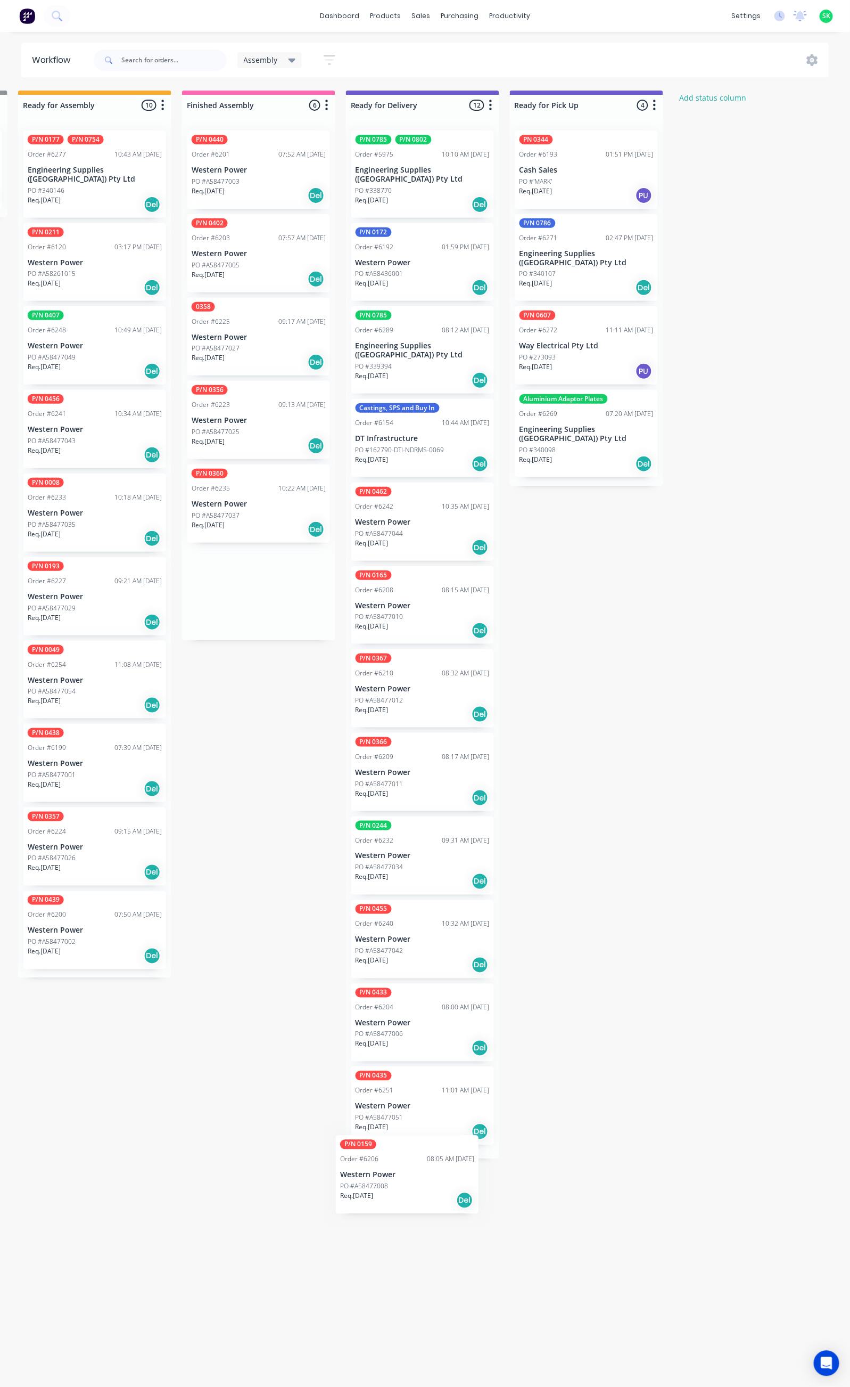
drag, startPoint x: 260, startPoint y: 165, endPoint x: 415, endPoint y: 1173, distance: 1020.3
click at [415, 1176] on div "Submitted 36 Status colour #273444 hex #273444 Save Cancel Summaries Total orde…" at bounding box center [460, 734] width 1930 height 1286
drag, startPoint x: 298, startPoint y: 169, endPoint x: 466, endPoint y: 1160, distance: 1004.6
click at [466, 1160] on div "Submitted 36 Status colour #273444 hex #273444 Save Cancel Summaries Total orde…" at bounding box center [460, 734] width 1930 height 1286
click at [261, 161] on div "P/N 0440 Order #6201 07:52 AM [DATE] Western Power PO #A58477003 Req. [DATE] Del" at bounding box center [258, 169] width 143 height 78
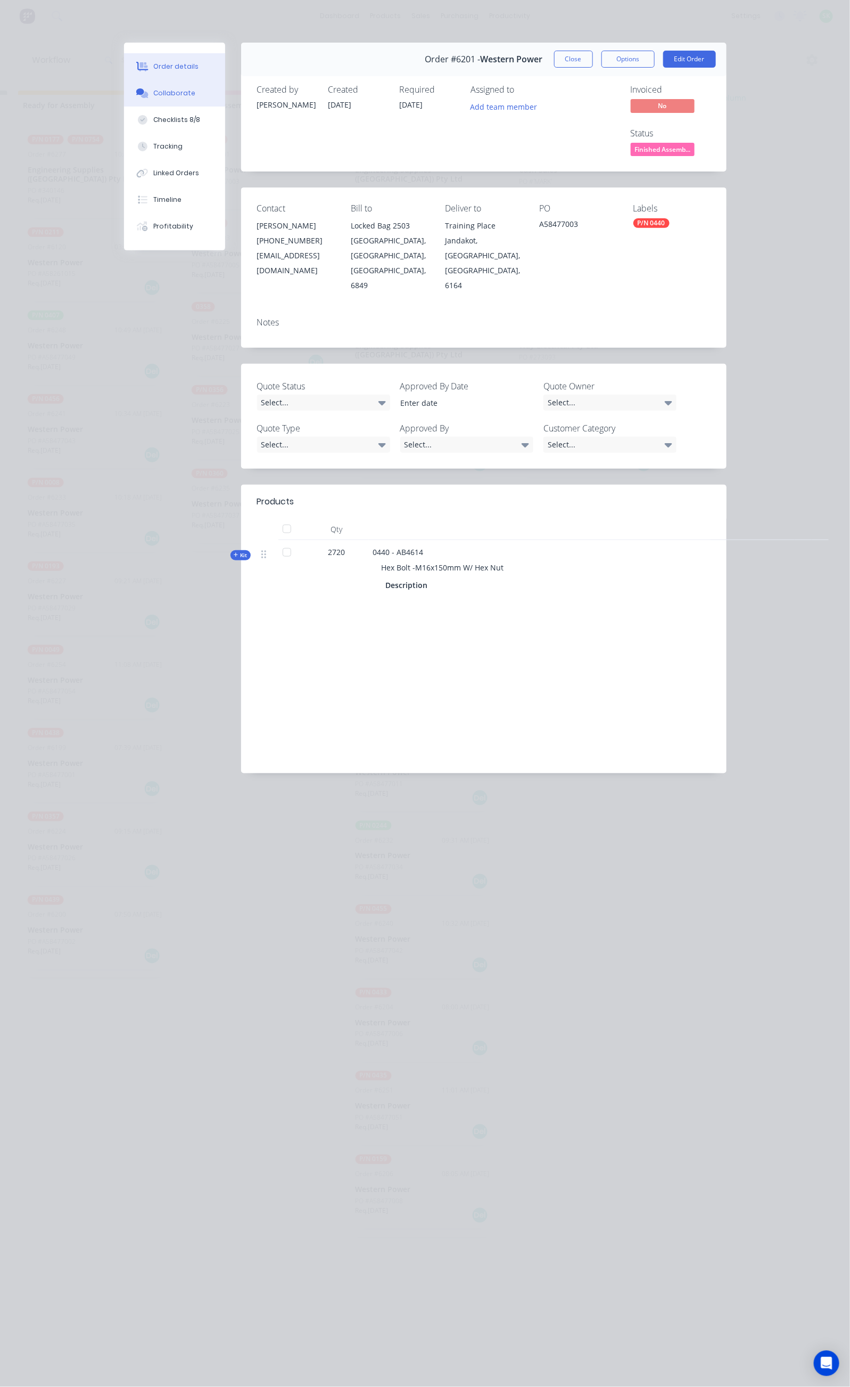
click at [153, 93] on div "Collaborate" at bounding box center [174, 93] width 42 height 10
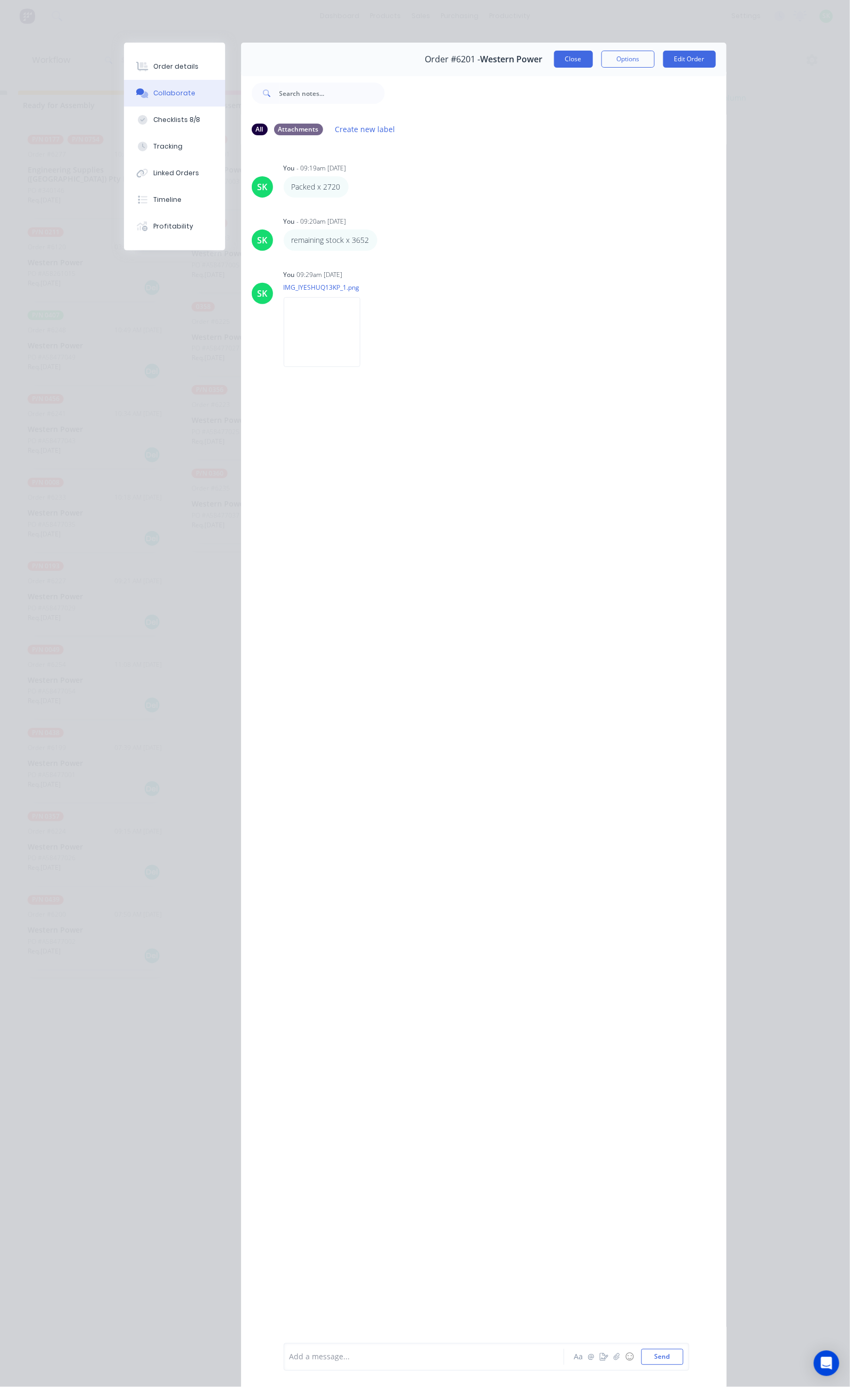
click at [593, 55] on button "Close" at bounding box center [573, 59] width 39 height 17
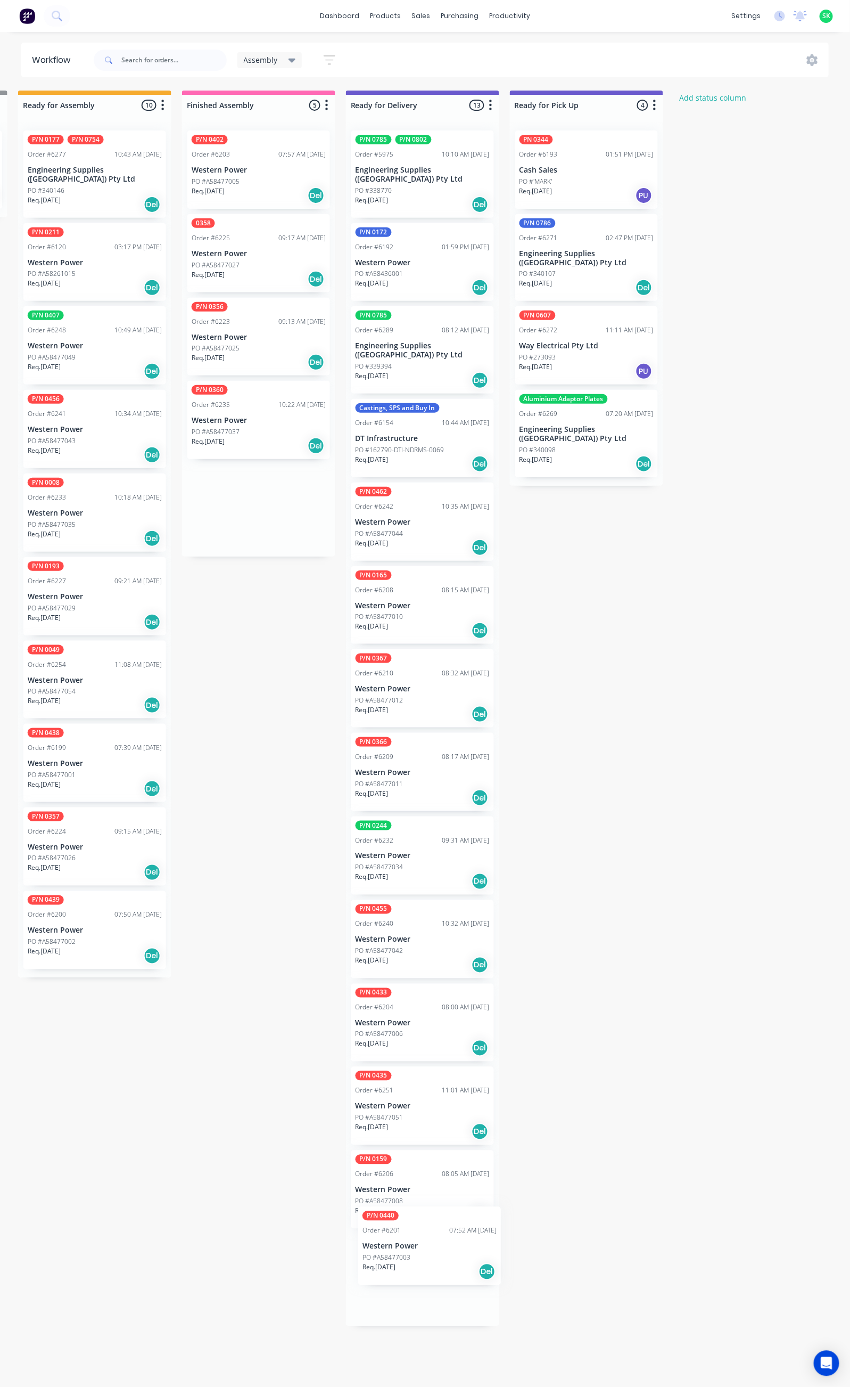
drag, startPoint x: 247, startPoint y: 142, endPoint x: 417, endPoint y: 1224, distance: 1094.8
click at [417, 1224] on div "Submitted 36 Status colour #273444 hex #273444 Save Cancel Summaries Total orde…" at bounding box center [460, 734] width 1930 height 1286
click at [257, 168] on p "Western Power" at bounding box center [259, 170] width 134 height 9
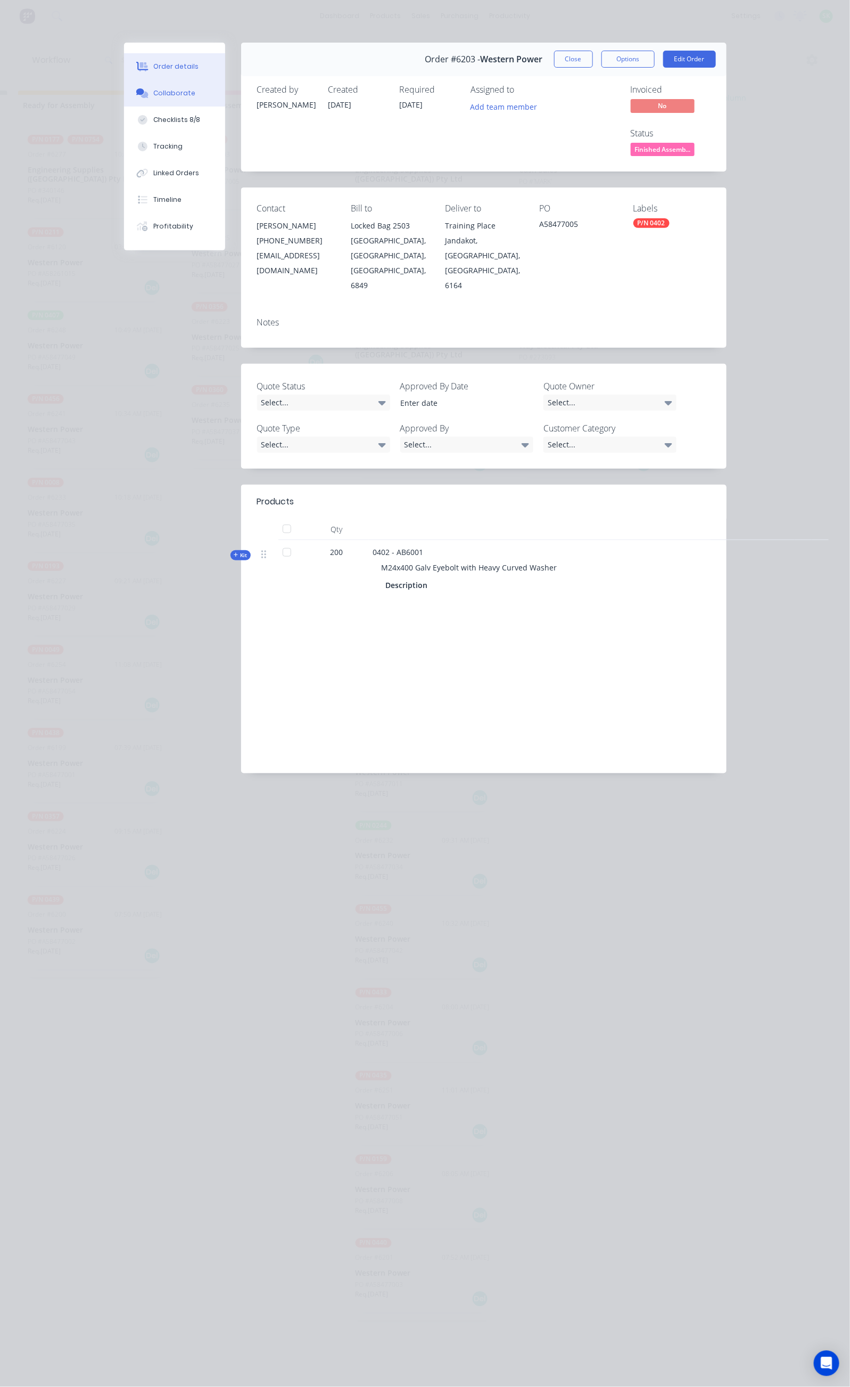
click at [124, 94] on button "Collaborate" at bounding box center [174, 93] width 101 height 27
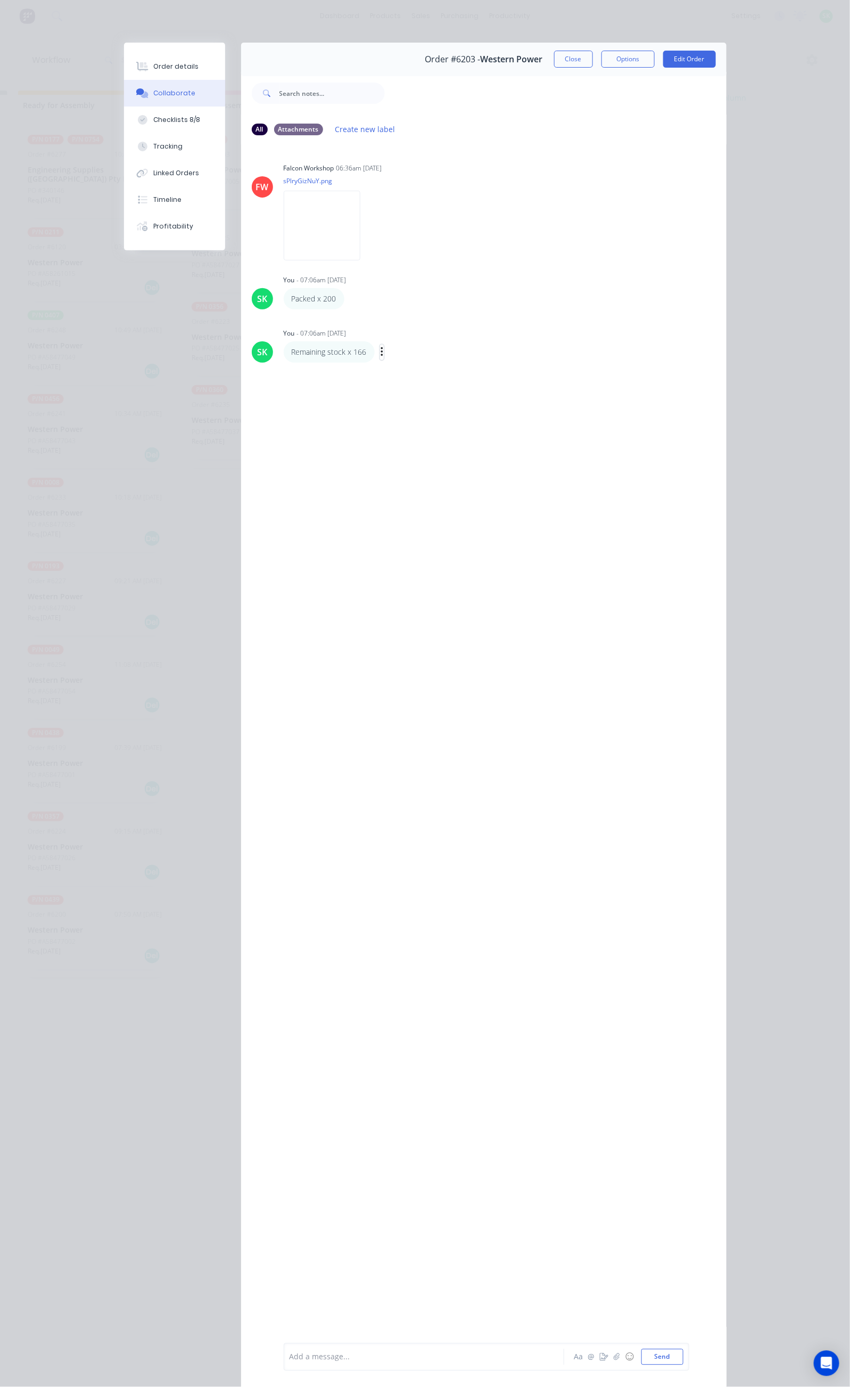
click at [381, 350] on icon "button" at bounding box center [382, 352] width 2 height 10
click at [388, 366] on button "Edit" at bounding box center [421, 372] width 67 height 18
click at [684, 1359] on button "Send" at bounding box center [663, 1357] width 42 height 16
click at [593, 58] on button "Close" at bounding box center [573, 59] width 39 height 17
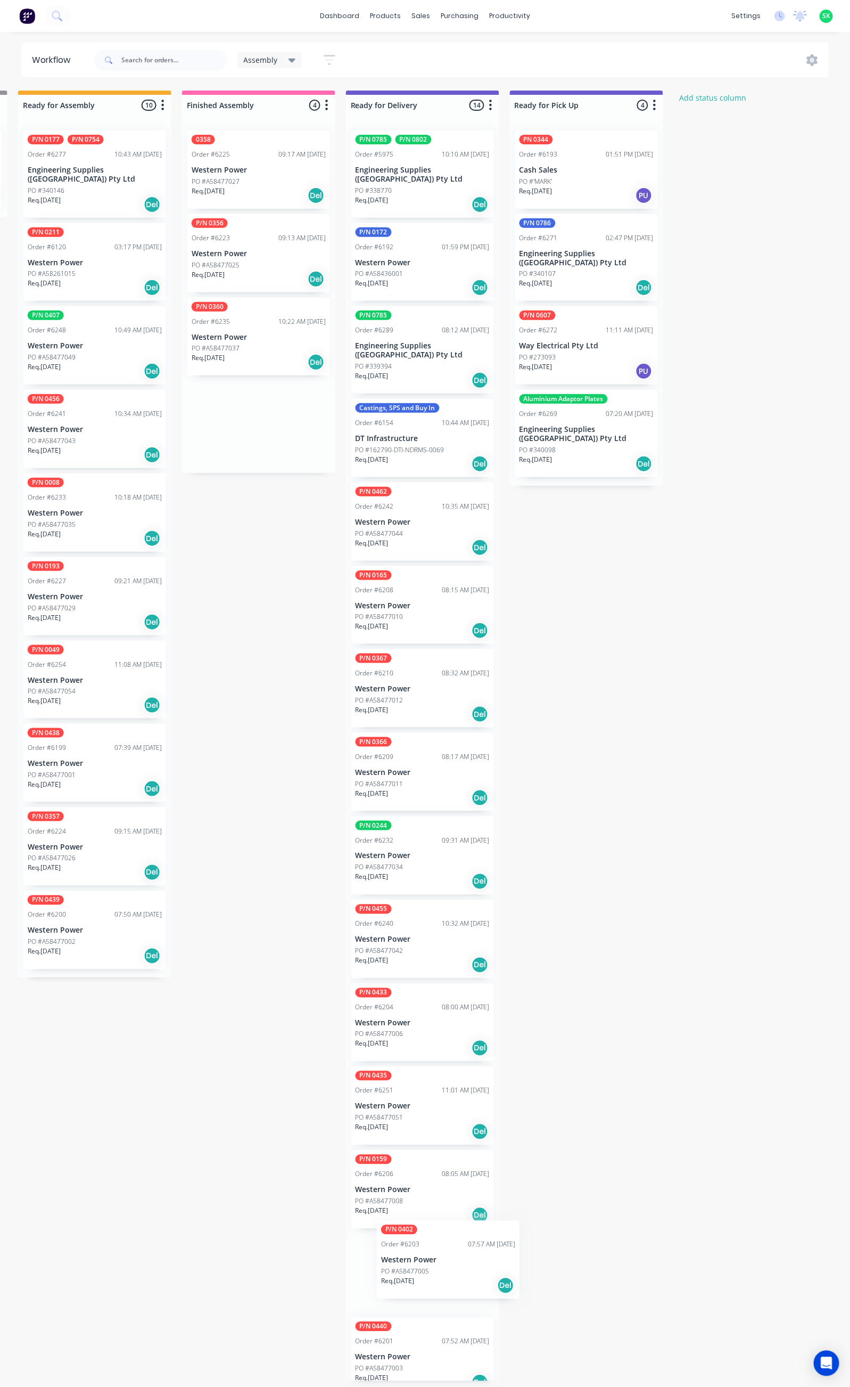
scroll to position [4, 497]
drag, startPoint x: 227, startPoint y: 159, endPoint x: 399, endPoint y: 1305, distance: 1159.2
click at [399, 1305] on div "Submitted 36 Status colour #273444 hex #273444 Save Cancel Summaries Total orde…" at bounding box center [460, 736] width 1930 height 1290
click at [243, 166] on p "Western Power" at bounding box center [259, 170] width 134 height 9
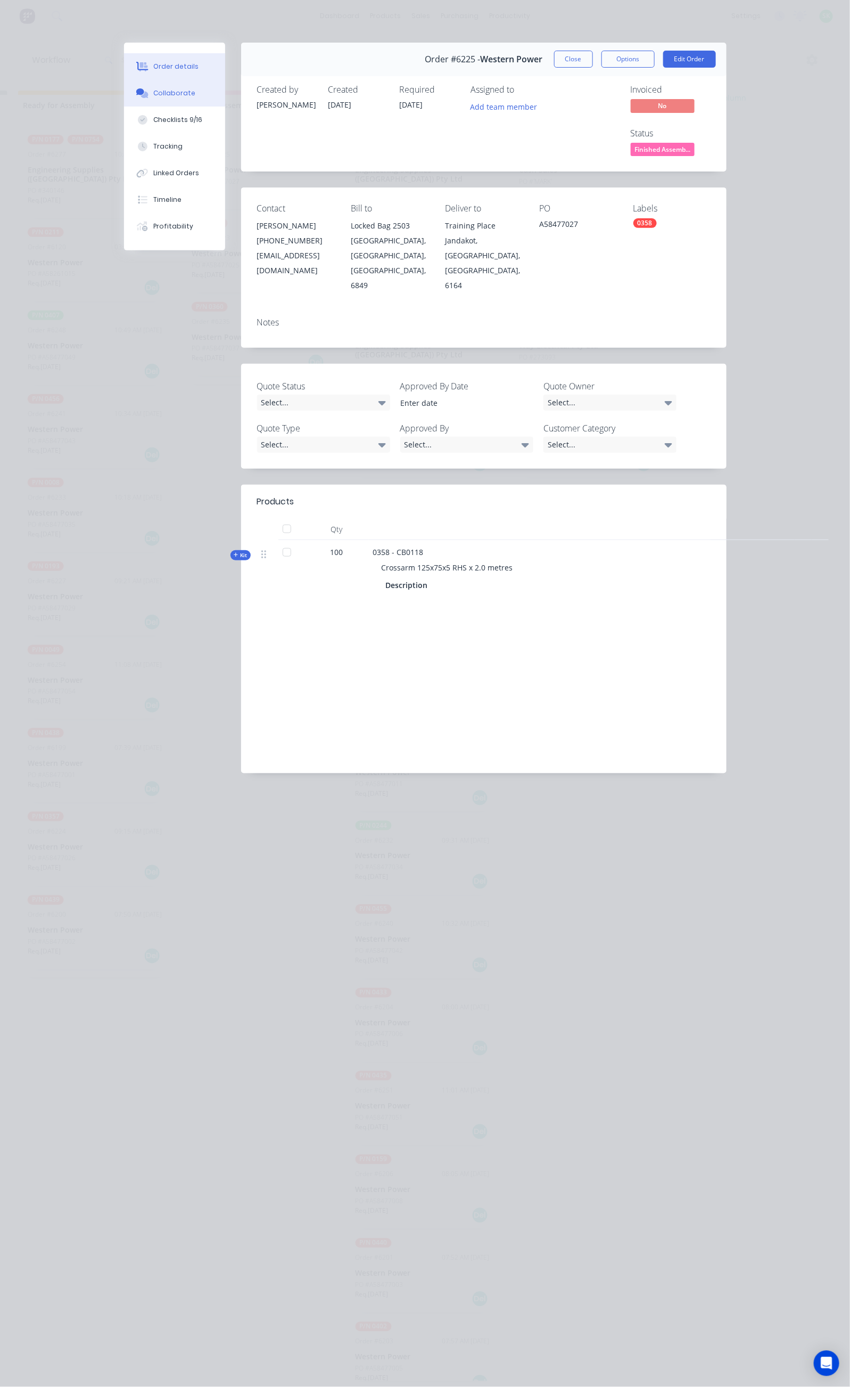
click at [153, 92] on div "Collaborate" at bounding box center [174, 93] width 42 height 10
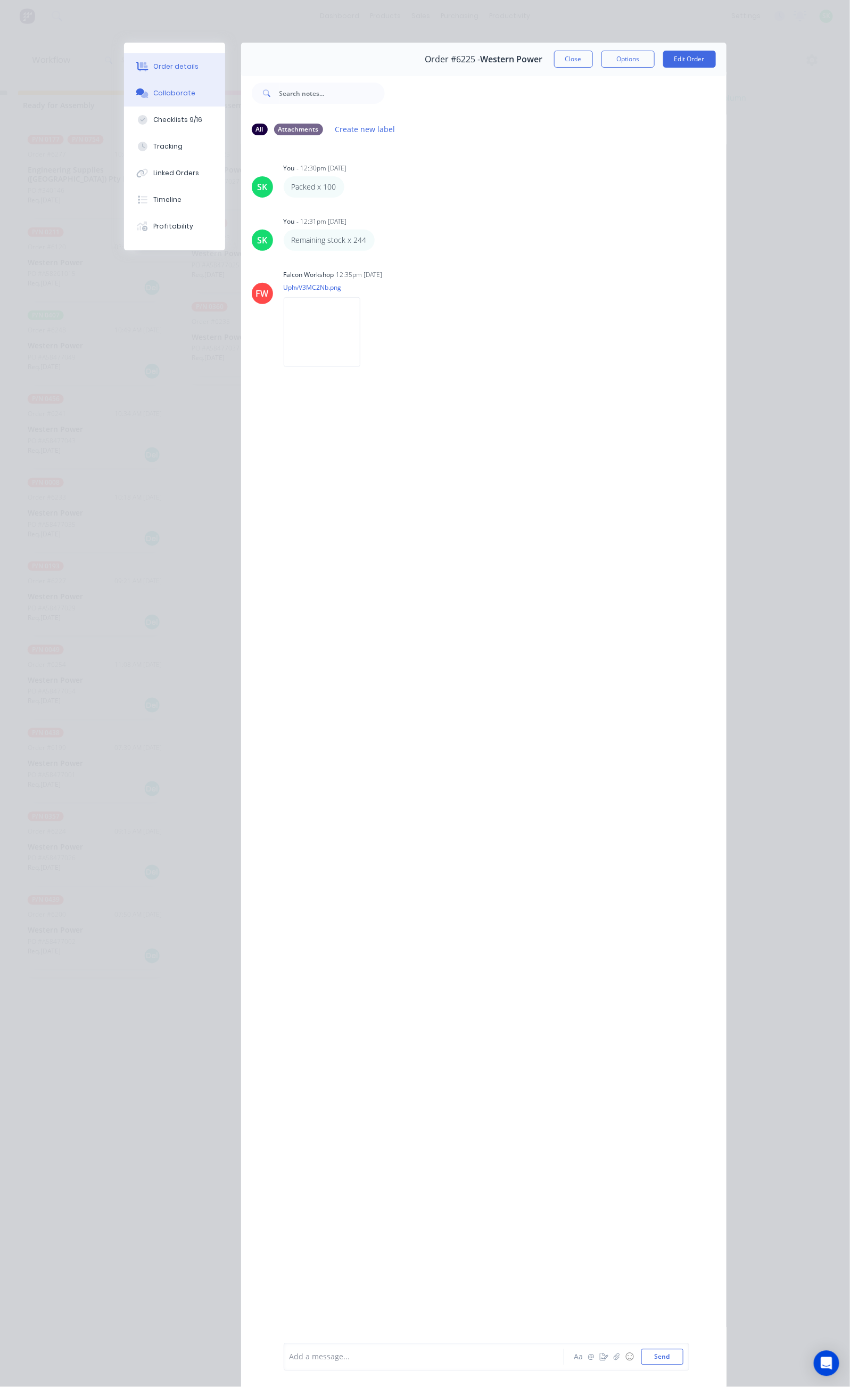
click at [153, 64] on div "Order details" at bounding box center [175, 67] width 45 height 10
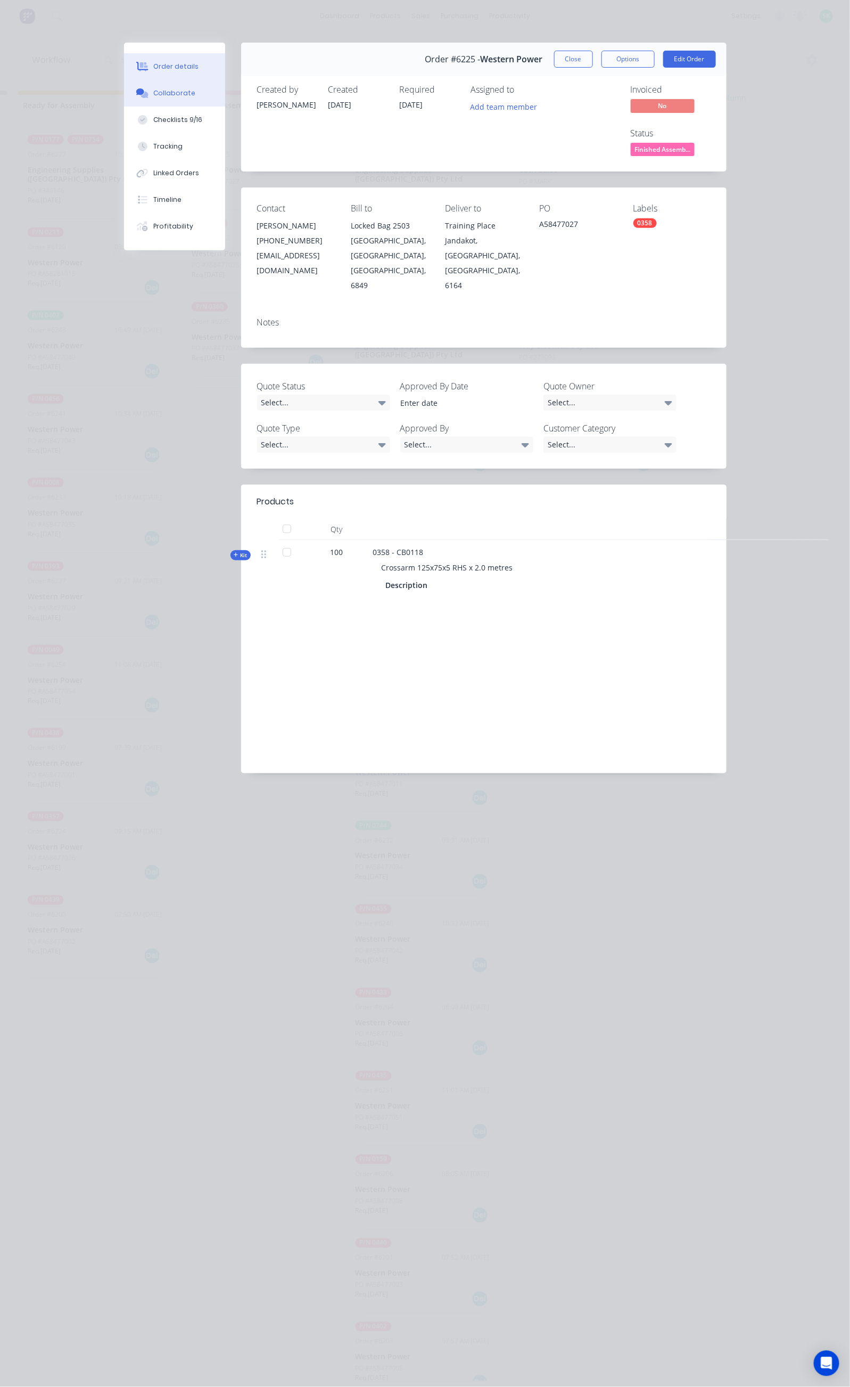
click at [124, 90] on button "Collaborate" at bounding box center [174, 93] width 101 height 27
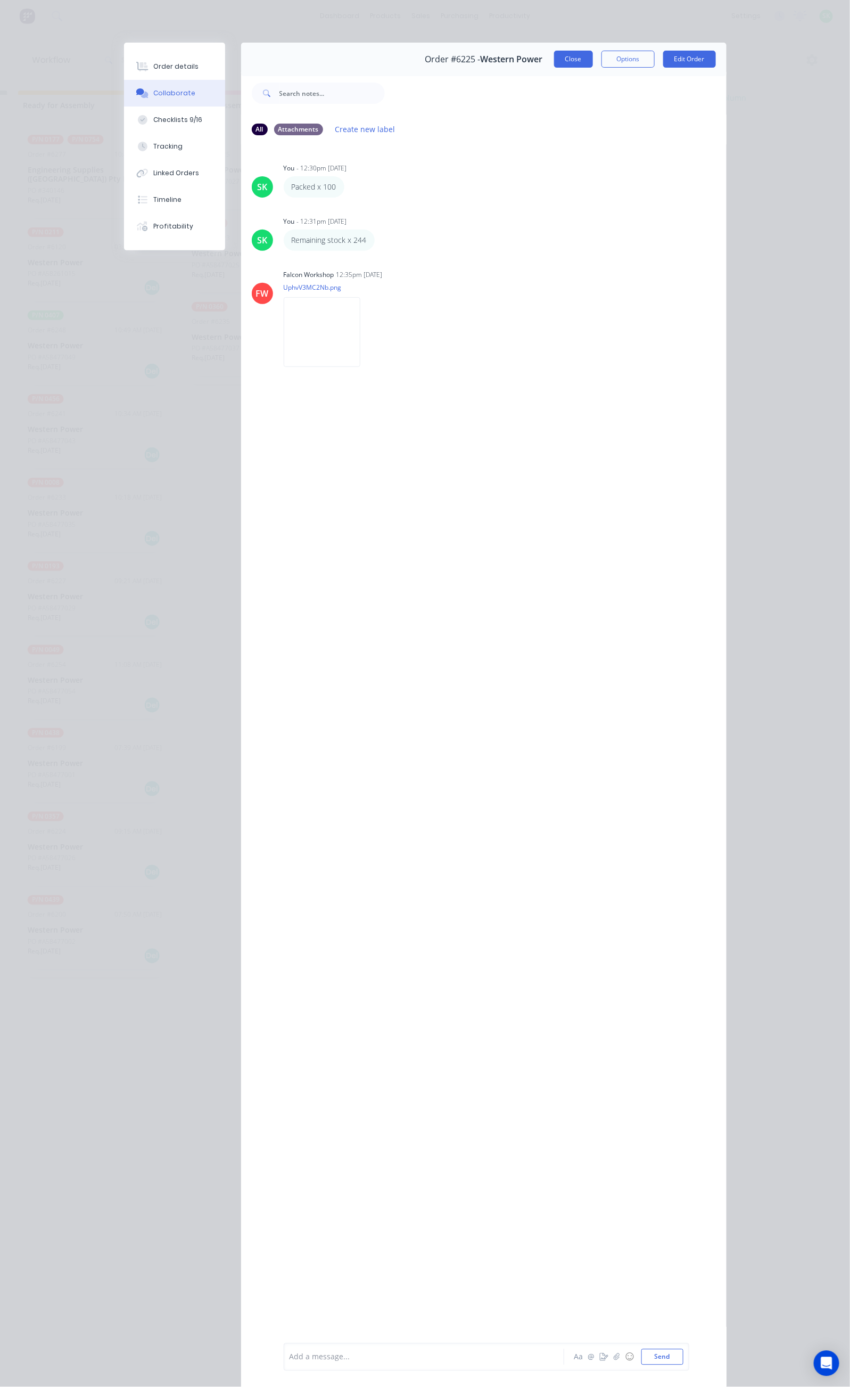
click at [593, 64] on button "Close" at bounding box center [573, 59] width 39 height 17
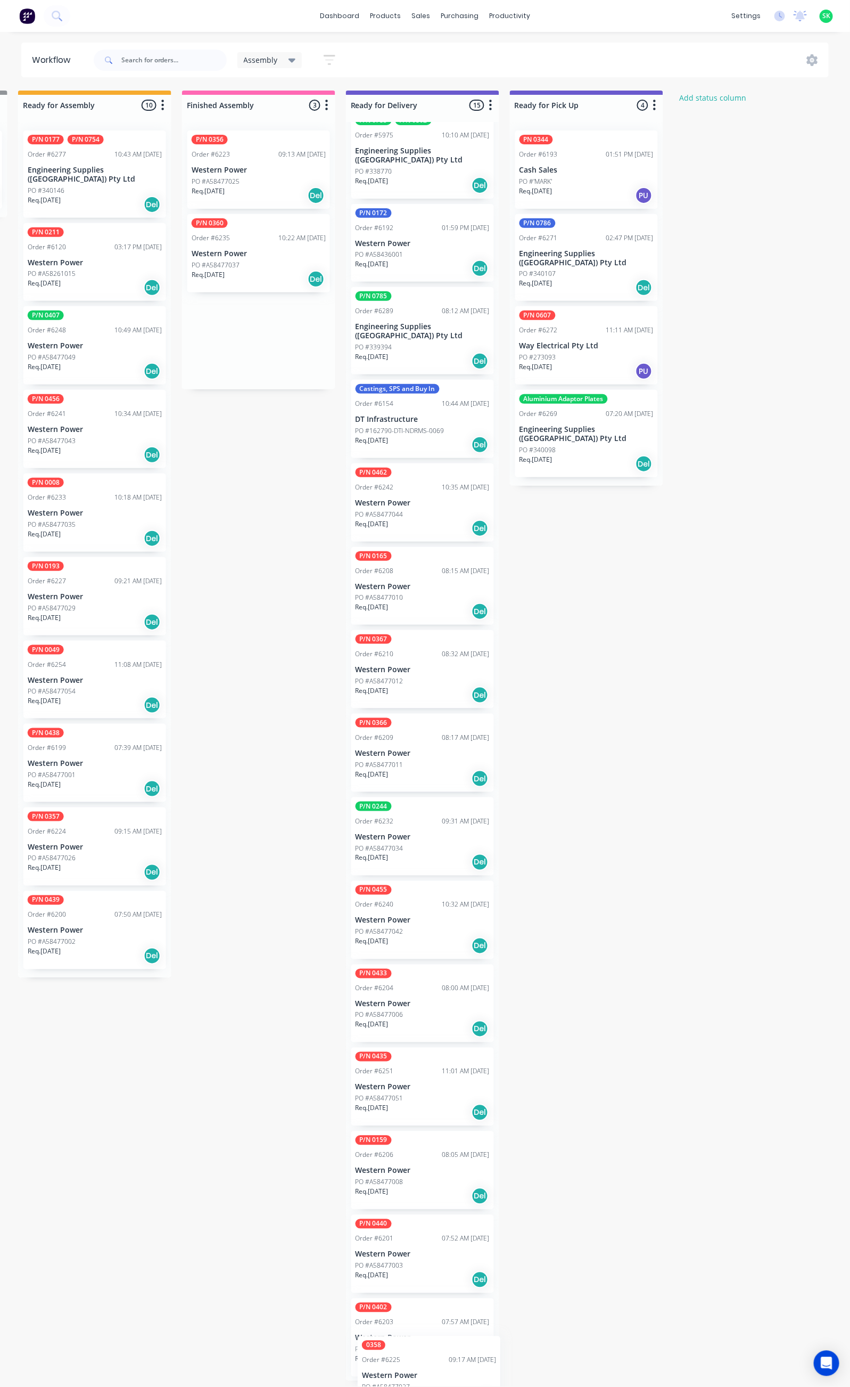
scroll to position [81, 0]
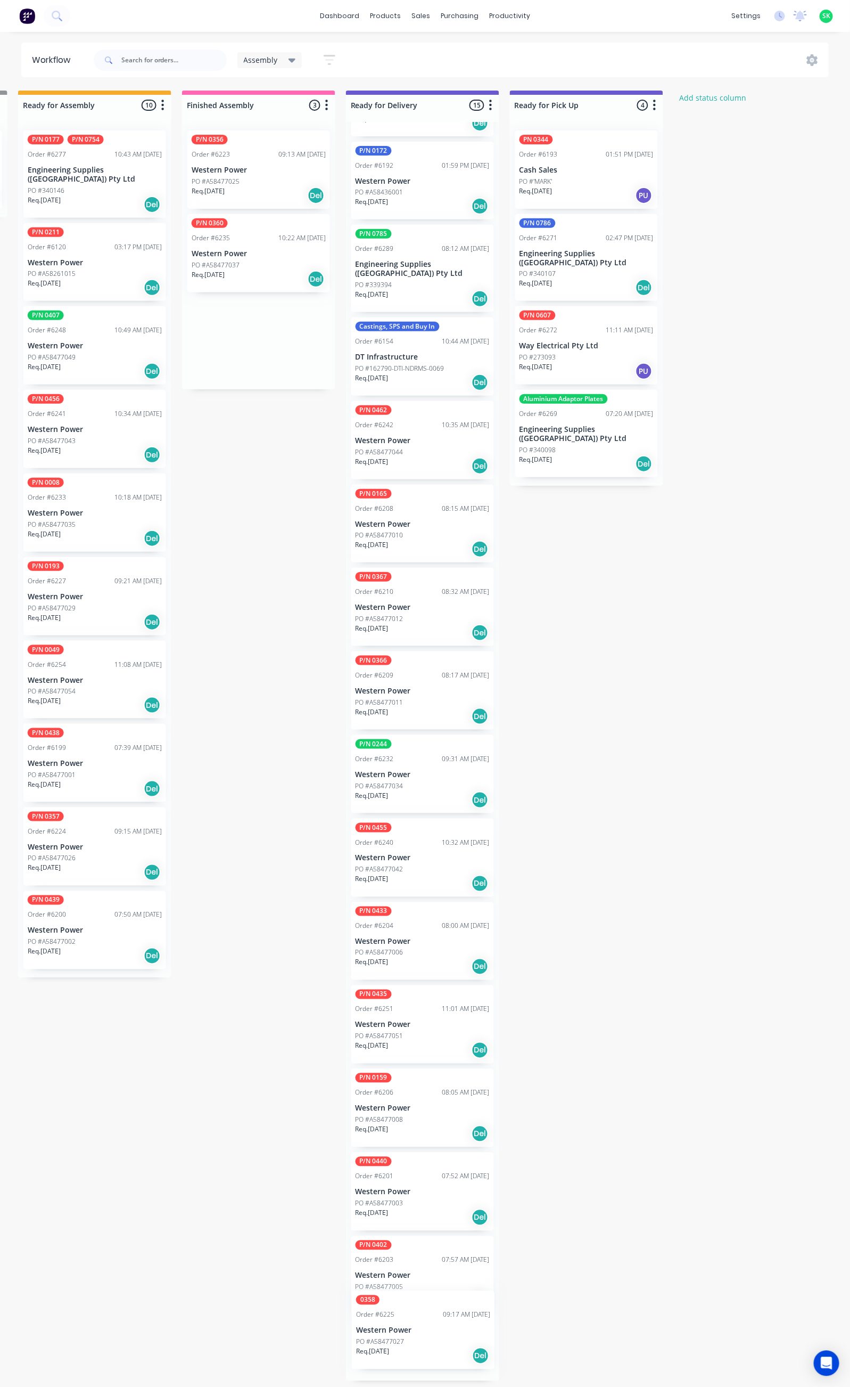
drag, startPoint x: 256, startPoint y: 157, endPoint x: 421, endPoint y: 1323, distance: 1177.6
click at [421, 1323] on div "Submitted 36 Status colour #273444 hex #273444 Save Cancel Summaries Total orde…" at bounding box center [460, 736] width 1930 height 1290
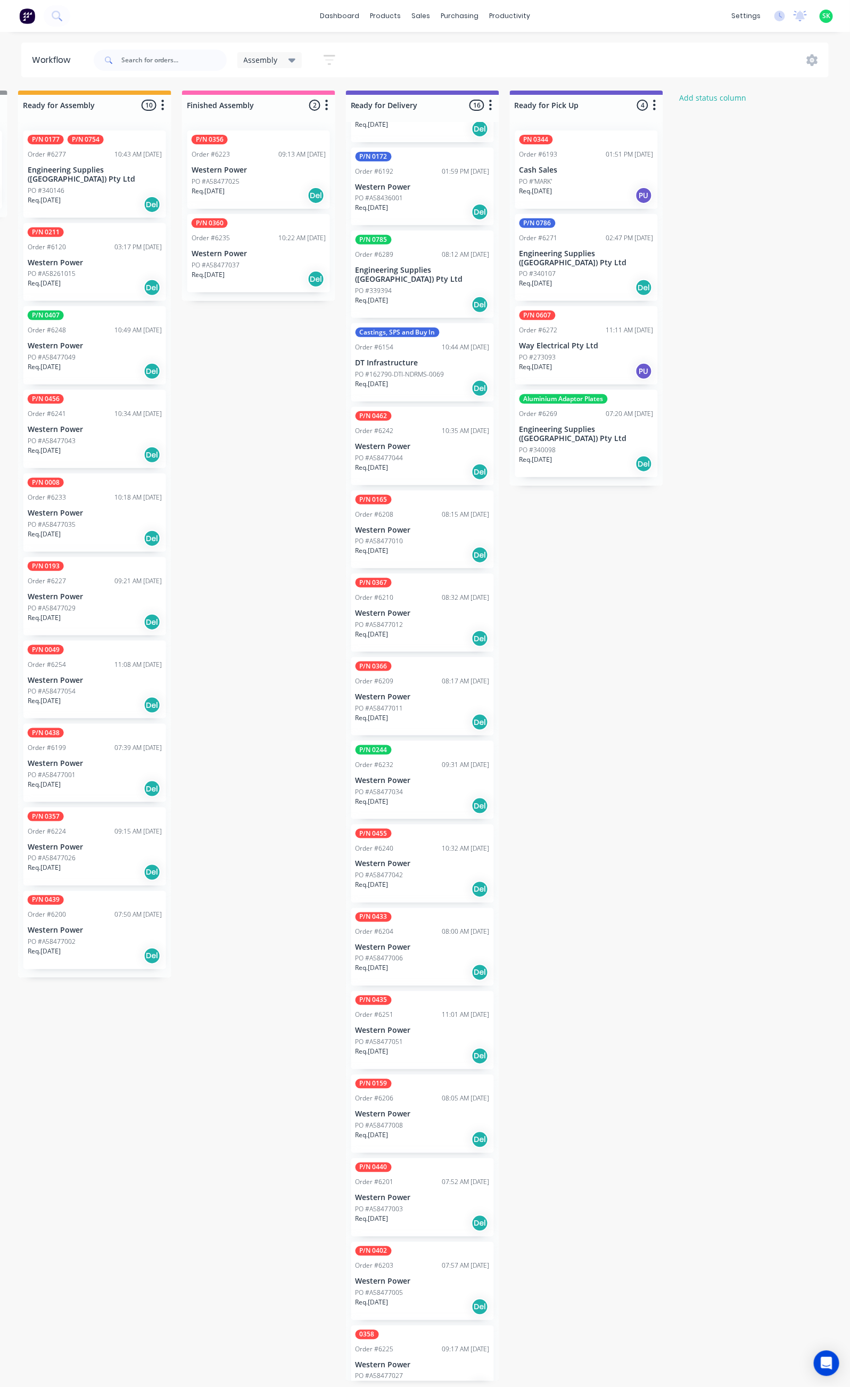
click at [243, 169] on div "P/N 0356 Order #6223 09:13 AM [DATE] Western Power PO #A58477025 Req. [DATE] Del" at bounding box center [258, 169] width 143 height 78
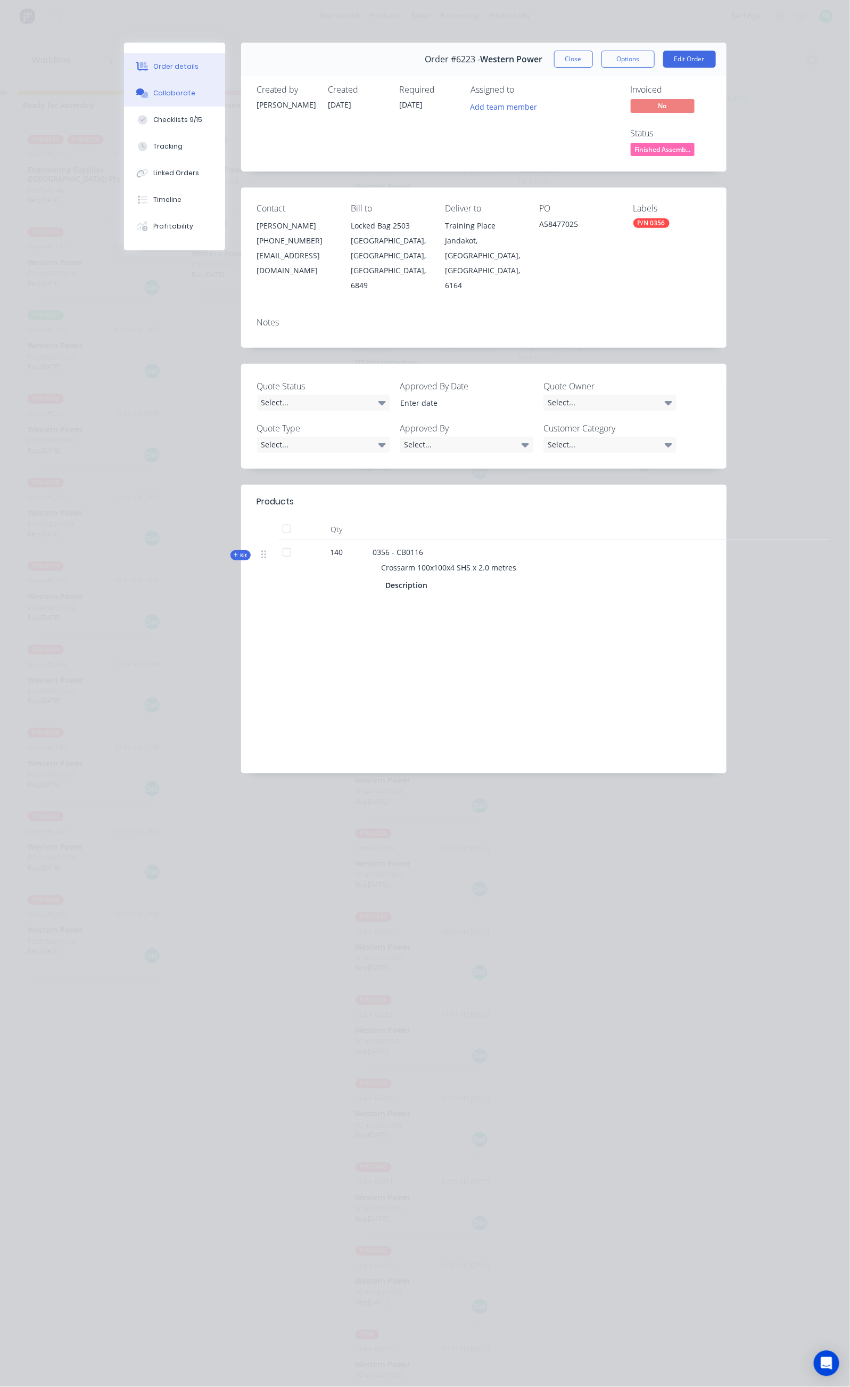
click at [124, 97] on button "Collaborate" at bounding box center [174, 93] width 101 height 27
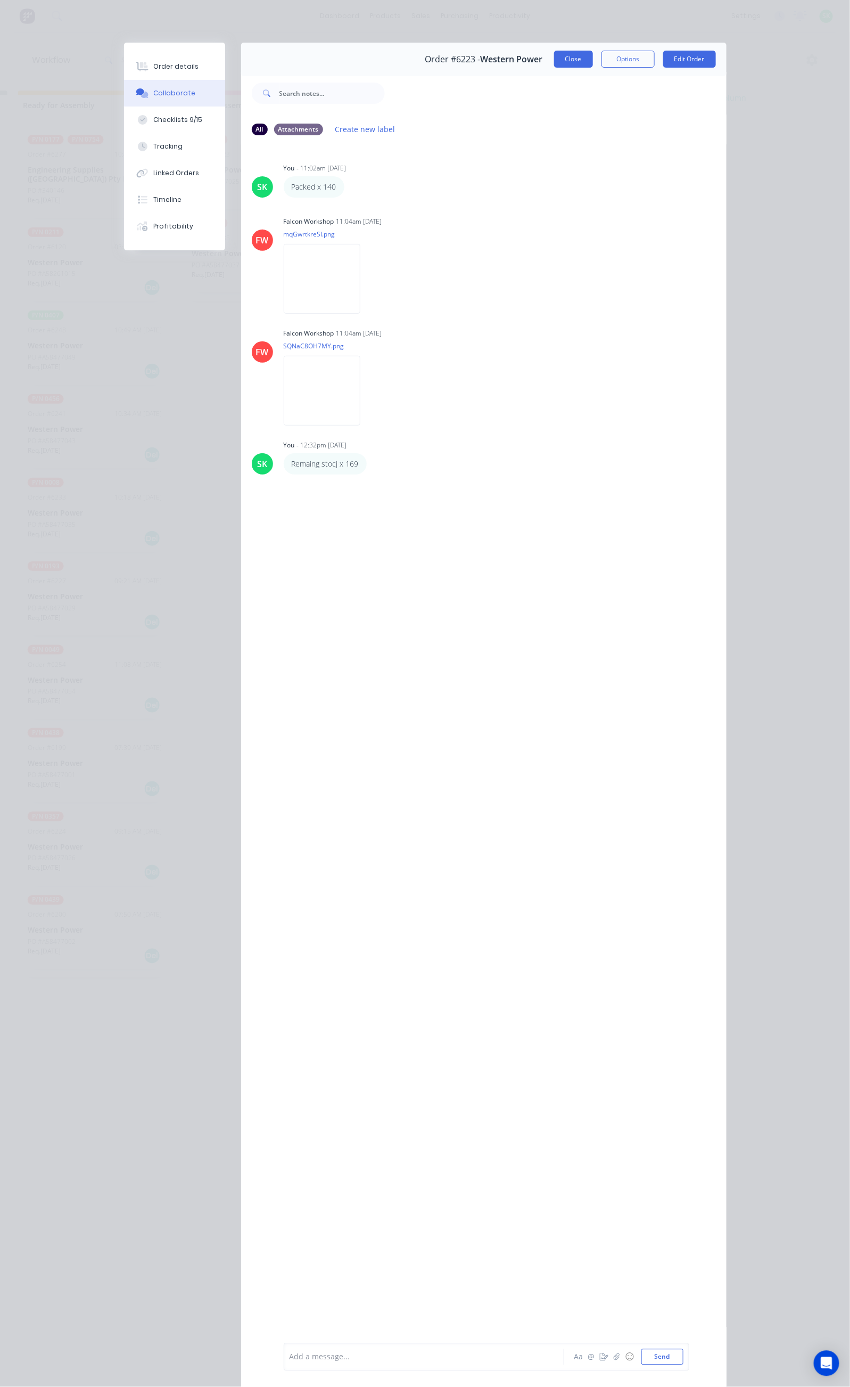
click at [593, 59] on button "Close" at bounding box center [573, 59] width 39 height 17
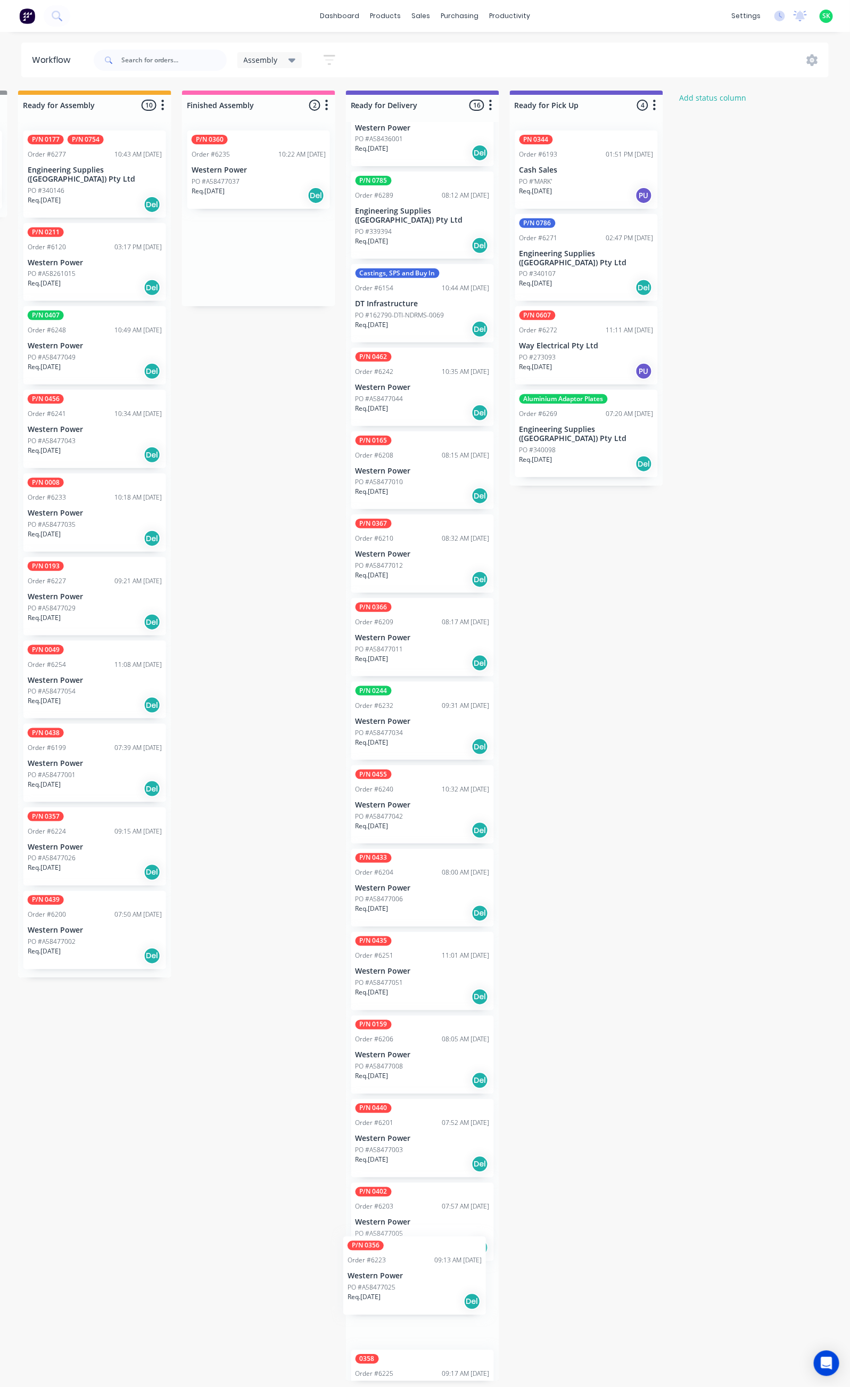
scroll to position [165, 0]
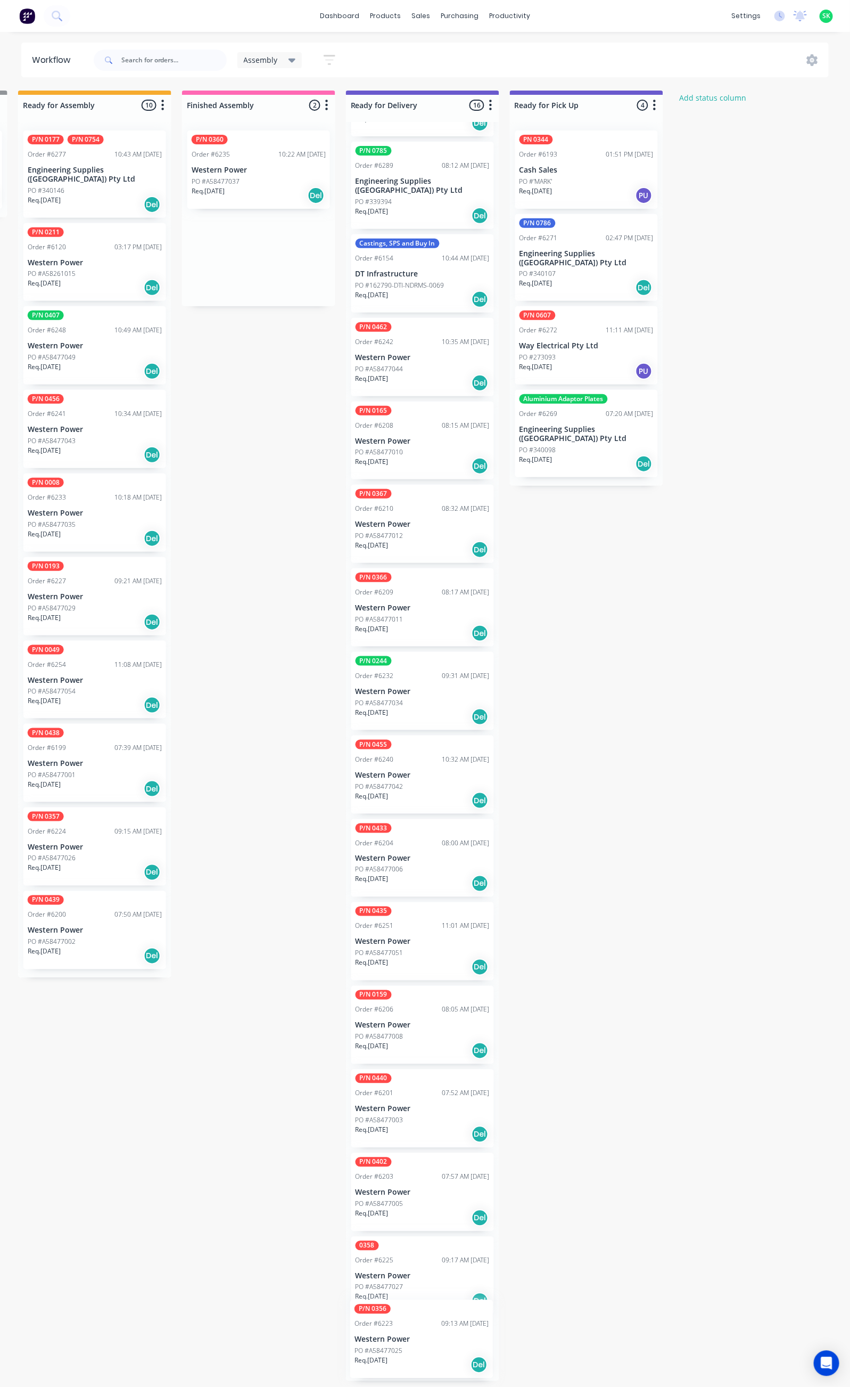
drag, startPoint x: 266, startPoint y: 168, endPoint x: 432, endPoint y: 1347, distance: 1190.5
click at [432, 1347] on div "Submitted 36 Status colour #273444 hex #273444 Save Cancel Summaries Total orde…" at bounding box center [460, 736] width 1930 height 1290
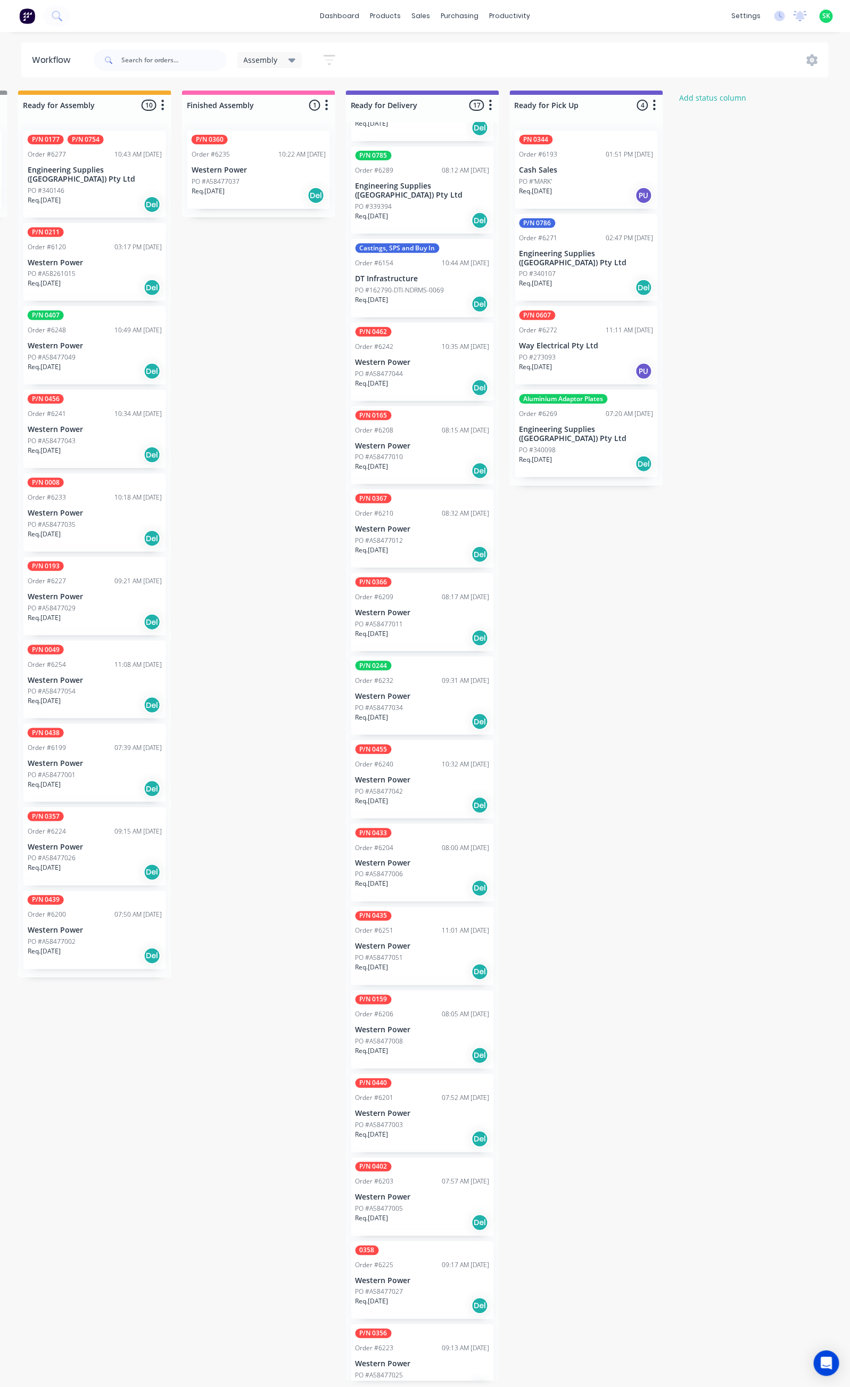
click at [246, 166] on p "Western Power" at bounding box center [259, 170] width 134 height 9
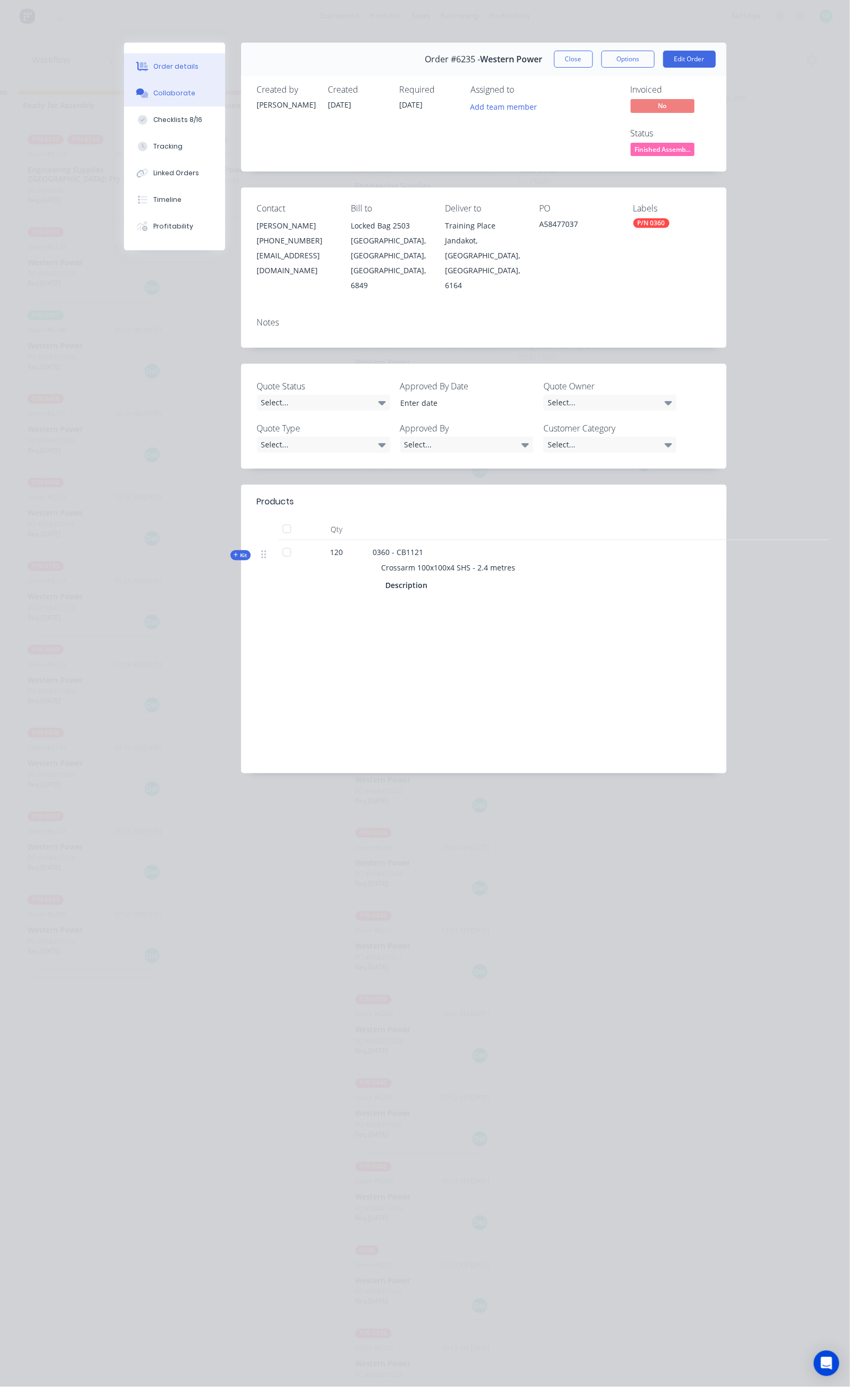
click at [153, 90] on div "Collaborate" at bounding box center [174, 93] width 42 height 10
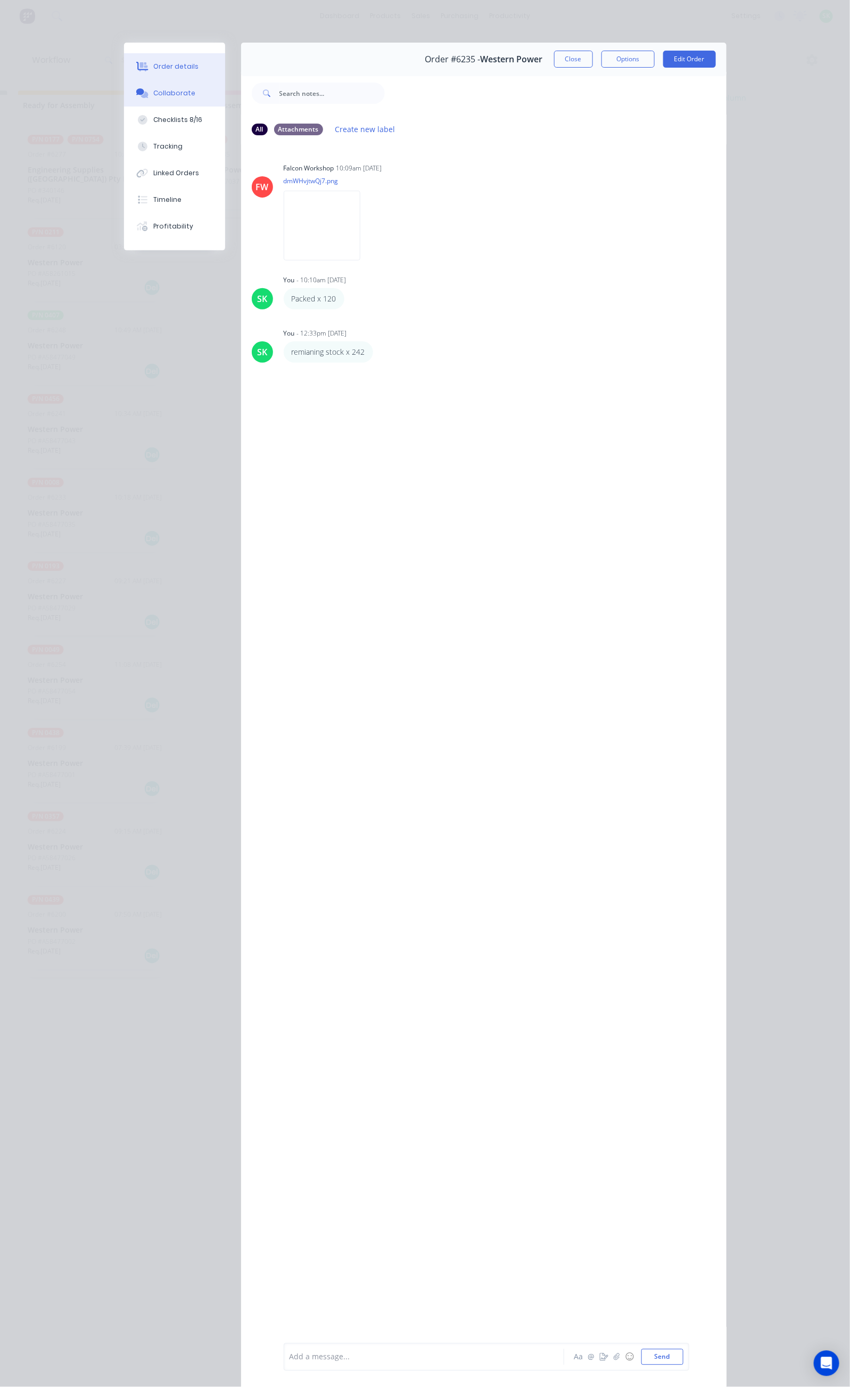
click at [124, 61] on button "Order details" at bounding box center [174, 66] width 101 height 27
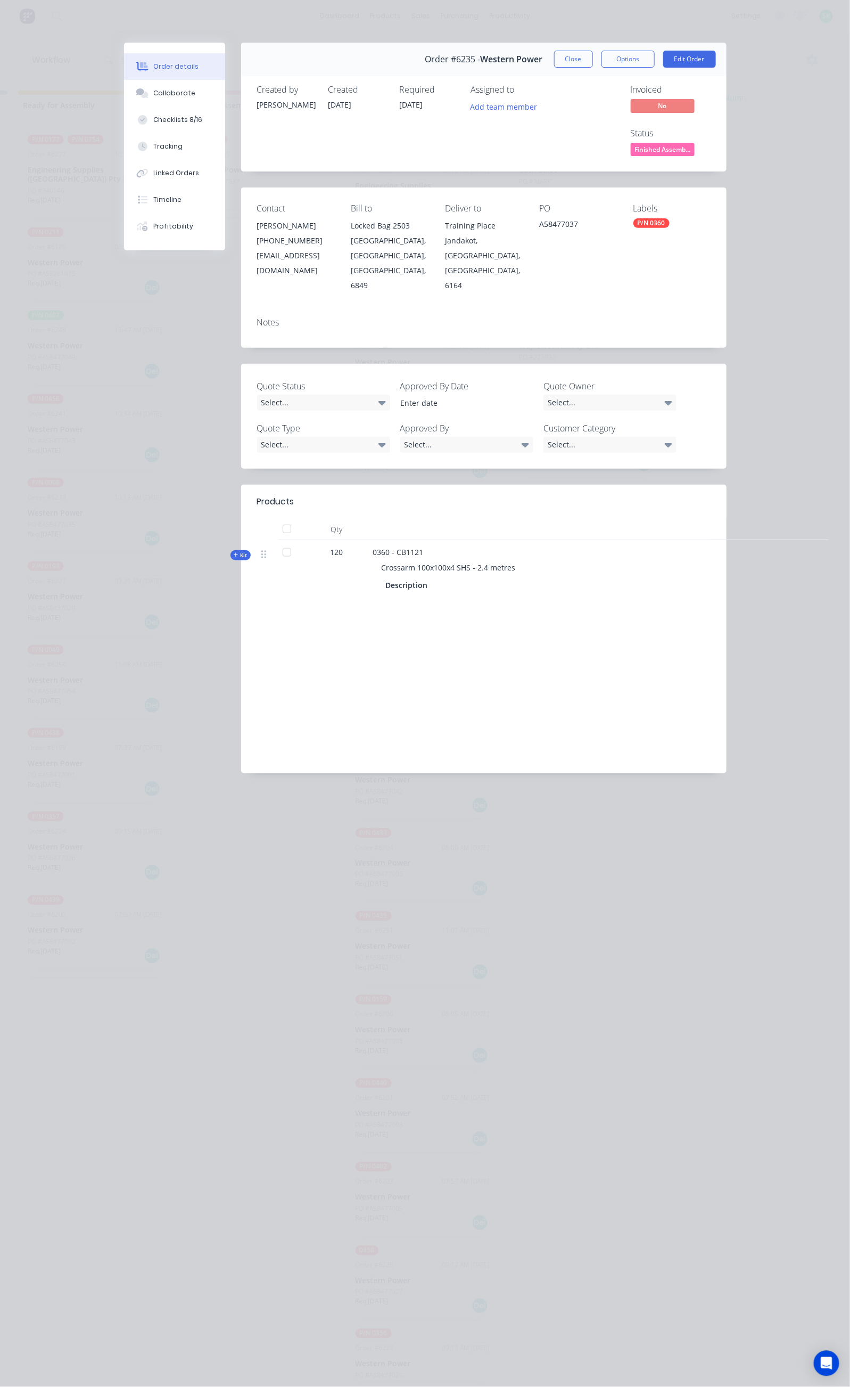
click at [593, 56] on button "Close" at bounding box center [573, 59] width 39 height 17
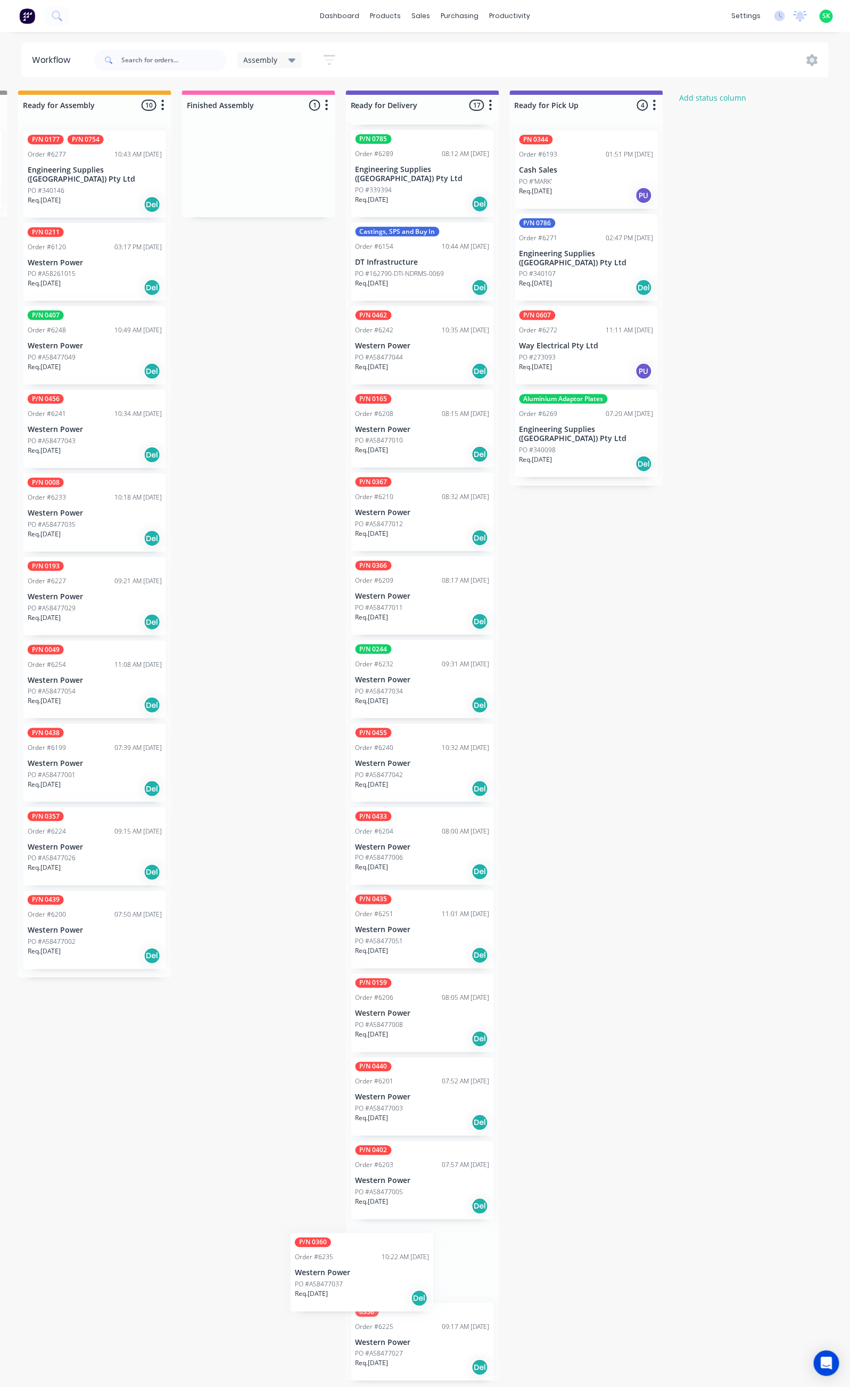
scroll to position [243, 0]
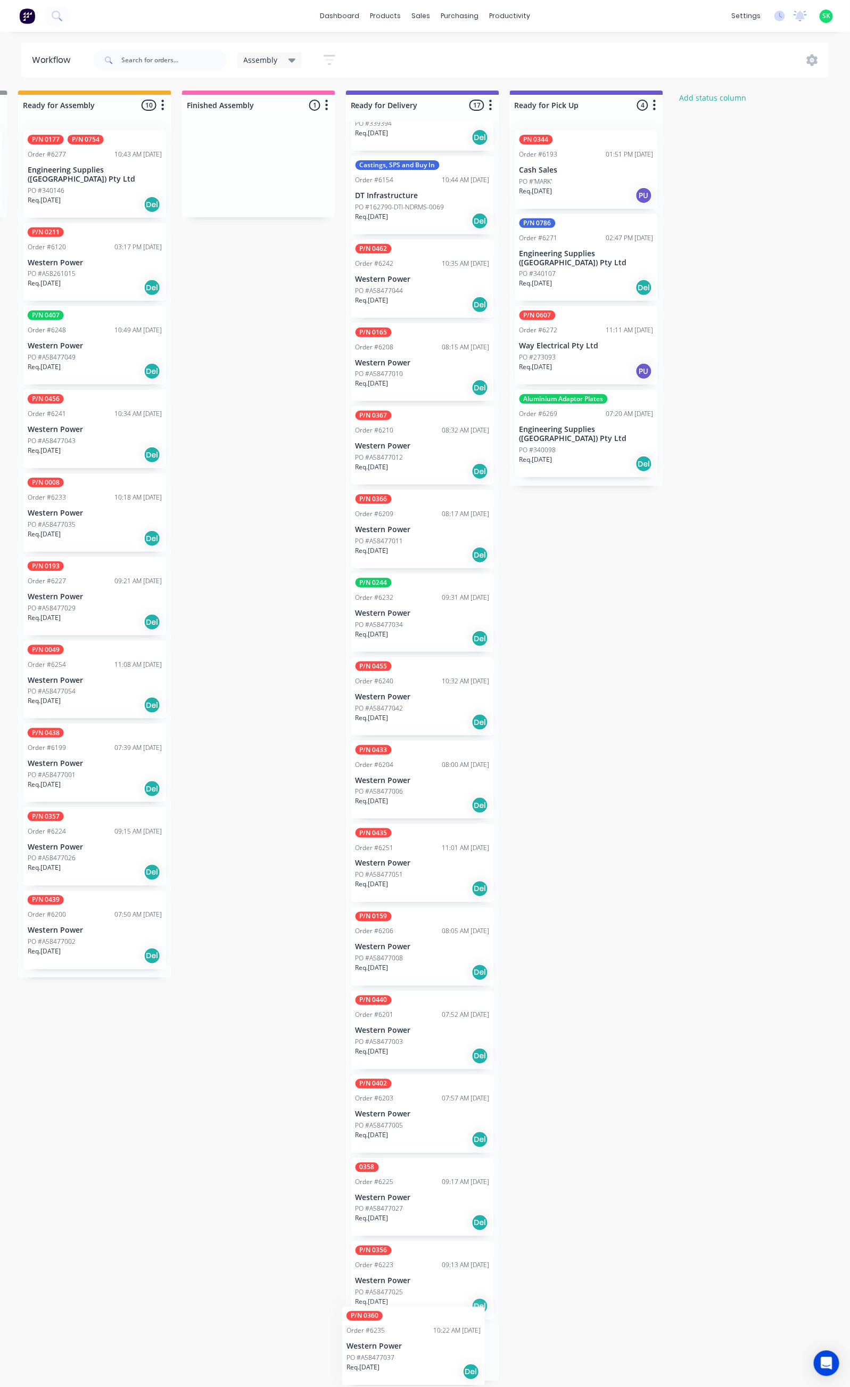
drag, startPoint x: 277, startPoint y: 161, endPoint x: 432, endPoint y: 1349, distance: 1197.4
click at [432, 1349] on div "Submitted 36 Status colour #273444 hex #273444 Save Cancel Summaries Total orde…" at bounding box center [460, 736] width 1930 height 1290
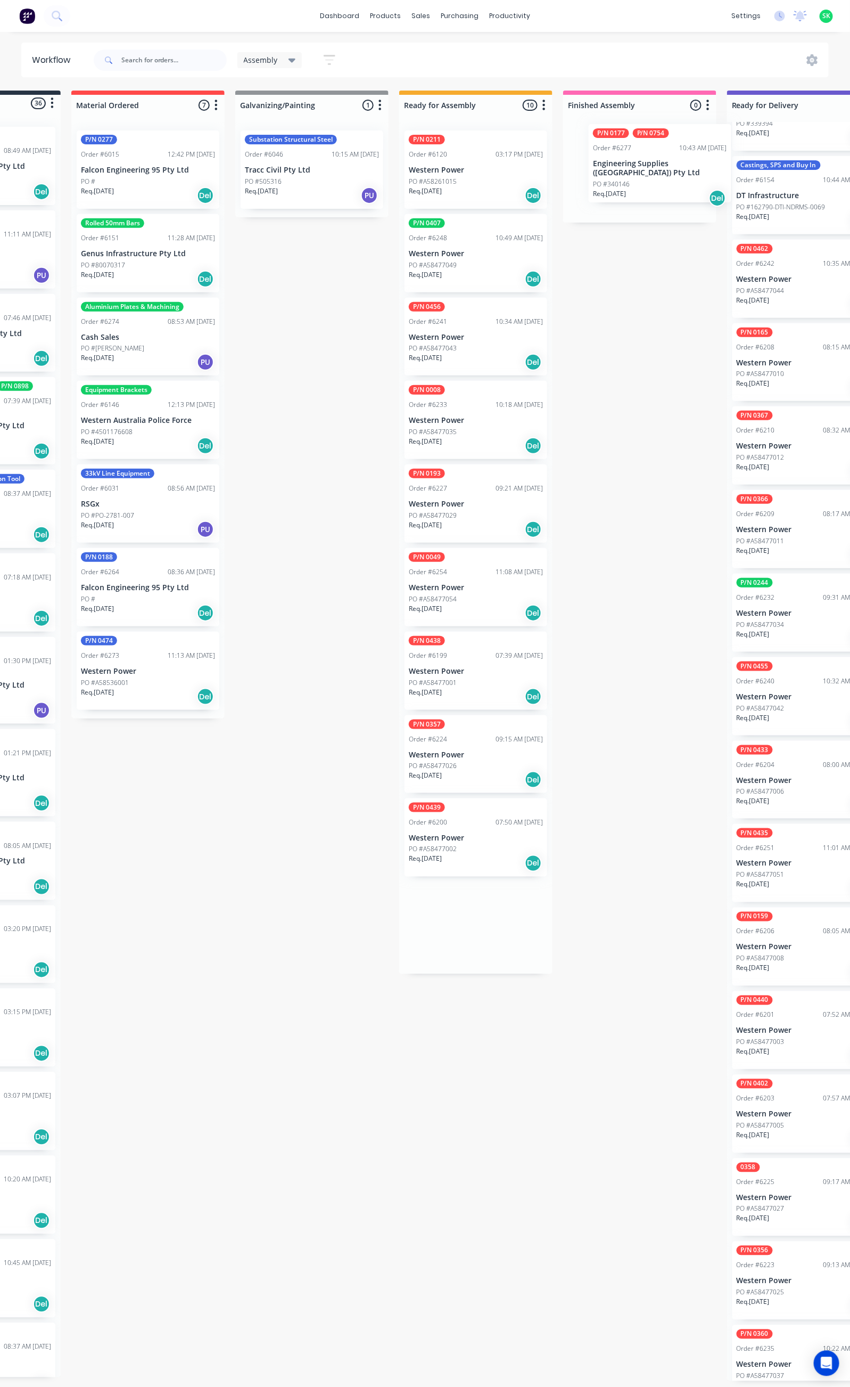
scroll to position [0, 118]
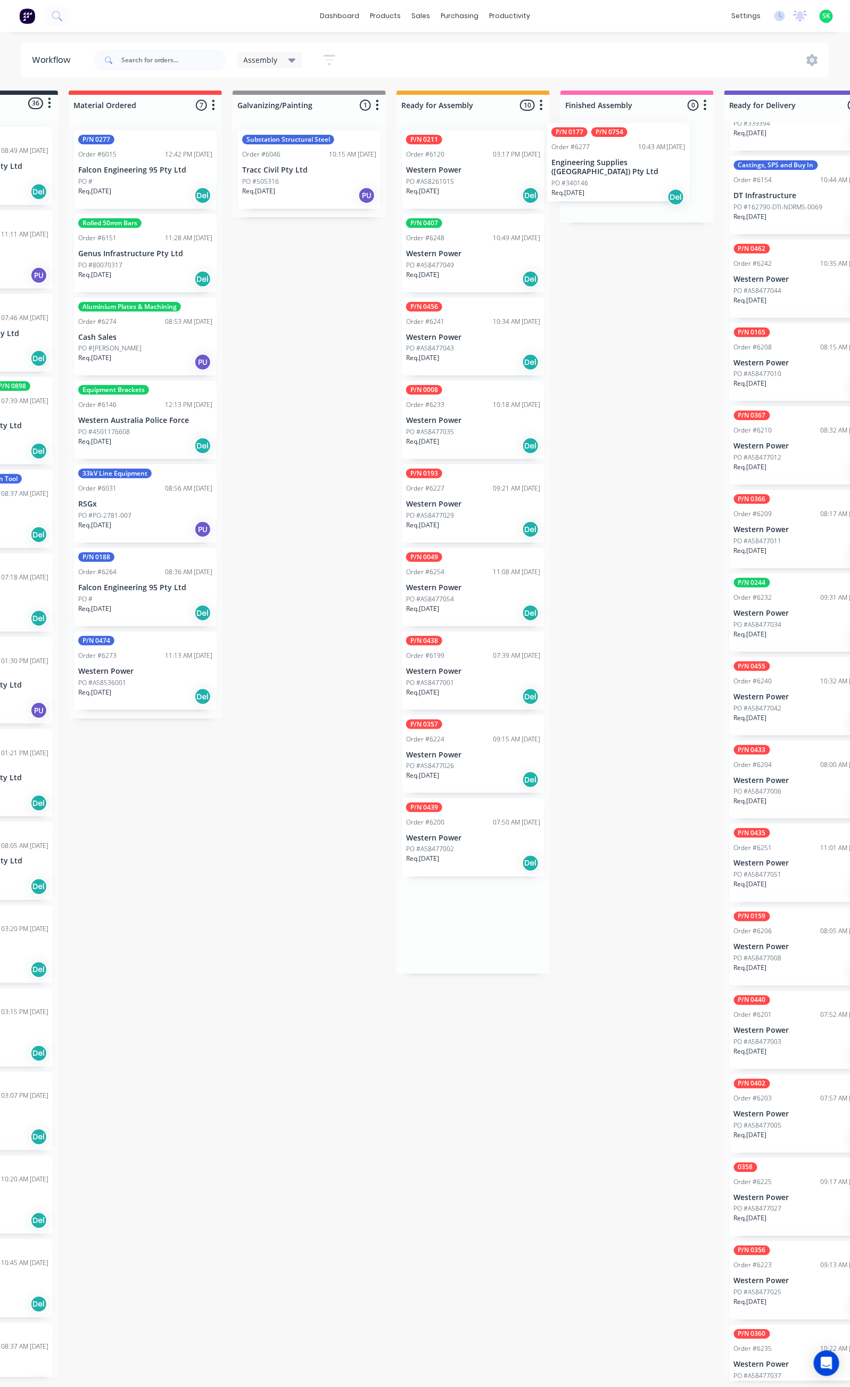
drag, startPoint x: 585, startPoint y: 165, endPoint x: 618, endPoint y: 163, distance: 33.0
click at [618, 163] on div "Submitted 36 Status colour #273444 hex #273444 Save Cancel Summaries Total orde…" at bounding box center [839, 736] width 1930 height 1290
click at [634, 169] on p "Engineering Supplies ([GEOGRAPHIC_DATA]) Pty Ltd" at bounding box center [637, 175] width 134 height 18
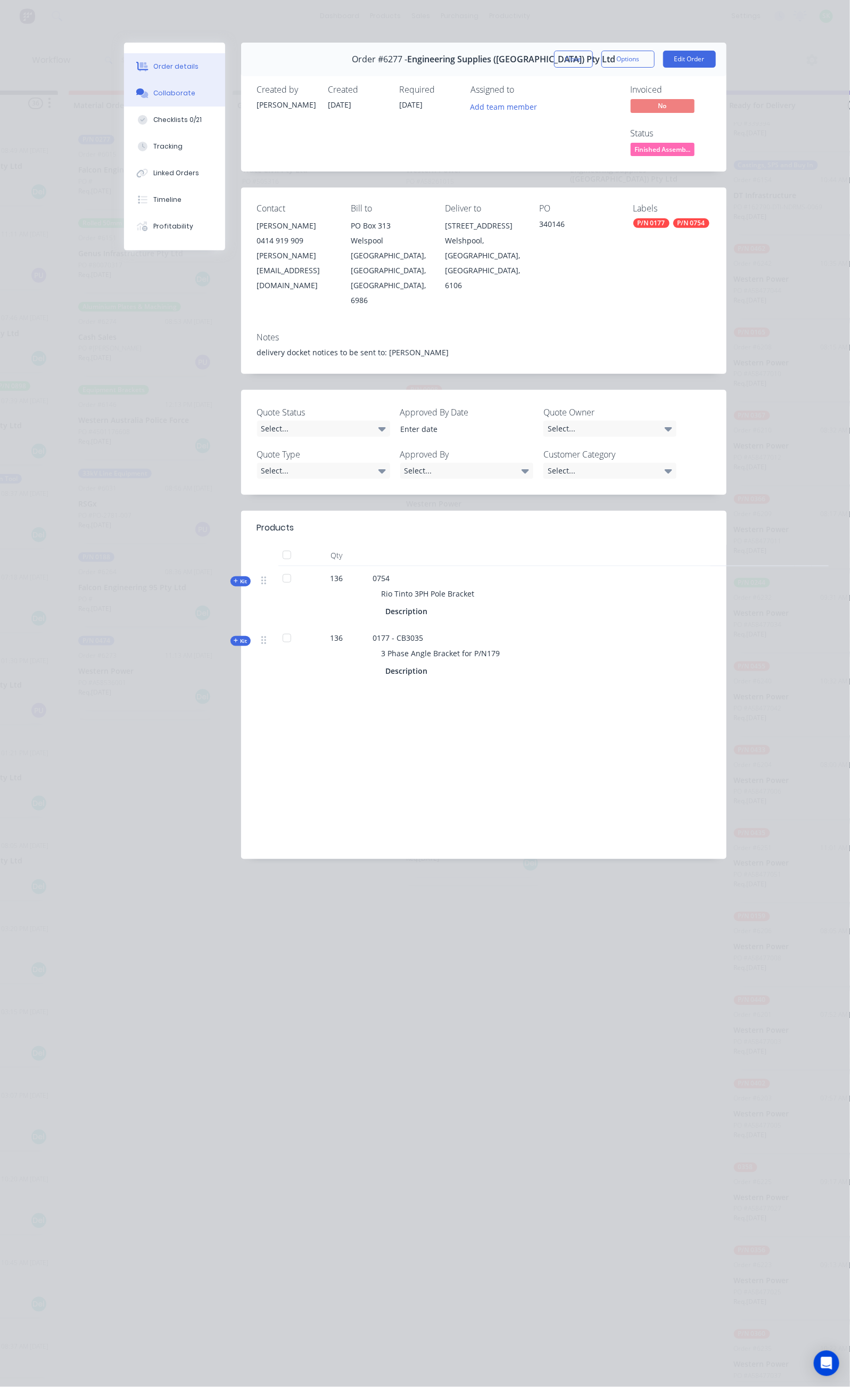
click at [153, 93] on div "Collaborate" at bounding box center [174, 93] width 42 height 10
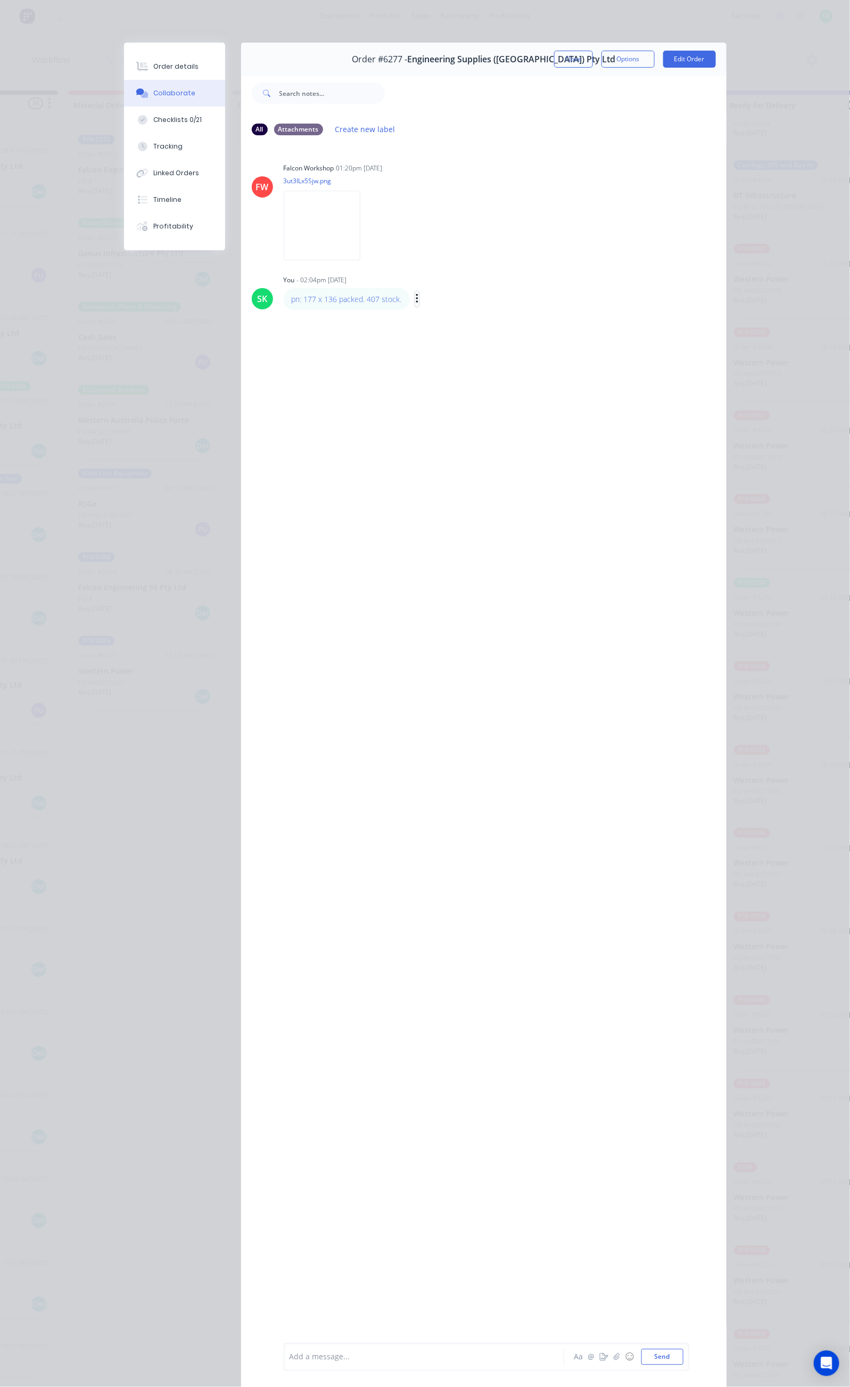
click at [416, 299] on icon "button" at bounding box center [417, 299] width 3 height 12
click at [423, 315] on button "Edit" at bounding box center [456, 318] width 67 height 18
click at [593, 66] on button "Close" at bounding box center [573, 59] width 39 height 17
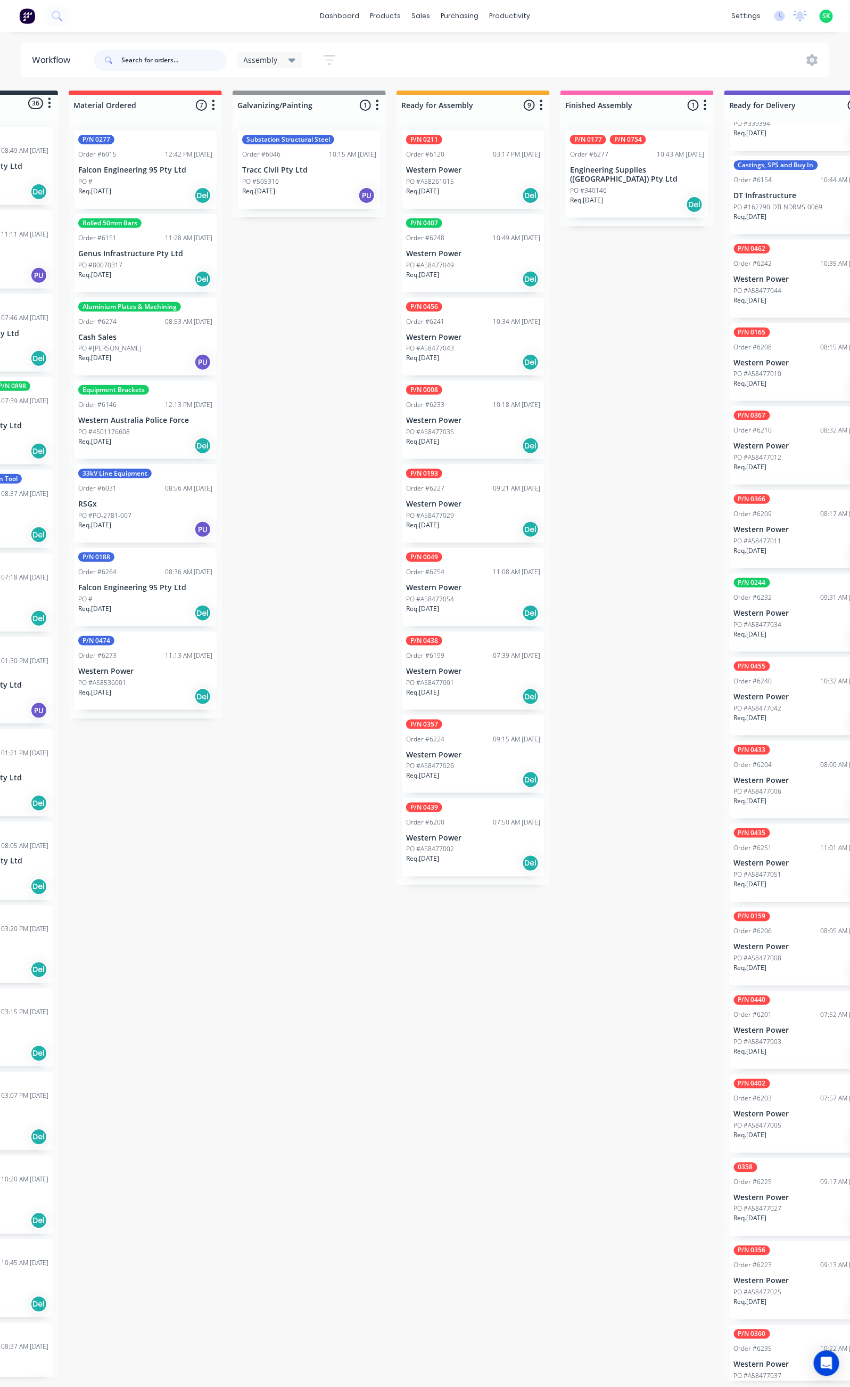
click at [138, 59] on input "text" at bounding box center [173, 60] width 105 height 21
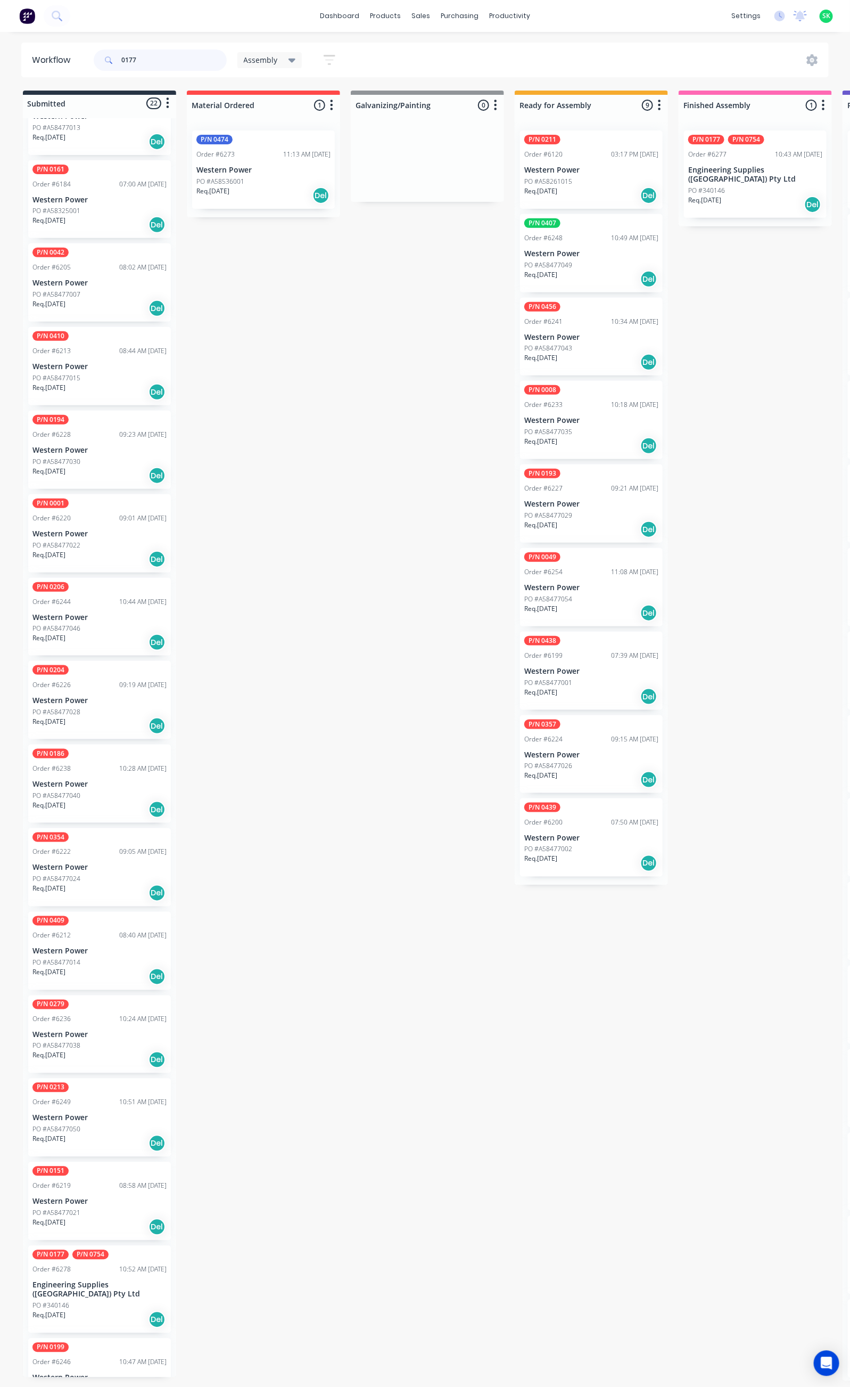
scroll to position [577, 0]
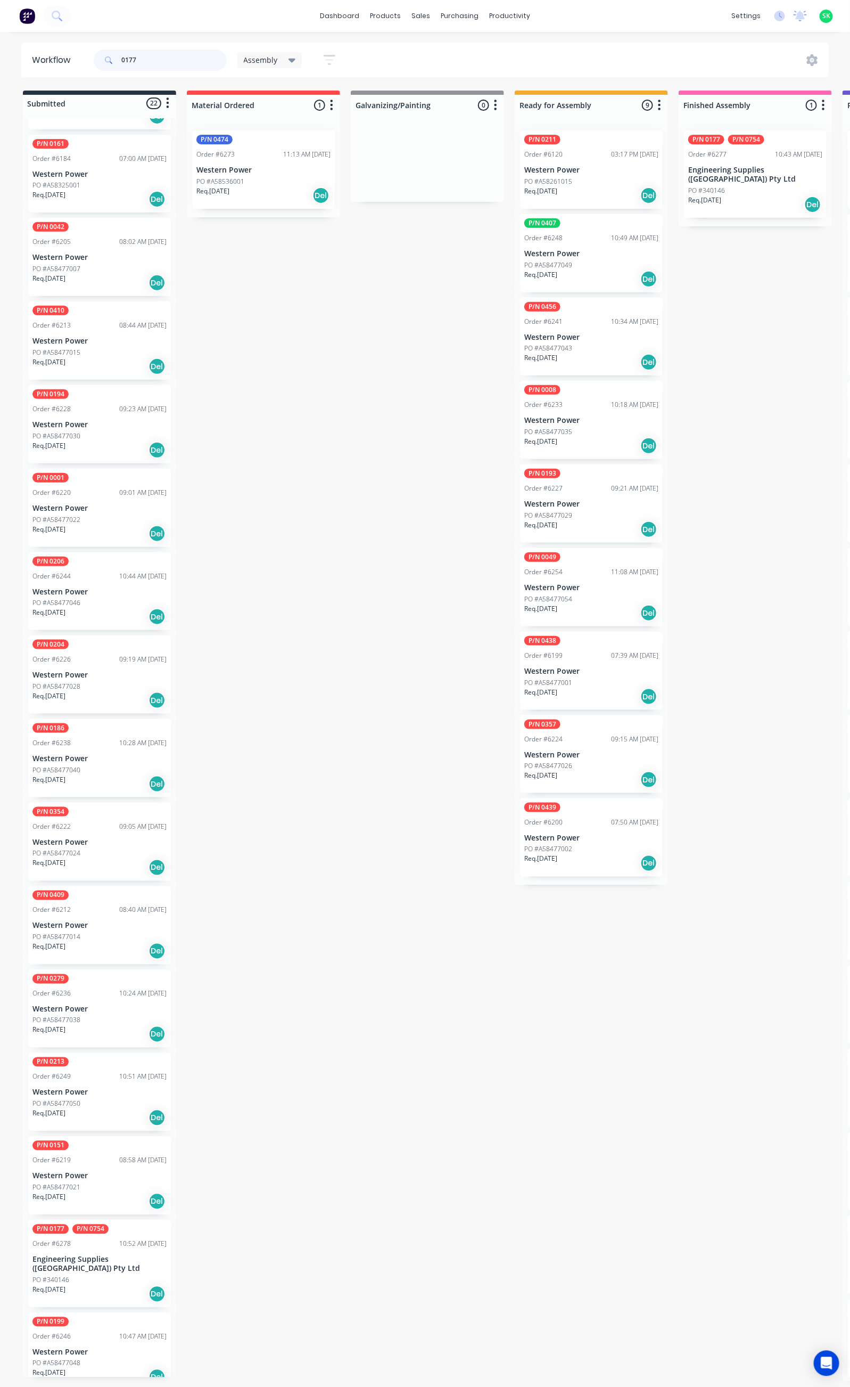
type input "0177"
click at [104, 1264] on div "P/N 0177 P/N 0754 Order #6278 10:52 AM [DATE] Engineering Supplies ([GEOGRAPHIC…" at bounding box center [99, 1263] width 143 height 87
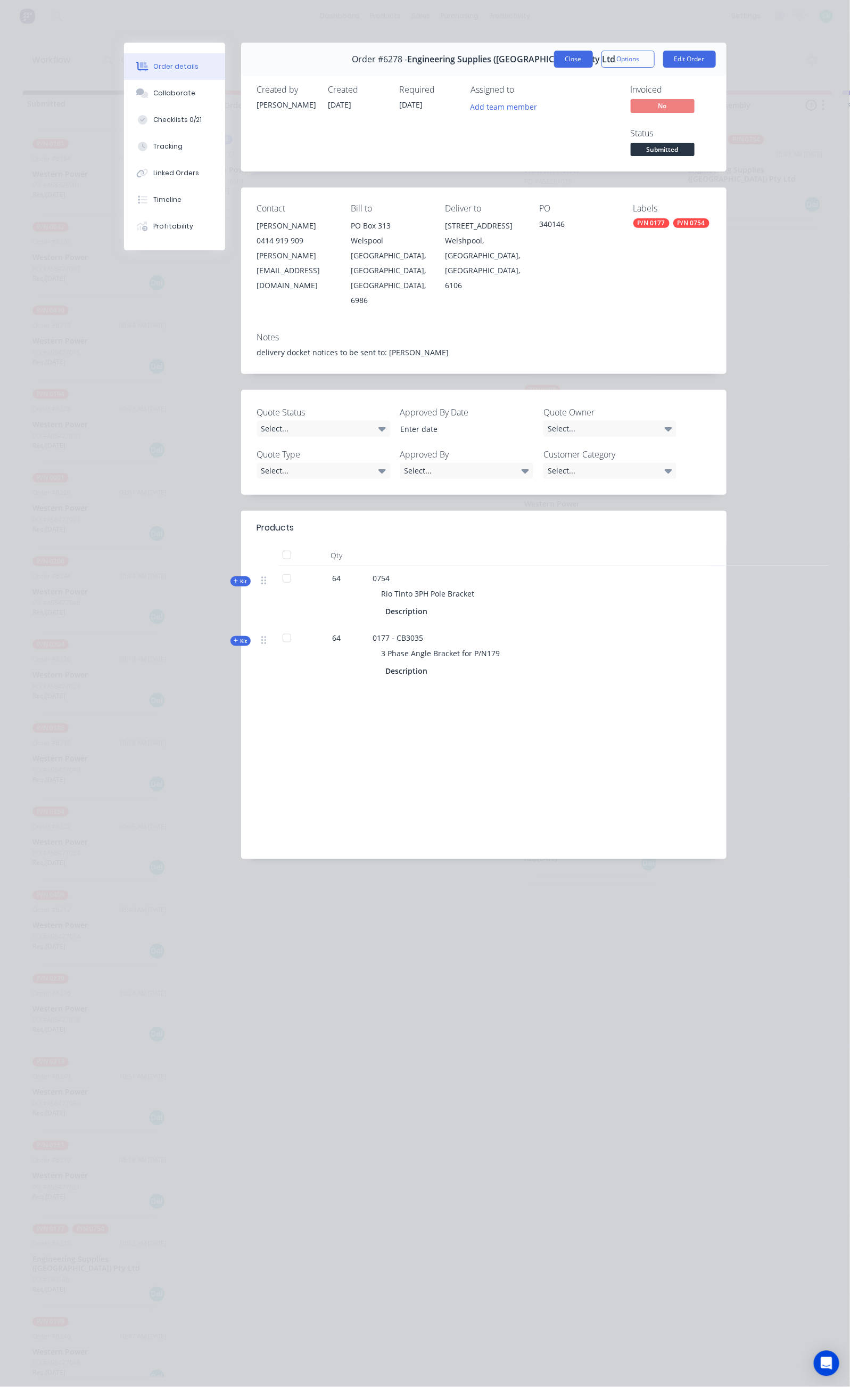
click at [593, 56] on button "Close" at bounding box center [573, 59] width 39 height 17
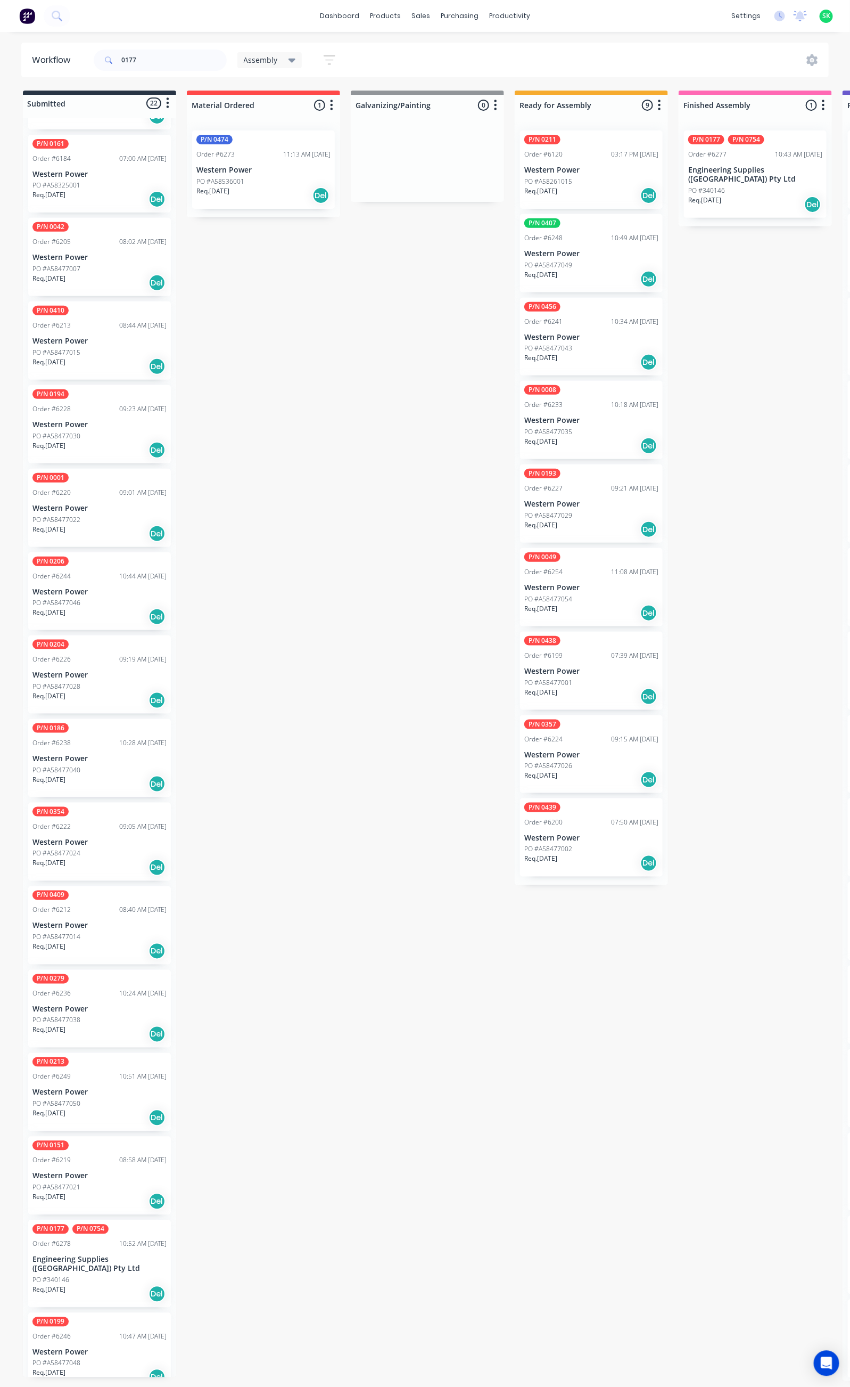
click at [756, 168] on p "Engineering Supplies ([GEOGRAPHIC_DATA]) Pty Ltd" at bounding box center [755, 175] width 134 height 18
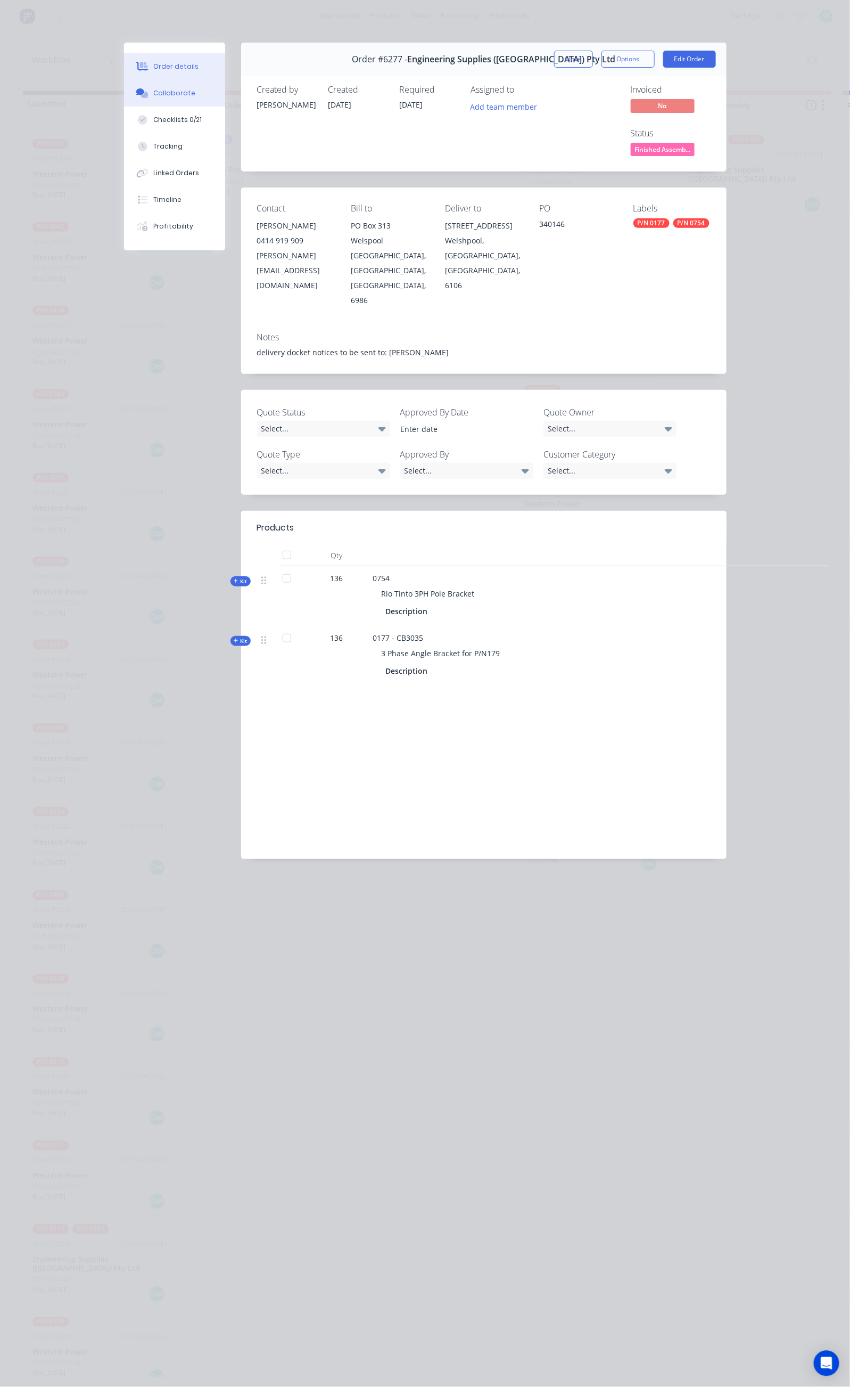
click at [153, 92] on div "Collaborate" at bounding box center [174, 93] width 42 height 10
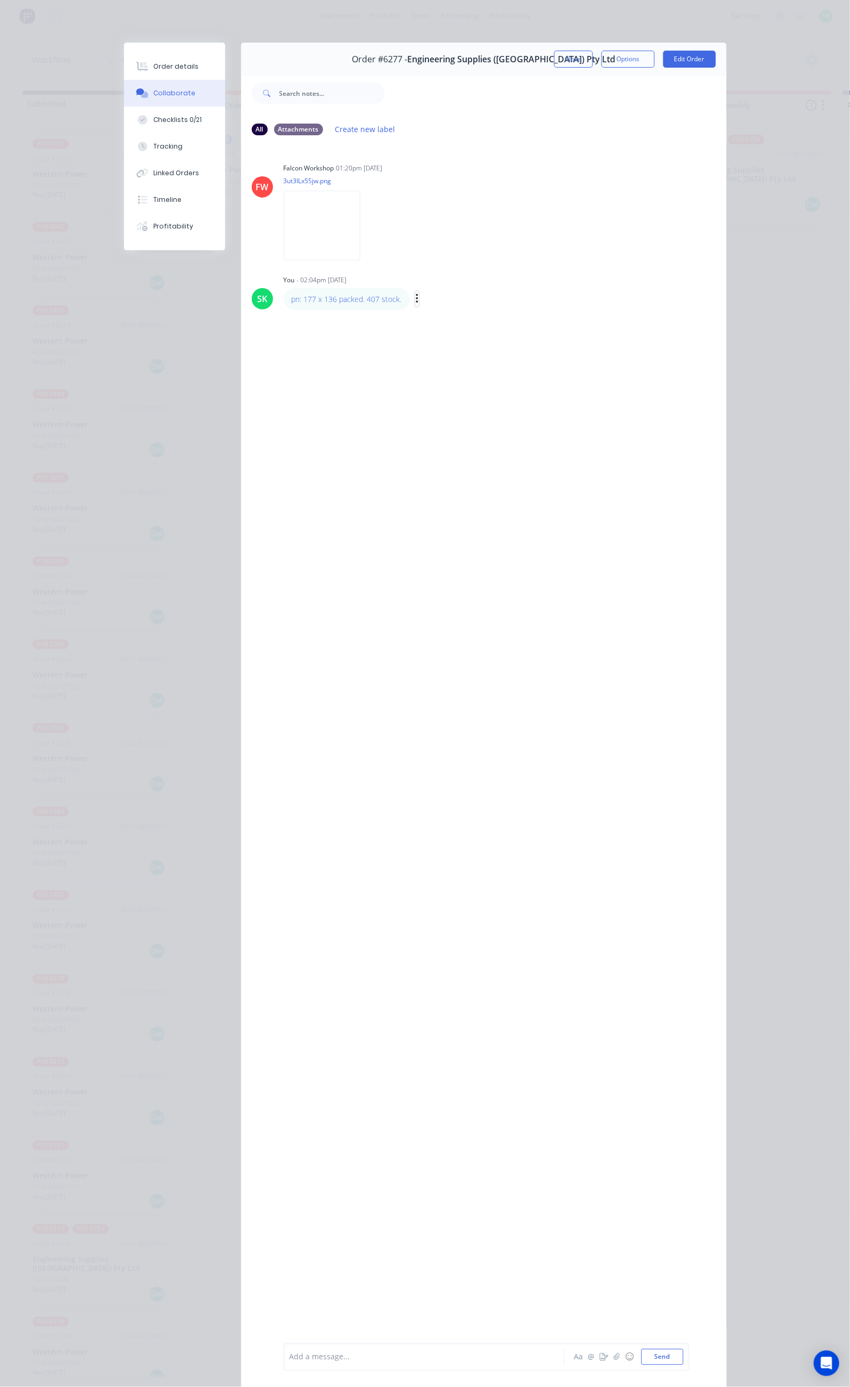
click at [416, 296] on icon "button" at bounding box center [417, 299] width 3 height 12
click at [423, 317] on button "Edit" at bounding box center [456, 318] width 67 height 18
click at [284, 441] on img at bounding box center [322, 444] width 77 height 70
click at [593, 61] on button "Close" at bounding box center [573, 59] width 39 height 17
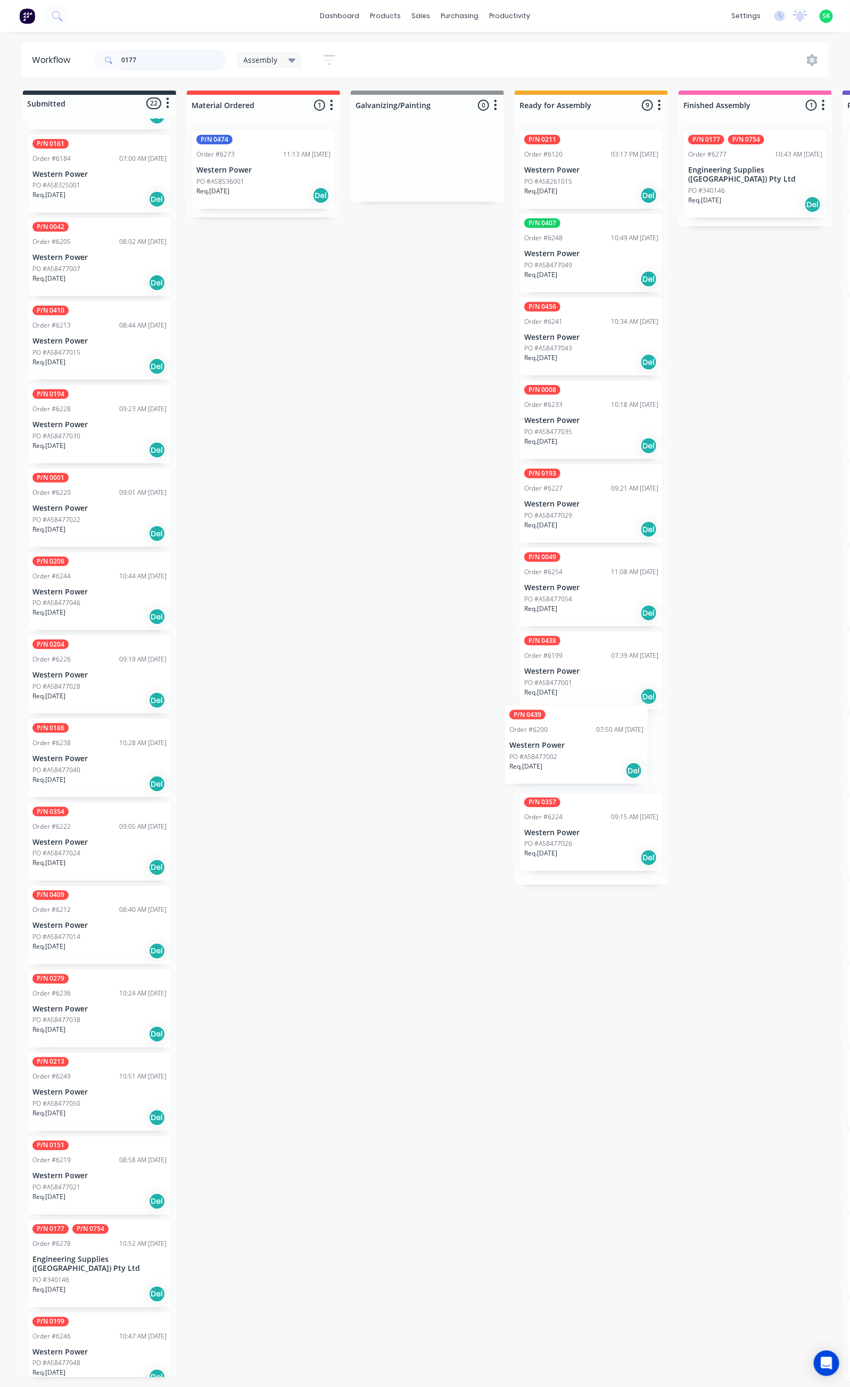
drag, startPoint x: 584, startPoint y: 834, endPoint x: 569, endPoint y: 739, distance: 96.5
click at [569, 739] on div "P/N 0211 Order #6120 03:17 PM [DATE] Western Power PO #A58261015 Req. [DATE] De…" at bounding box center [591, 503] width 153 height 763
click at [589, 748] on div "P/N 0357 Order #6224 09:15 AM [DATE] Western Power PO #A58477026 Req. [DATE] Del" at bounding box center [591, 754] width 143 height 78
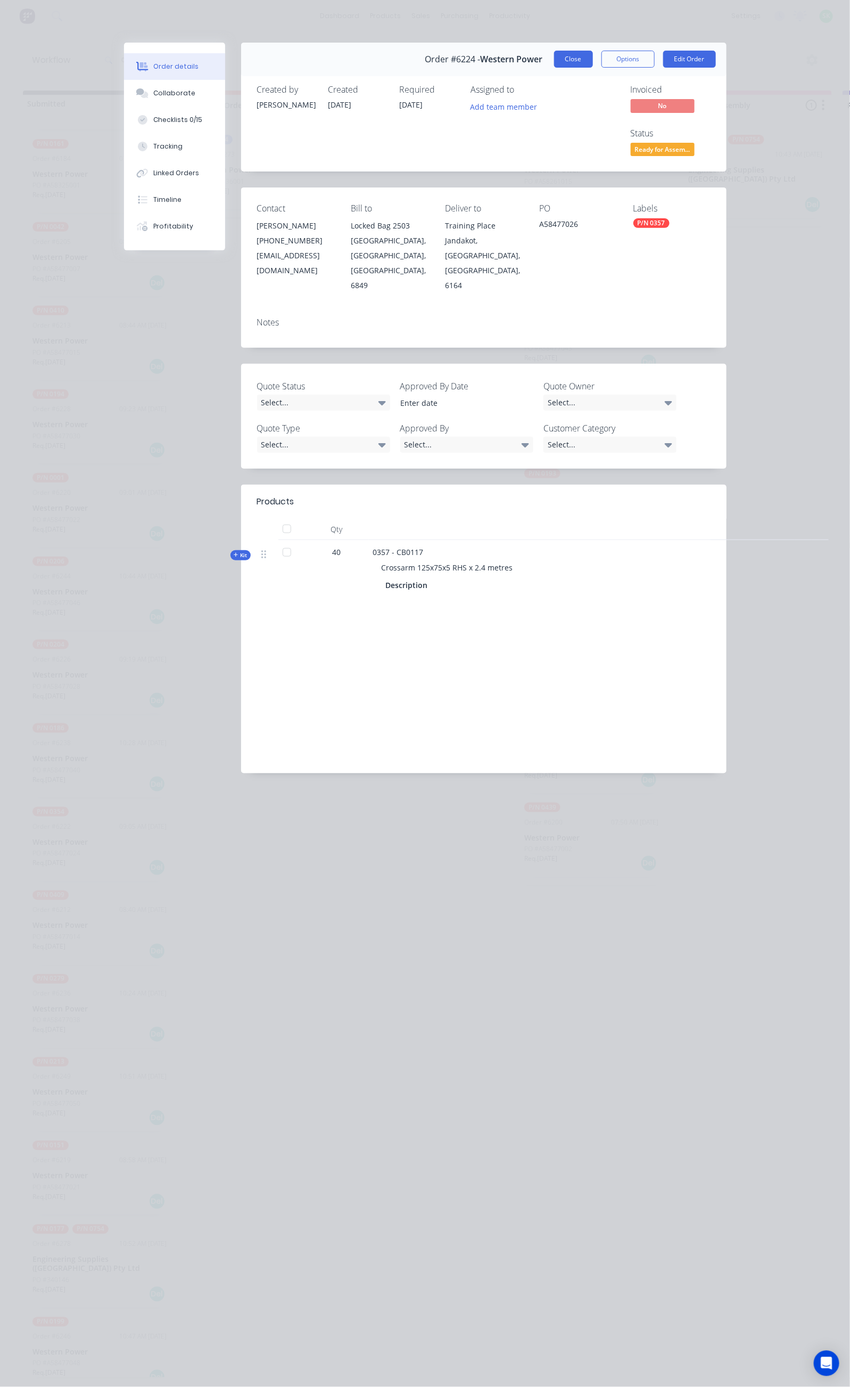
click at [593, 53] on button "Close" at bounding box center [573, 59] width 39 height 17
